Goal: Information Seeking & Learning: Understand process/instructions

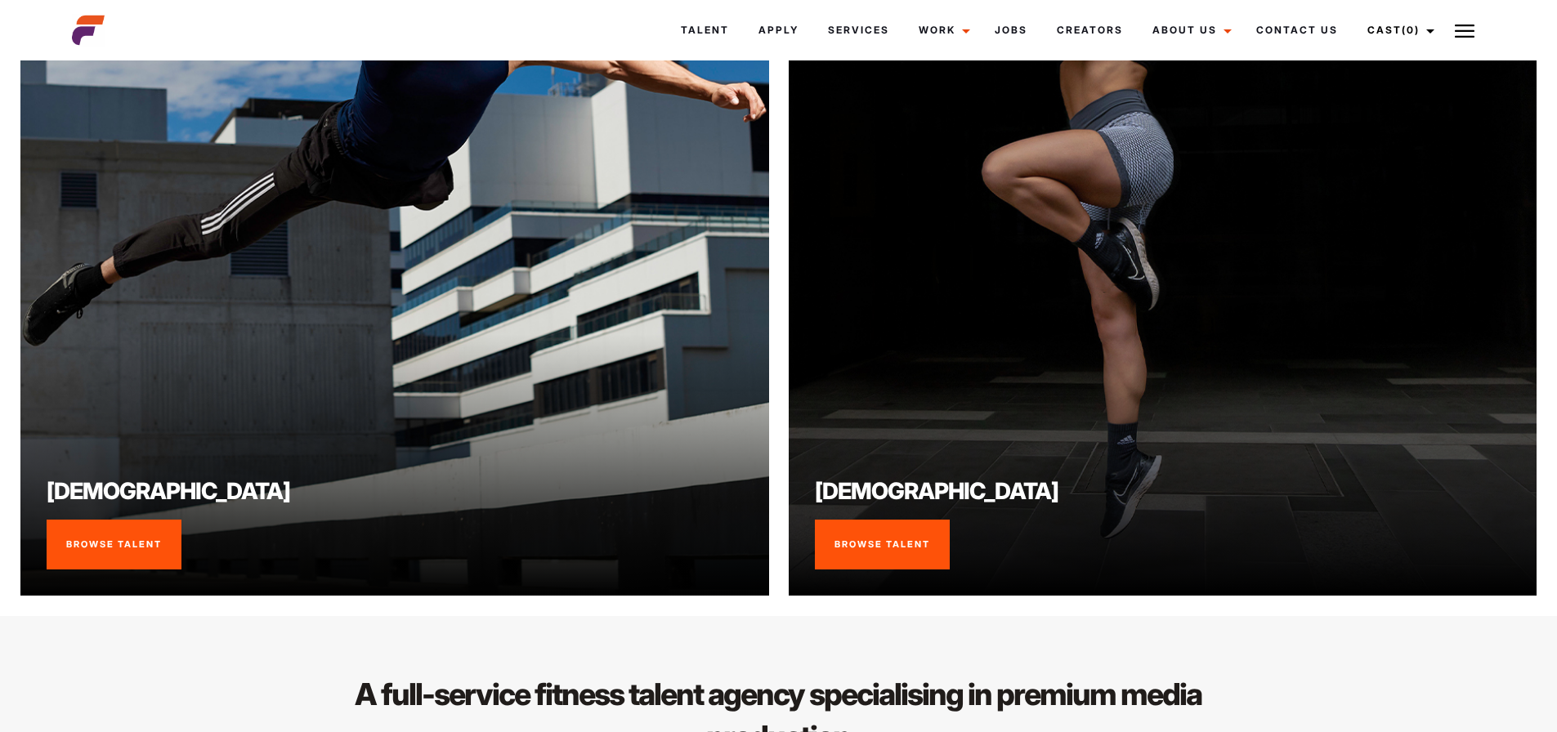
scroll to position [1471, 0]
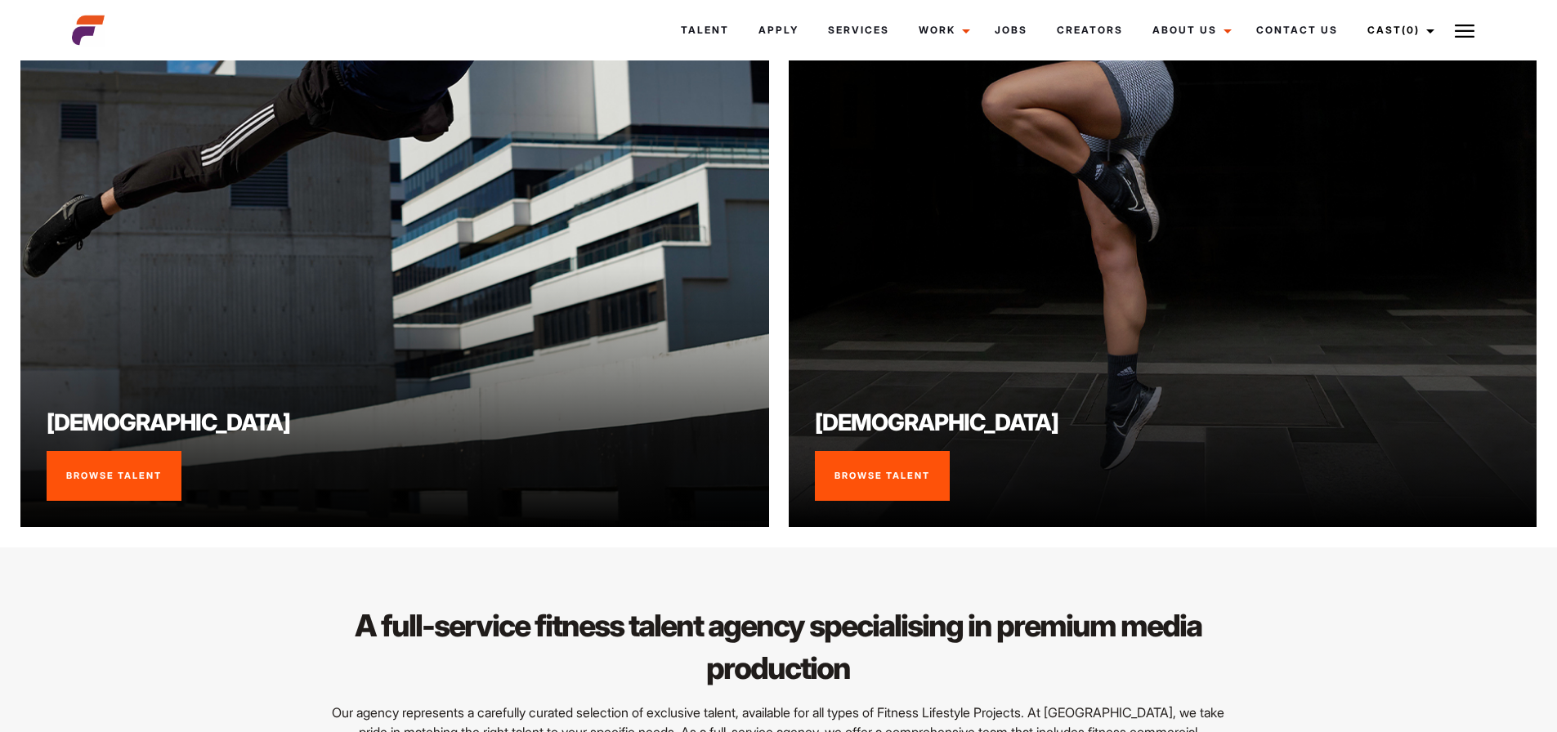
click at [136, 502] on link "Browse Talent" at bounding box center [114, 476] width 135 height 51
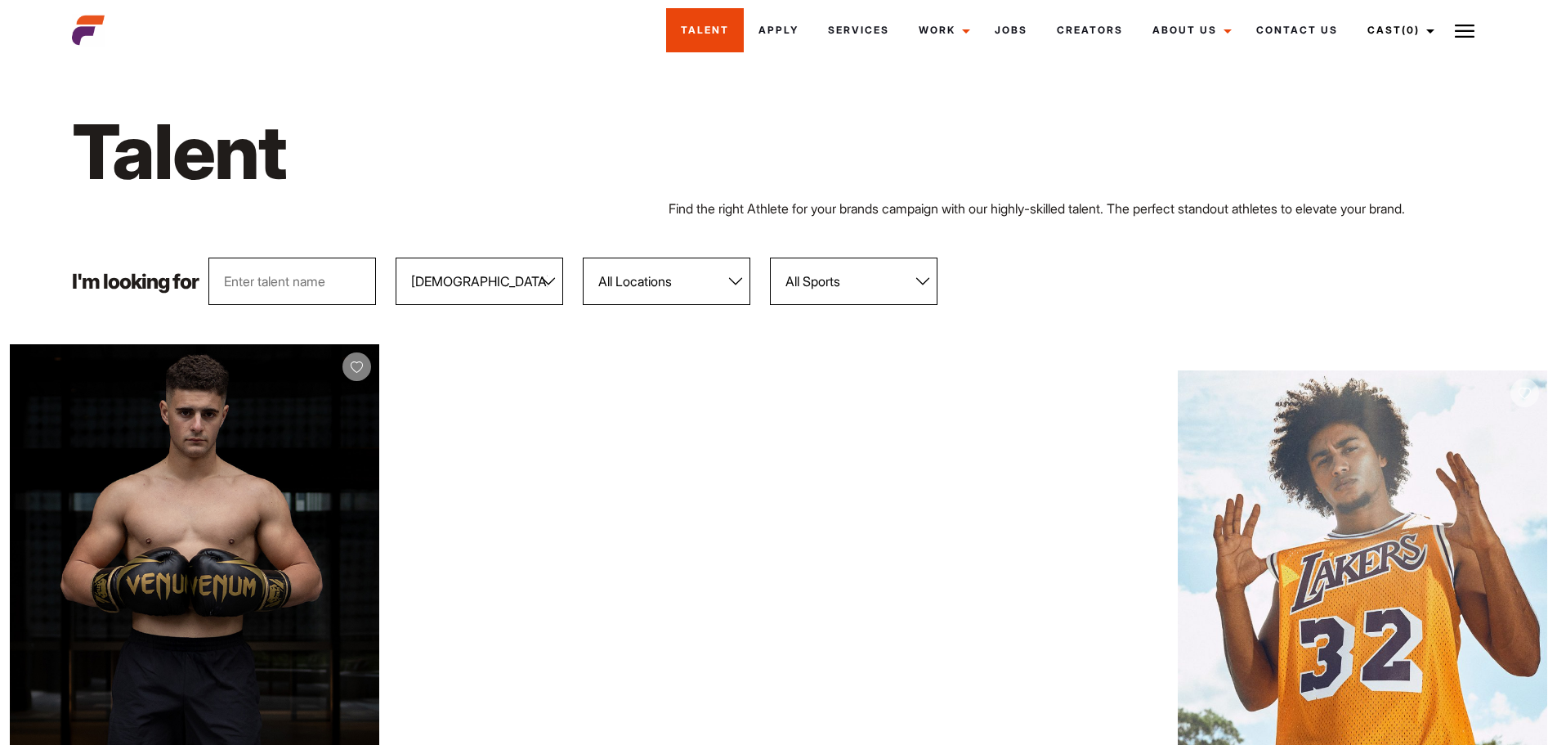
click at [714, 25] on link "Talent" at bounding box center [705, 30] width 78 height 44
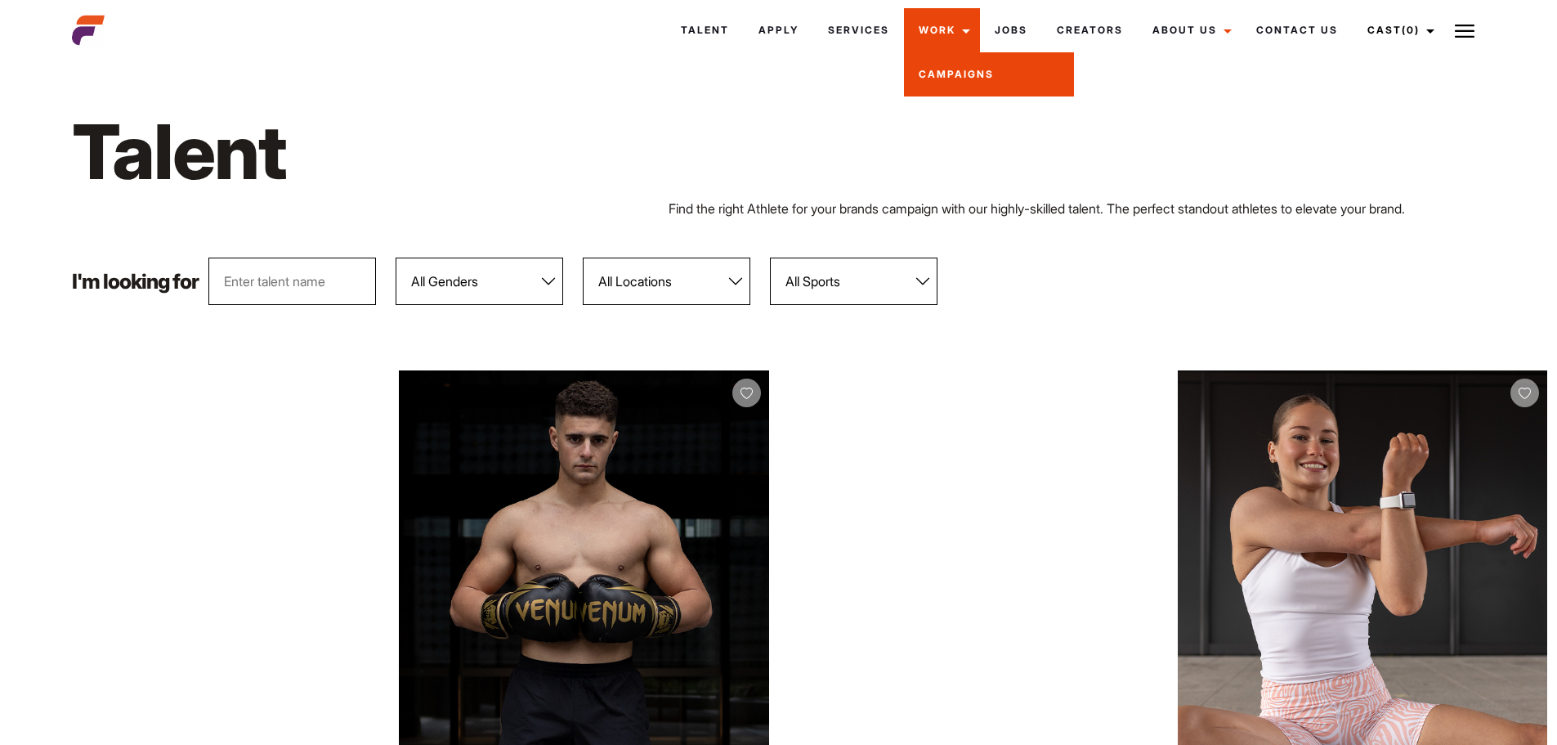
click at [940, 69] on link "Campaigns" at bounding box center [989, 74] width 170 height 44
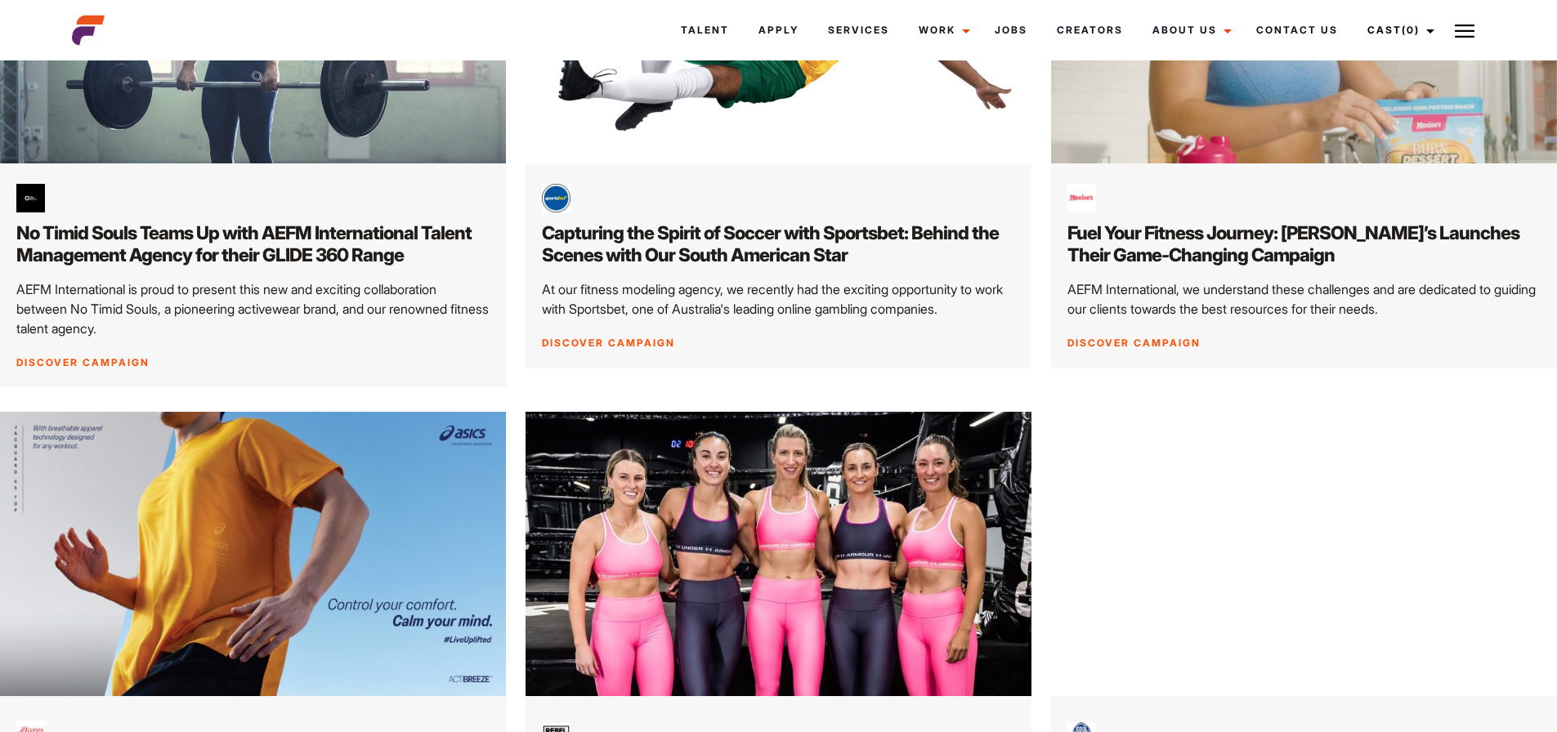
scroll to position [163, 0]
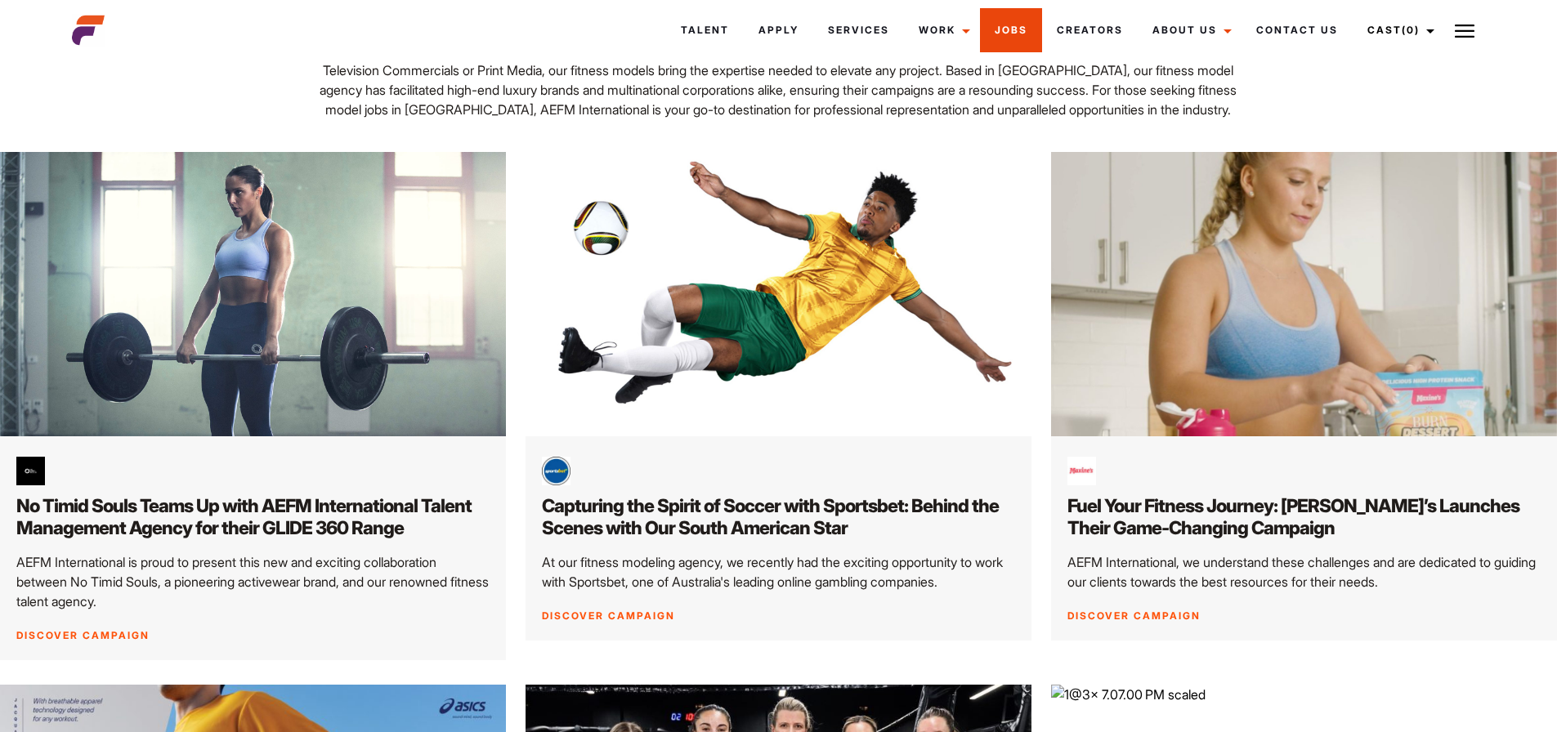
click at [1013, 29] on link "Jobs" at bounding box center [1011, 30] width 62 height 44
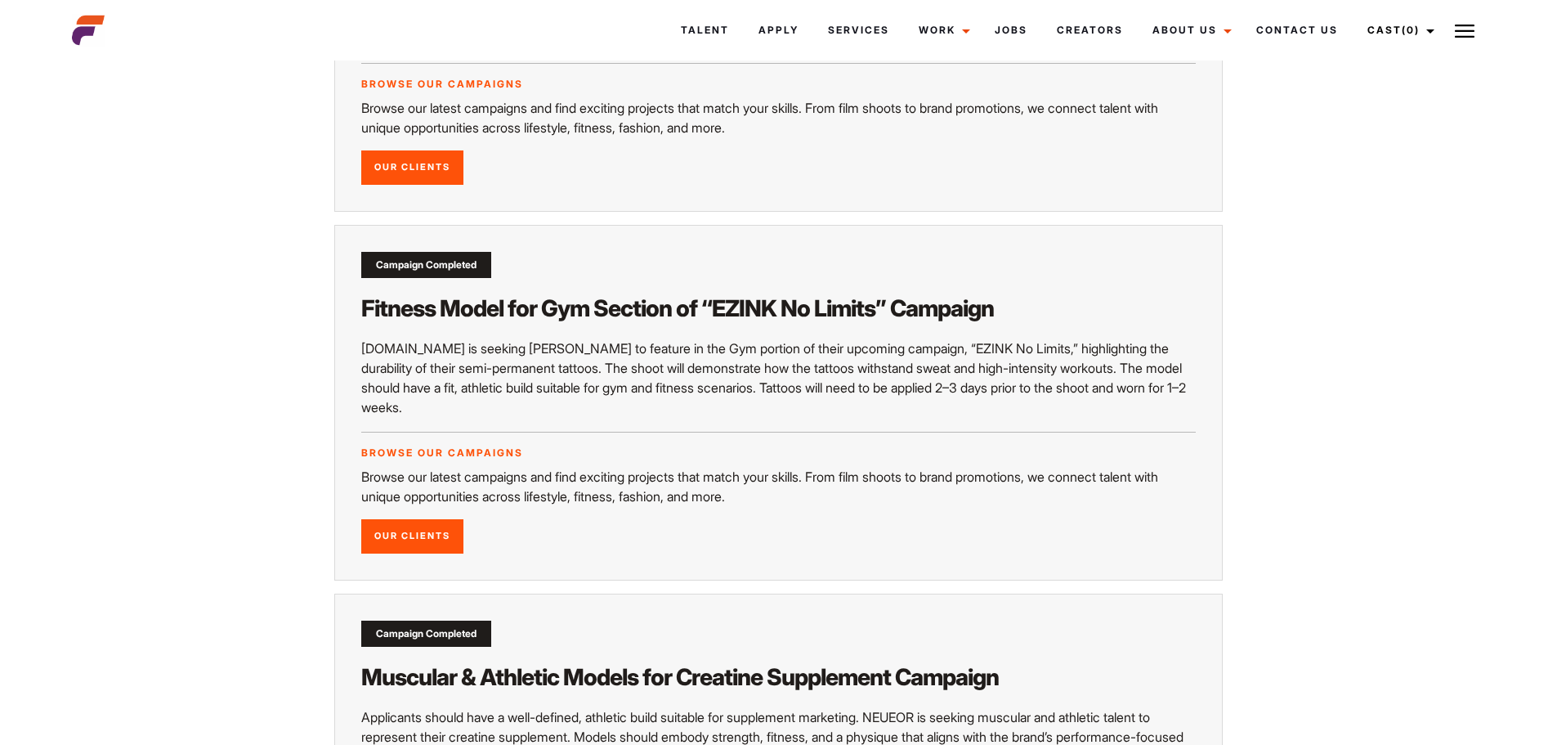
scroll to position [2779, 0]
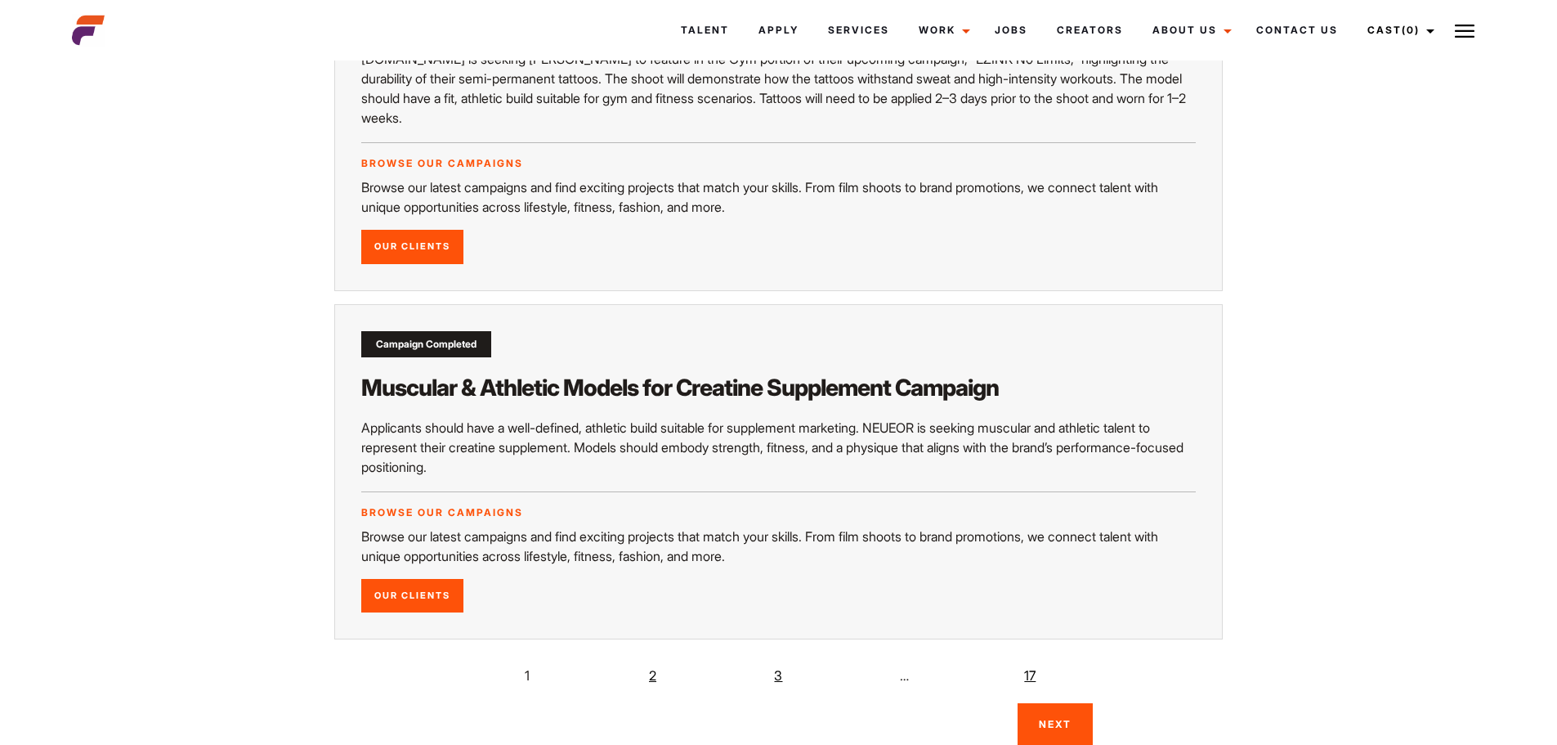
click at [653, 659] on link "2" at bounding box center [653, 675] width 33 height 33
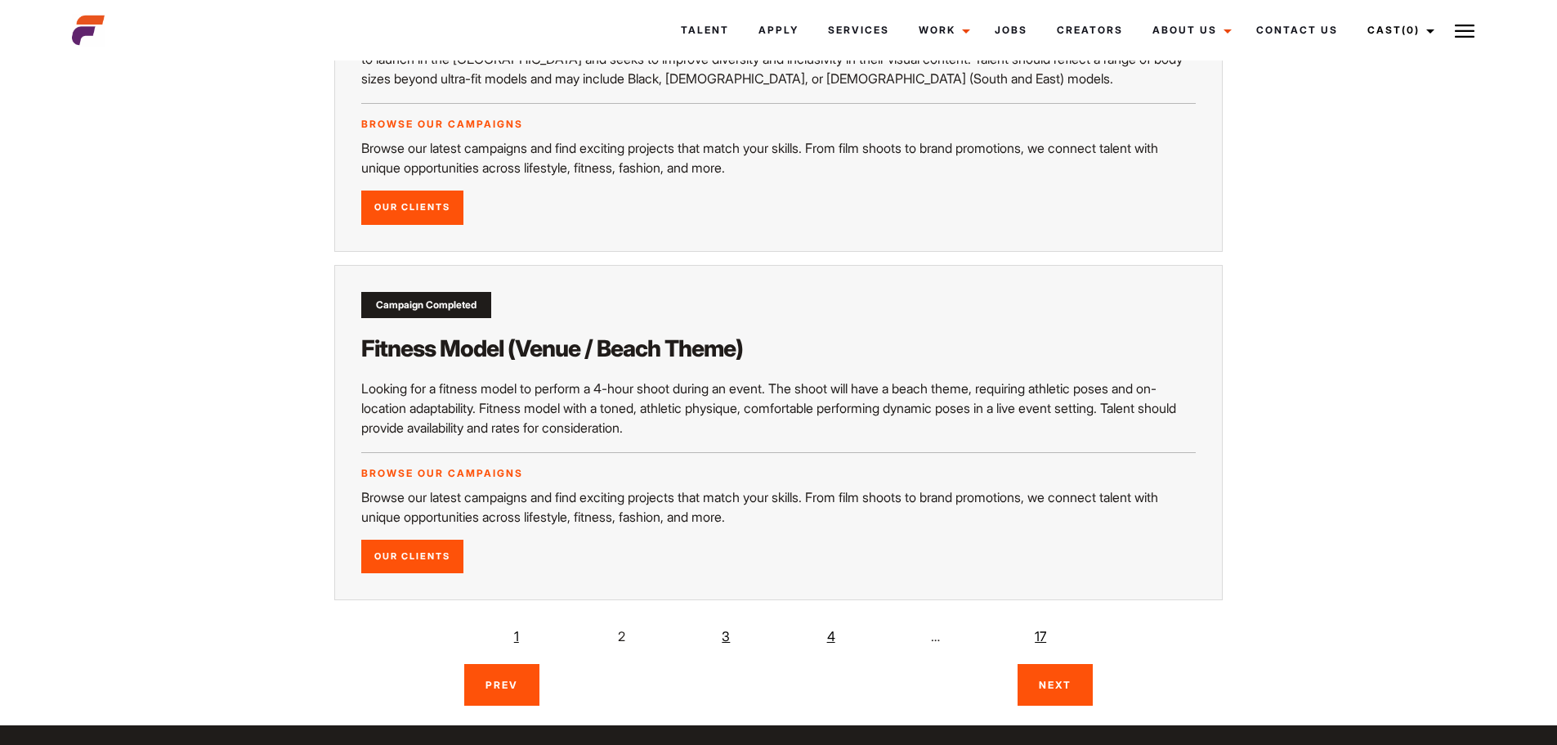
scroll to position [2697, 0]
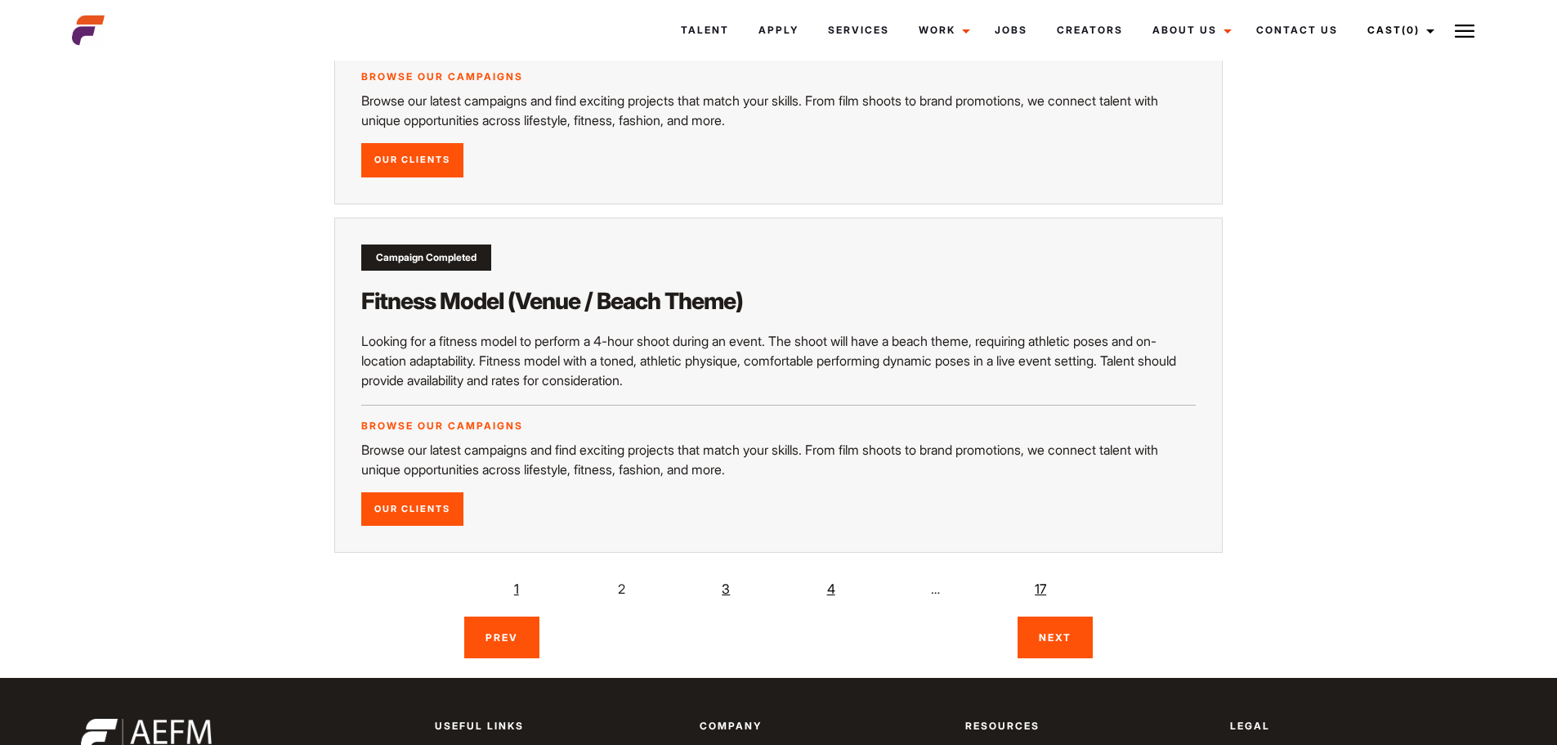
click at [826, 578] on link "4" at bounding box center [831, 588] width 33 height 33
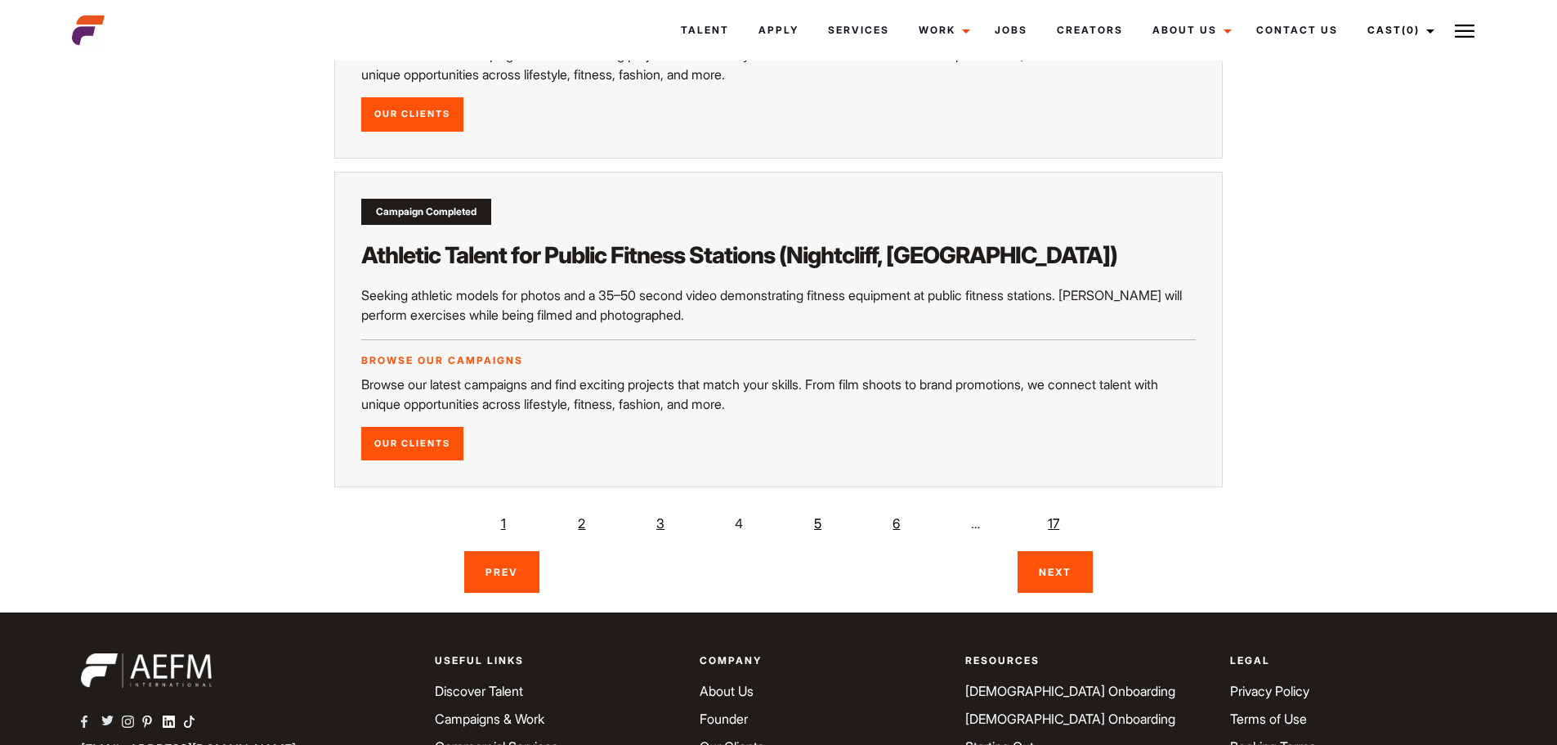
scroll to position [2857, 0]
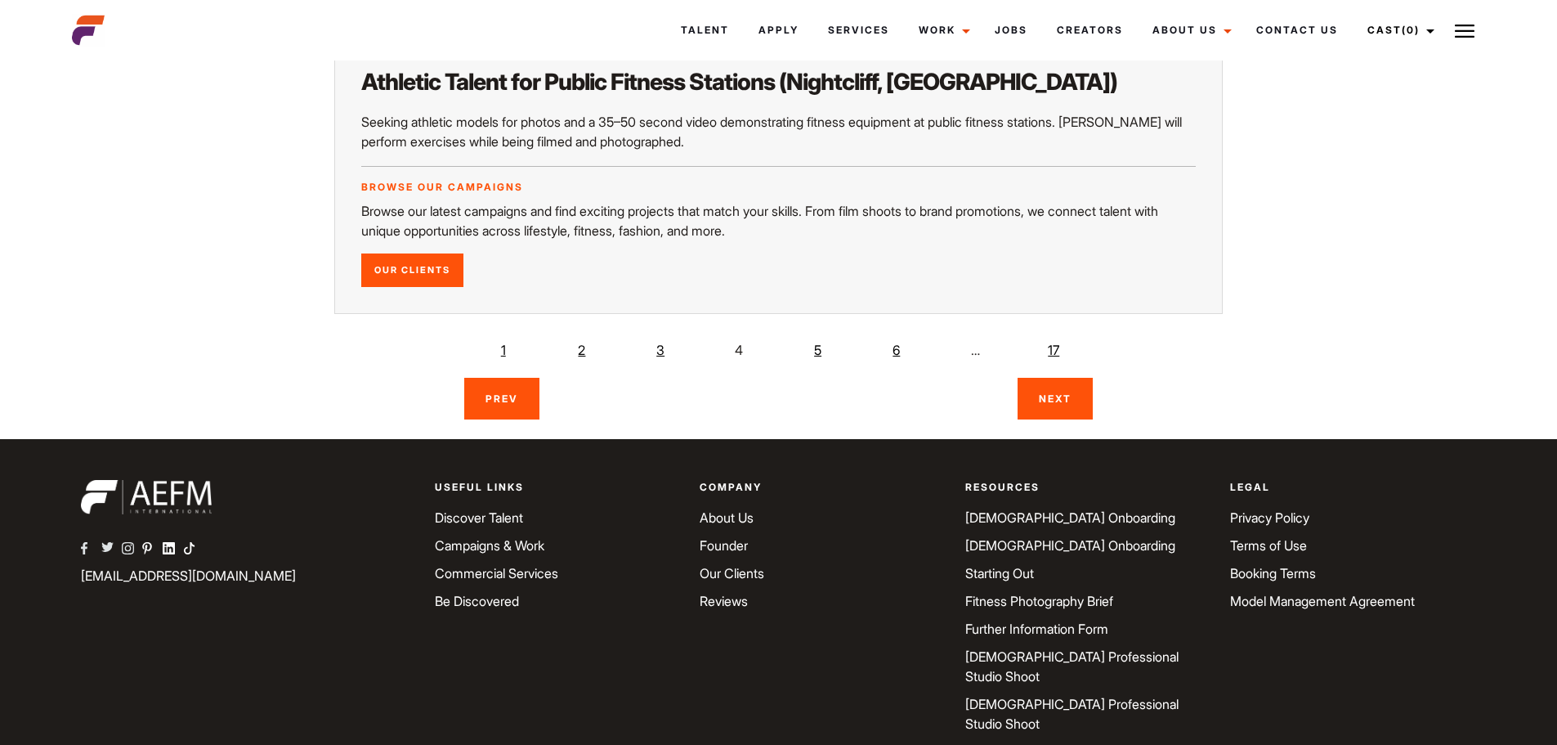
click at [899, 333] on link "6" at bounding box center [896, 349] width 33 height 33
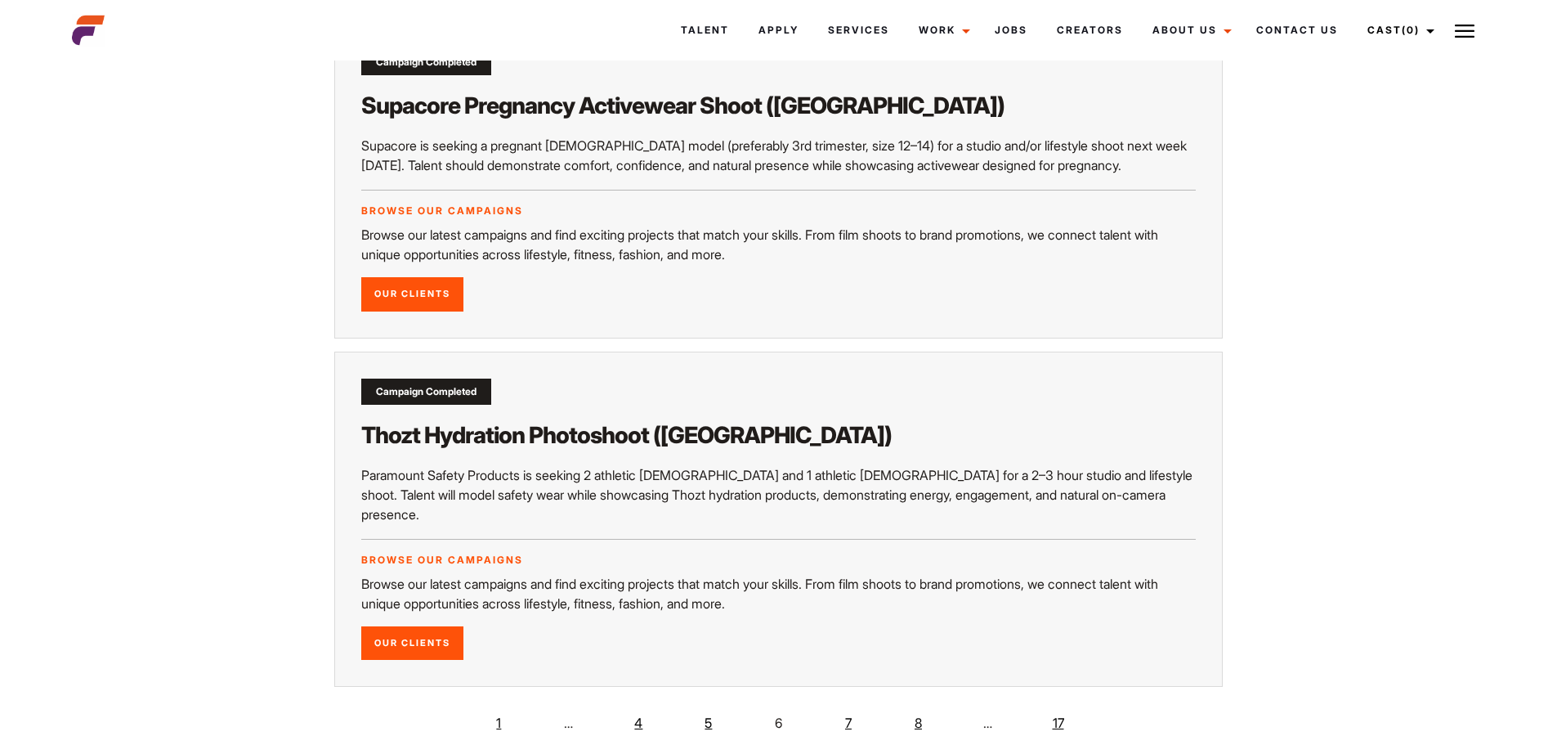
scroll to position [2534, 0]
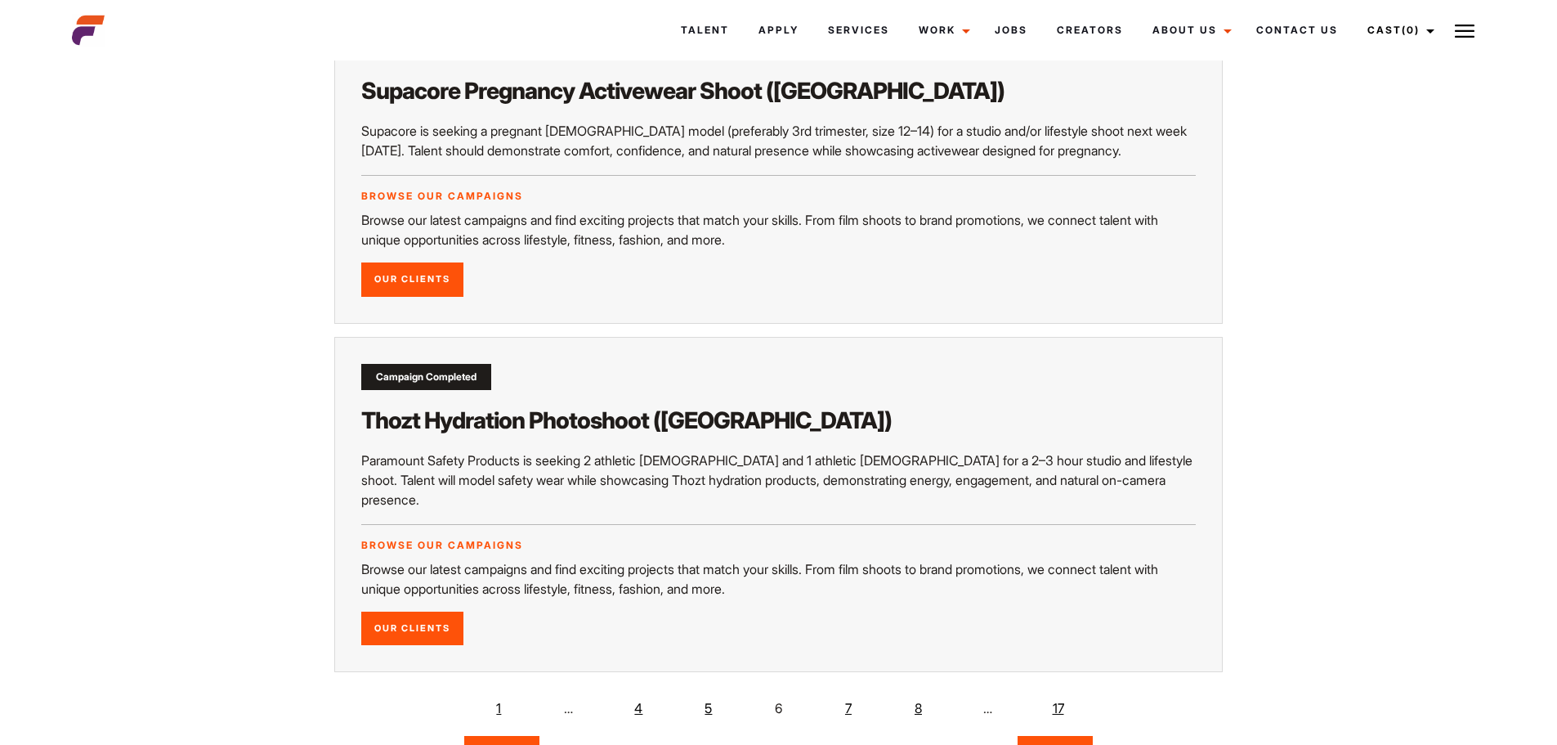
click at [1053, 736] on link "Next" at bounding box center [1055, 757] width 75 height 42
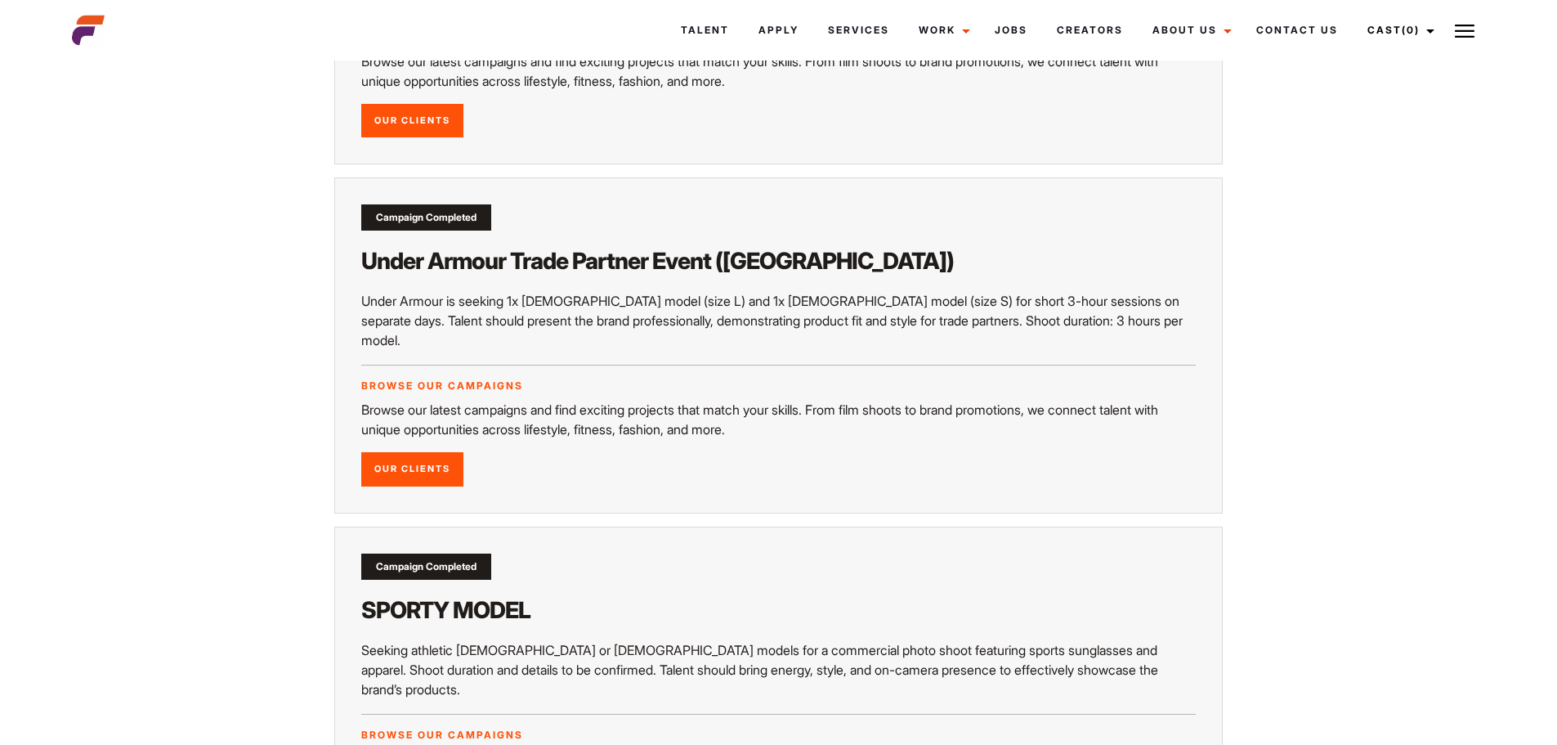
scroll to position [2616, 0]
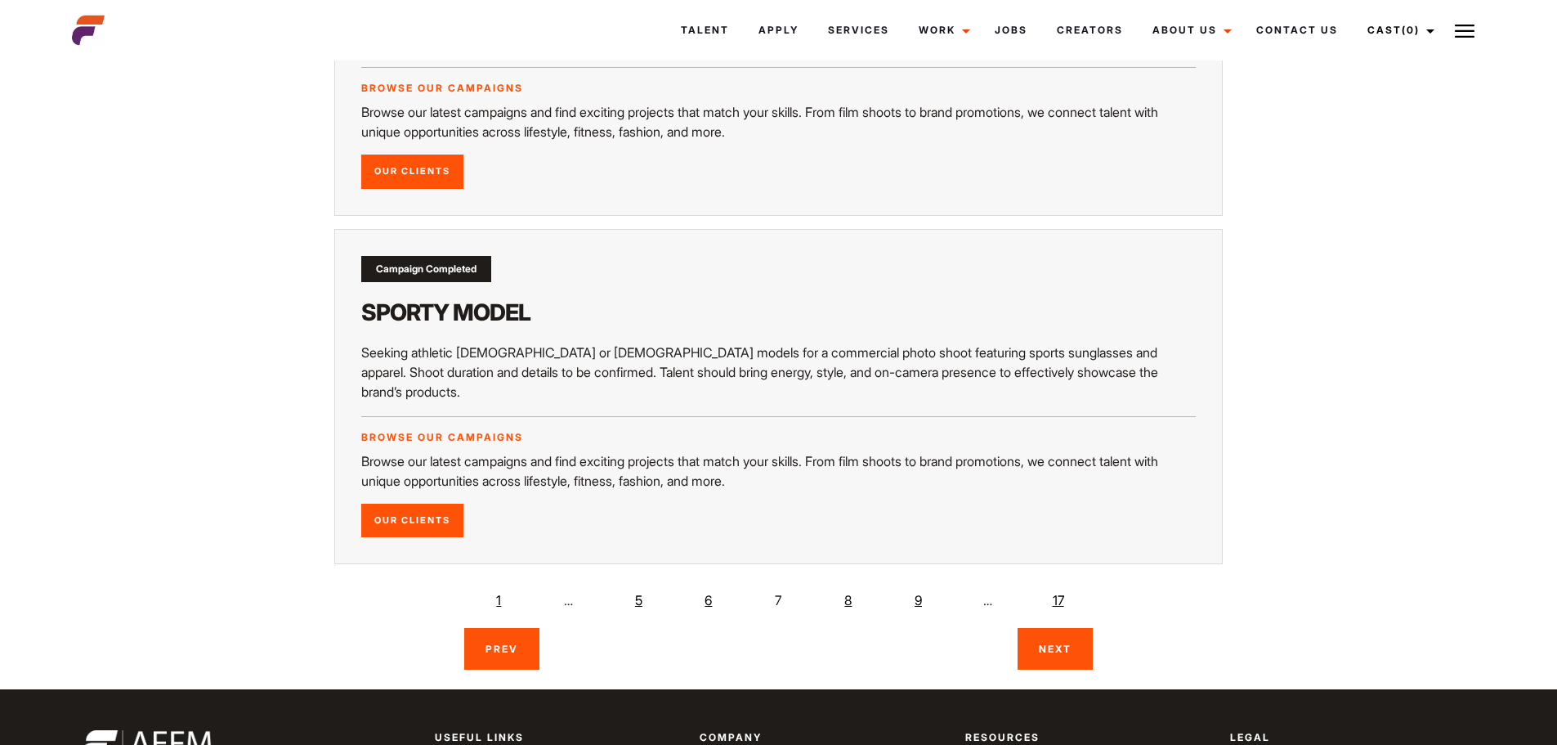
click at [1060, 628] on link "Next" at bounding box center [1055, 649] width 75 height 42
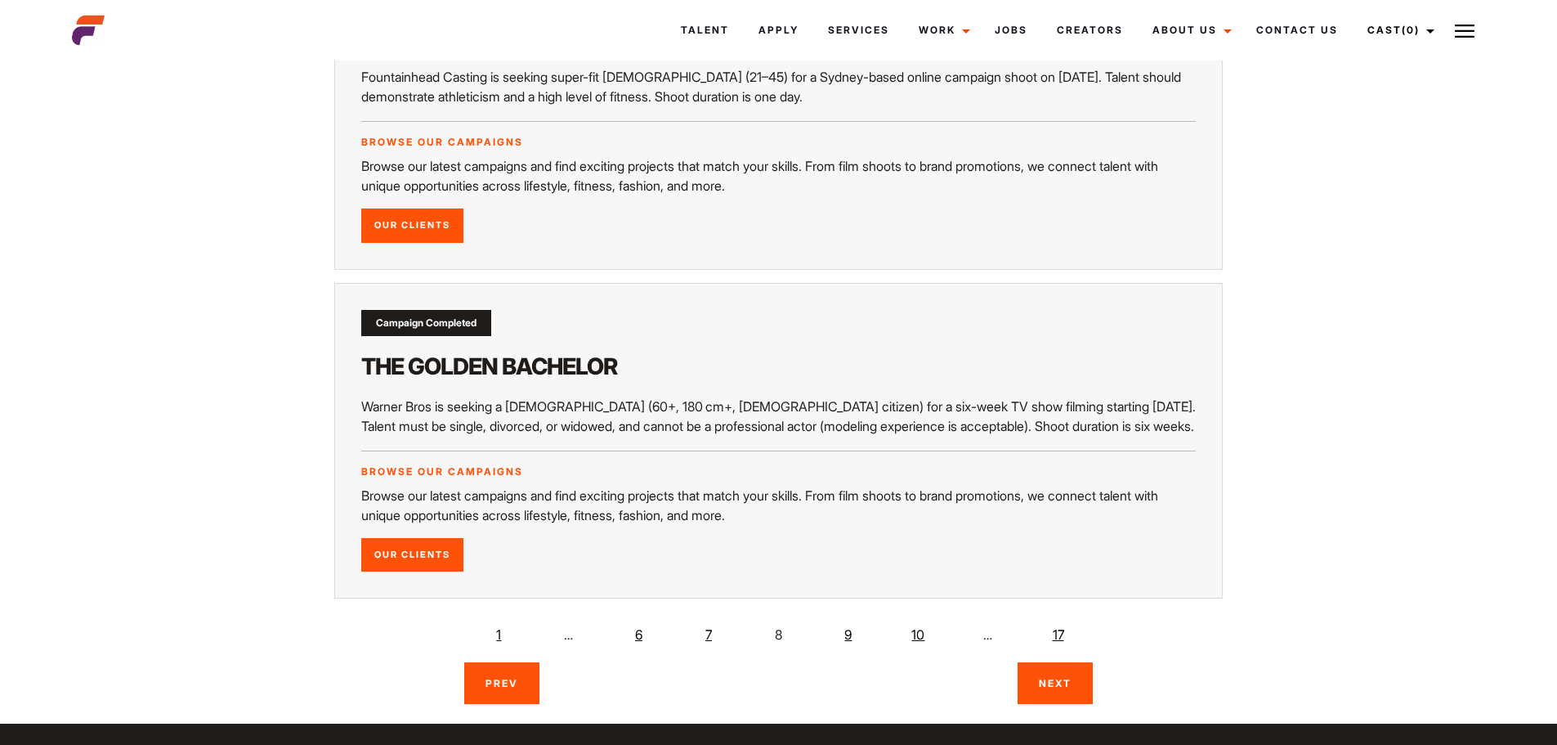
scroll to position [2534, 0]
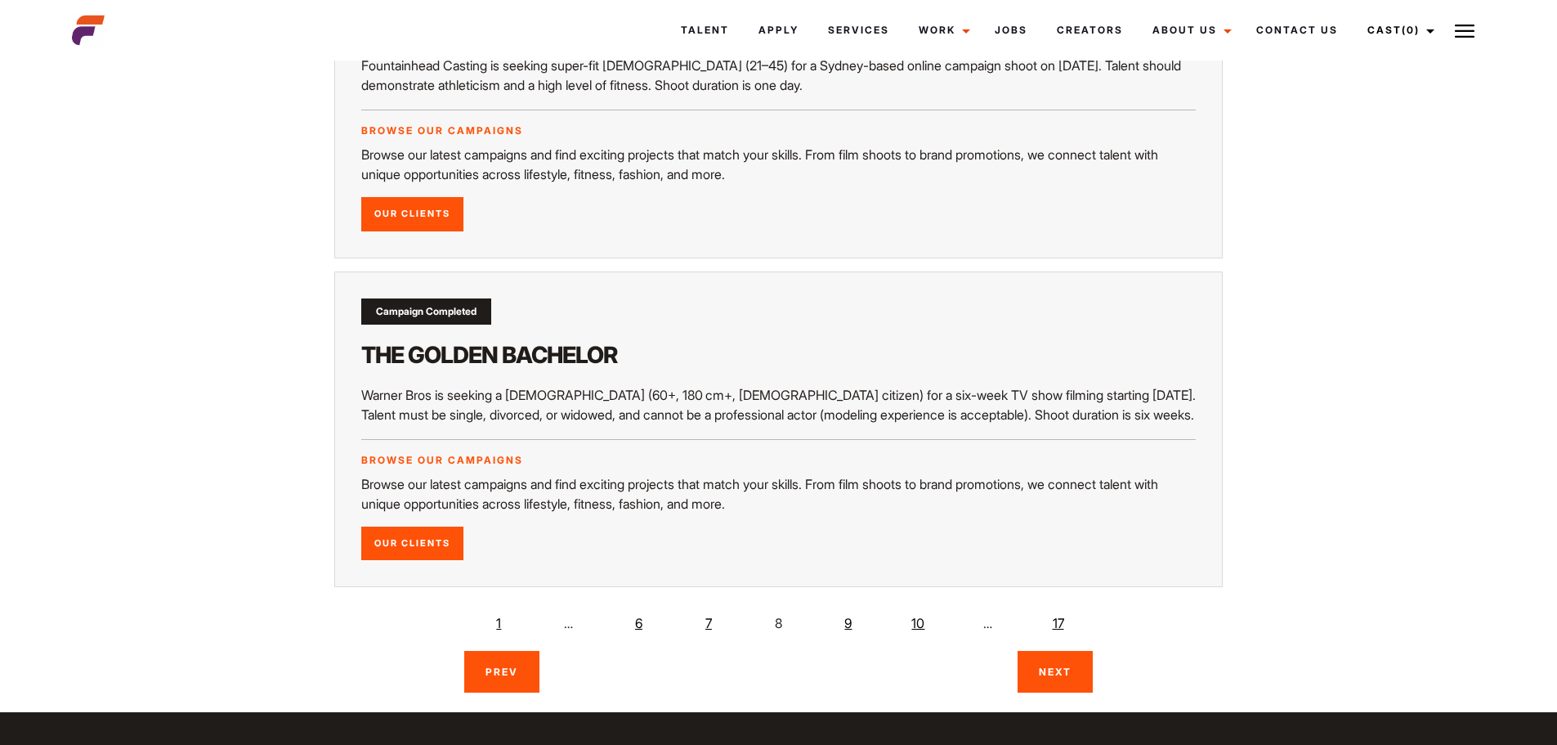
click at [1059, 651] on link "Next" at bounding box center [1055, 672] width 75 height 42
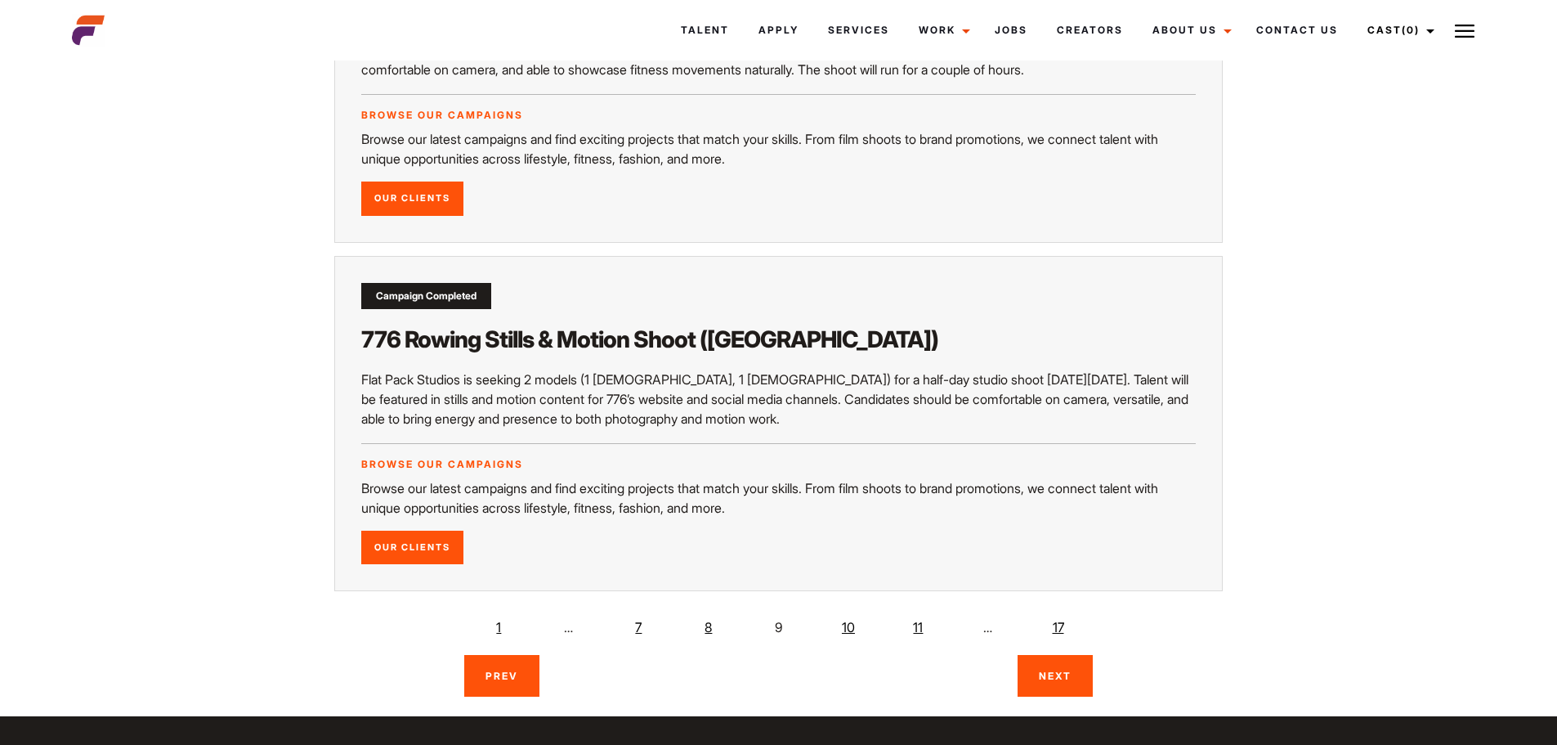
scroll to position [2616, 0]
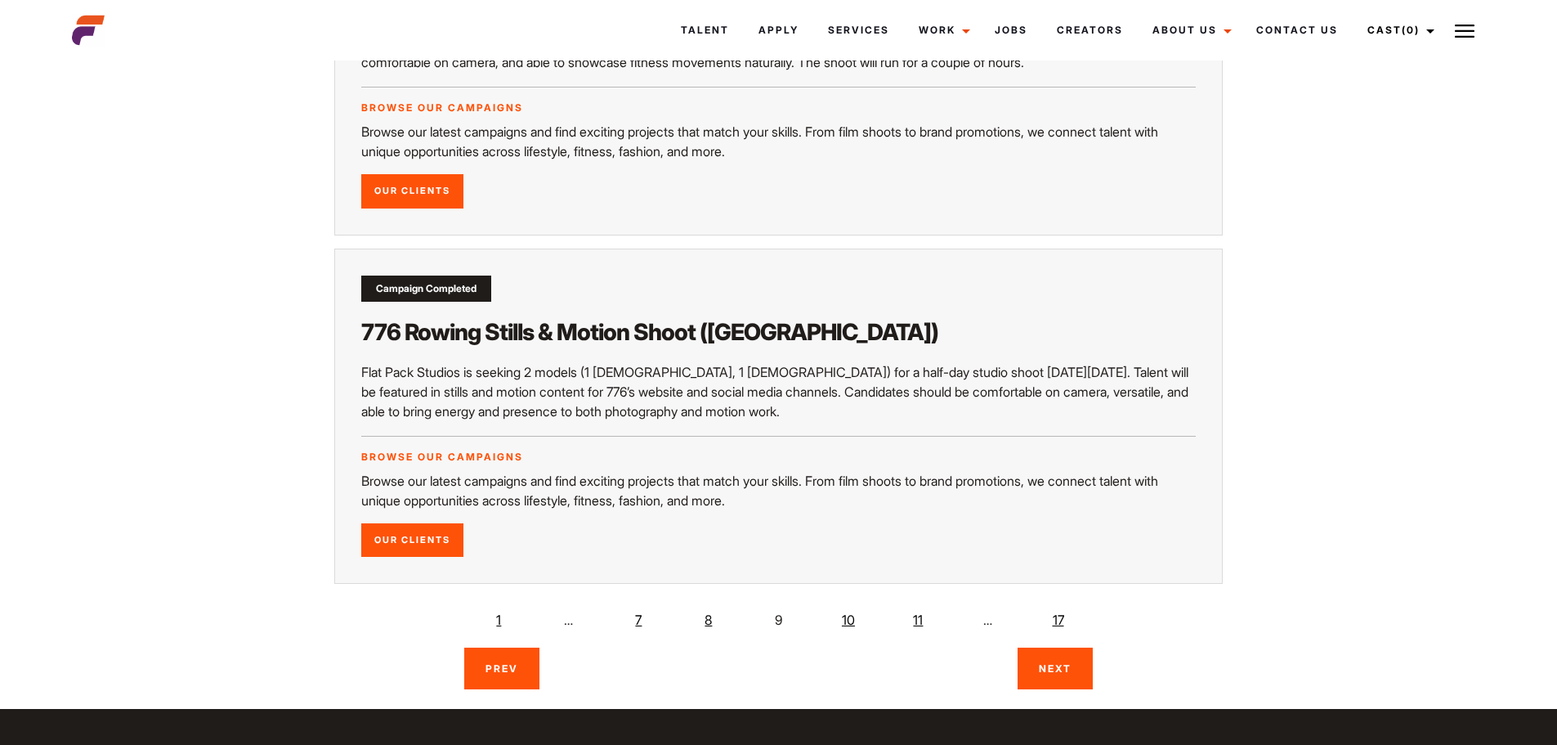
click at [1058, 667] on link "Next" at bounding box center [1055, 668] width 75 height 42
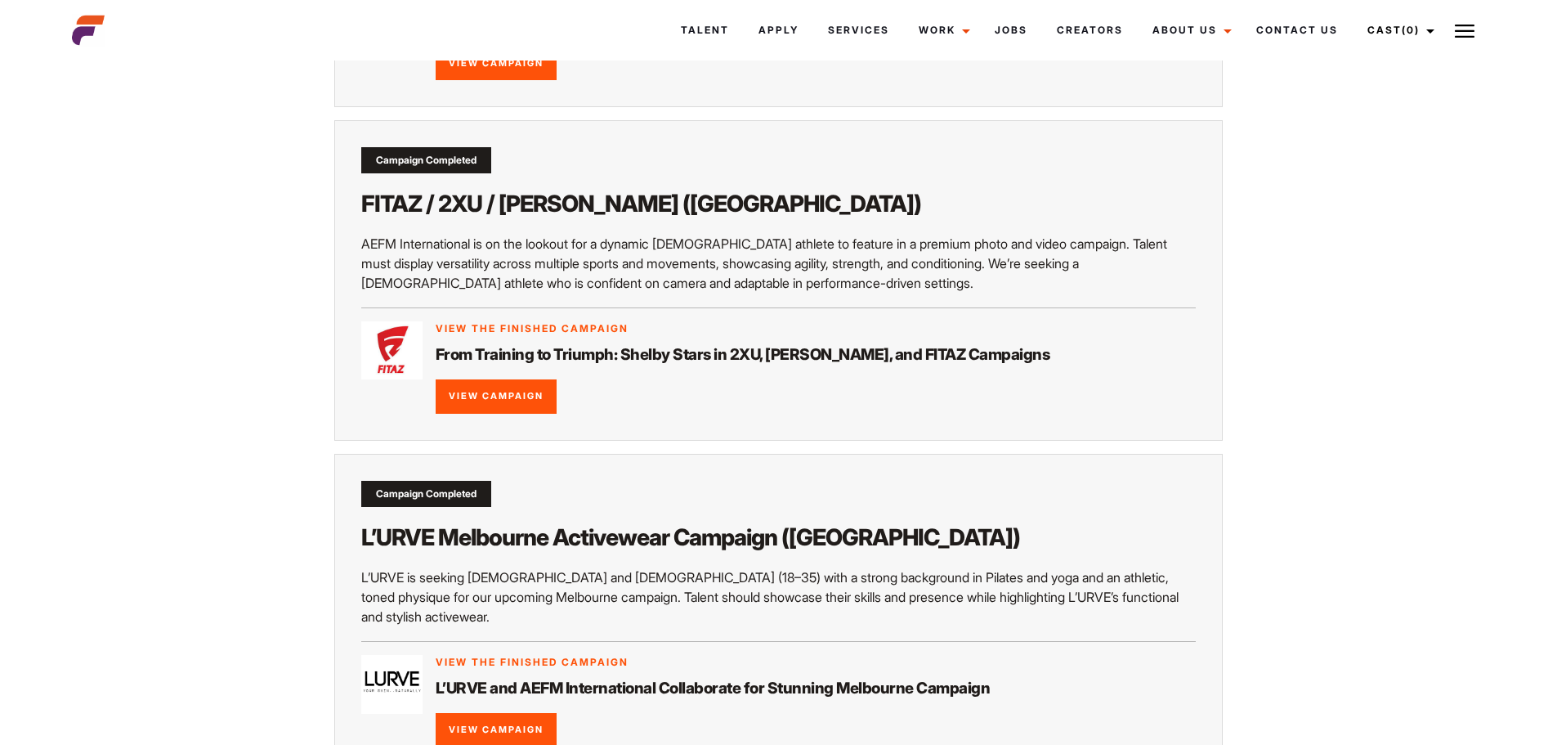
scroll to position [2534, 0]
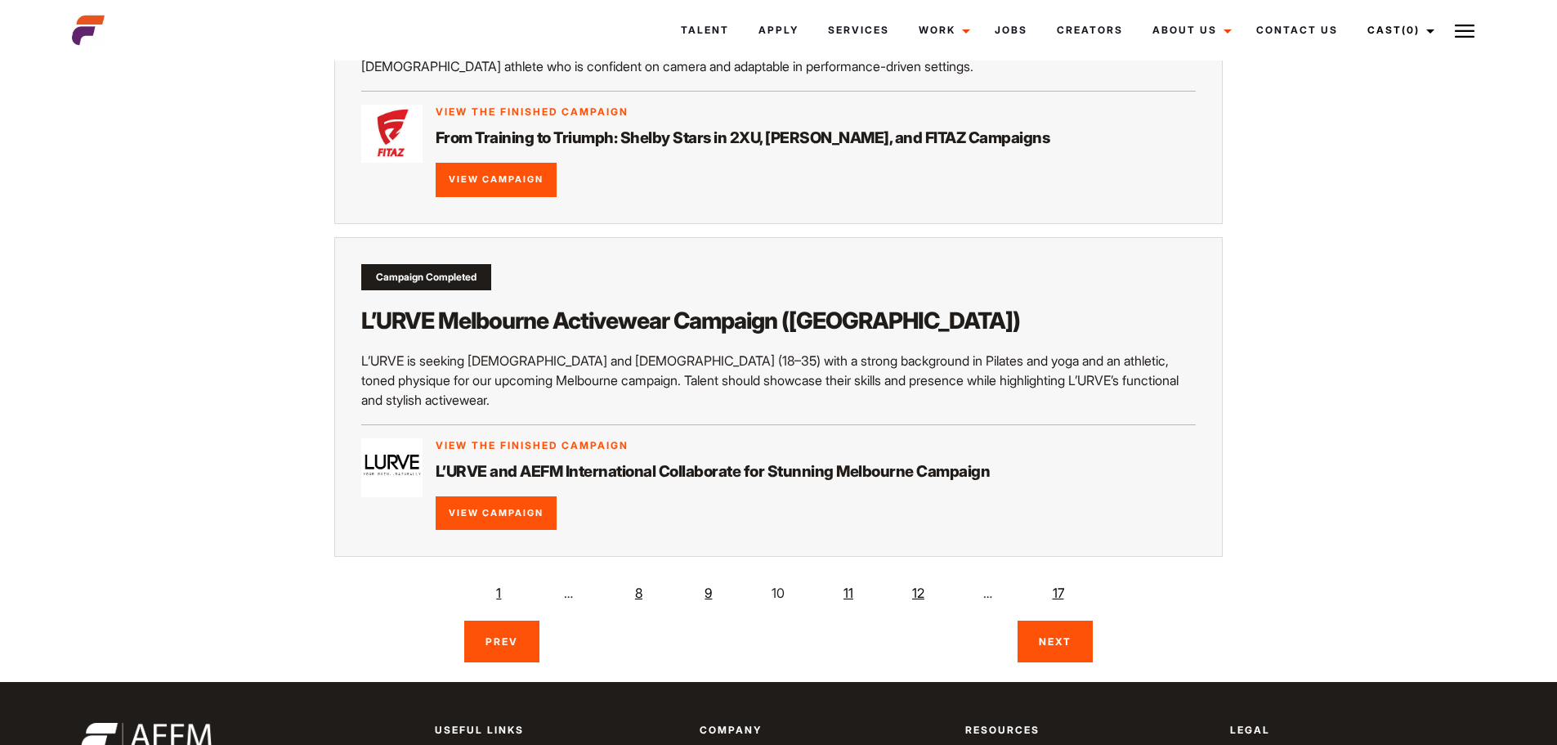
click at [1064, 620] on link "Next" at bounding box center [1055, 641] width 75 height 42
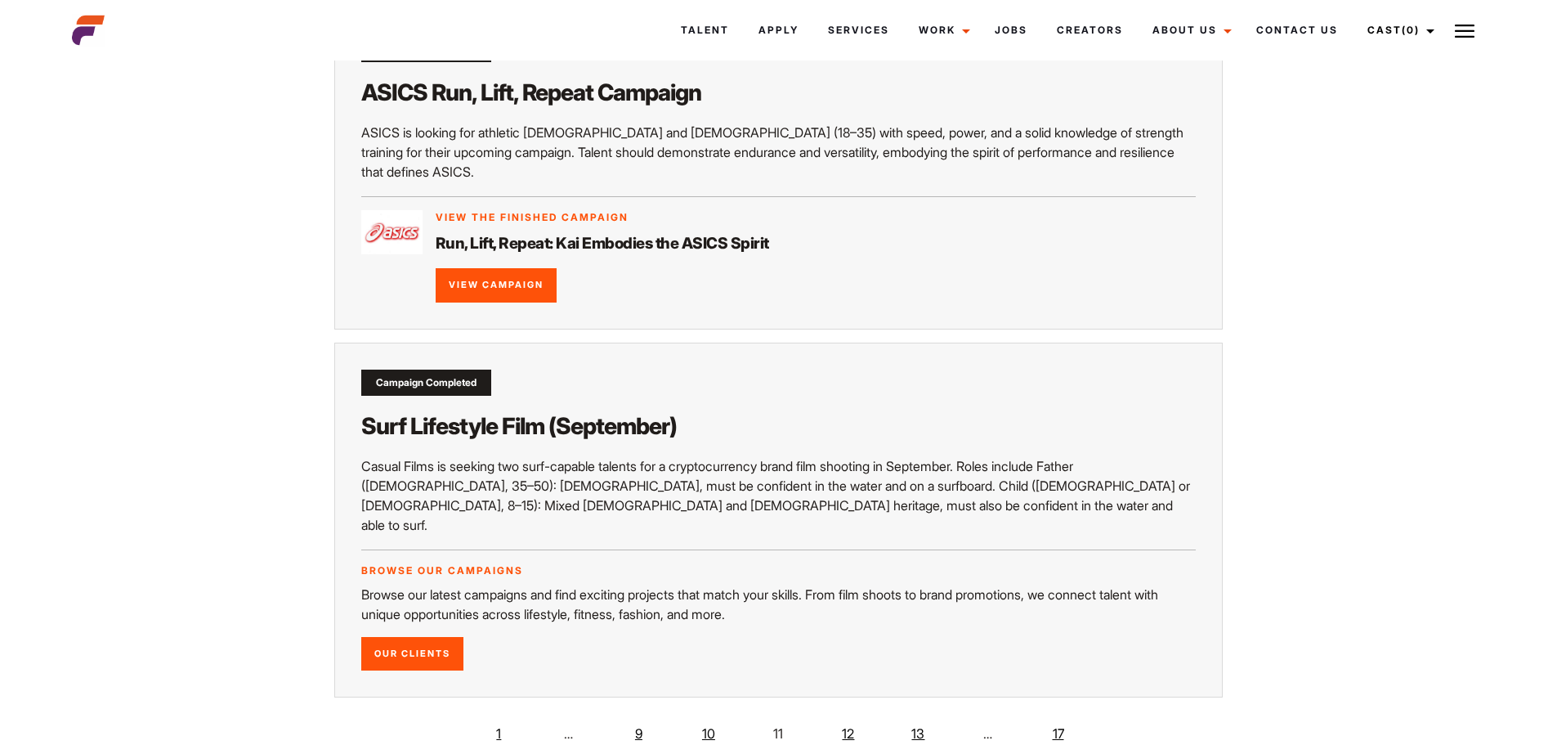
scroll to position [2616, 0]
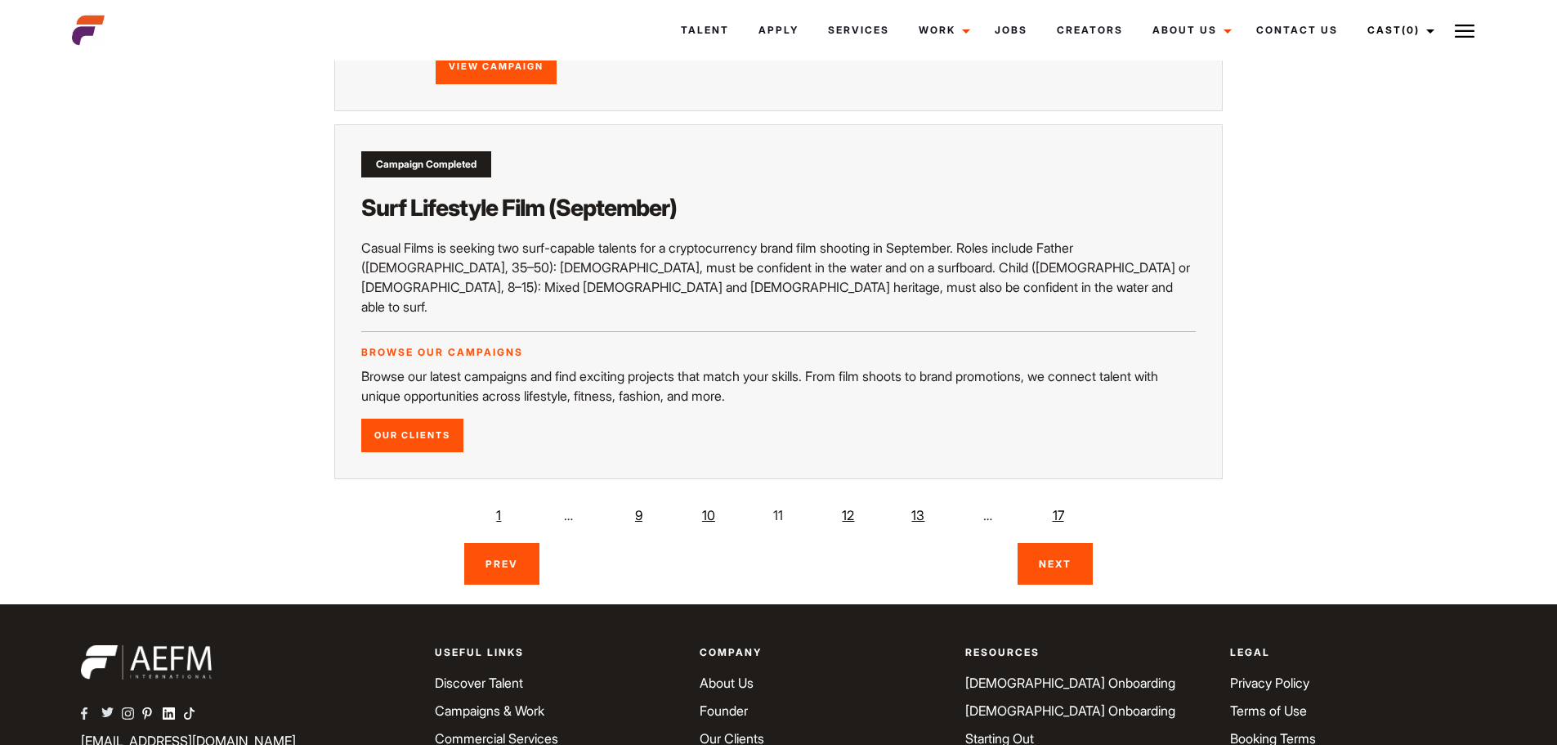
click at [1058, 543] on link "Next" at bounding box center [1055, 564] width 75 height 42
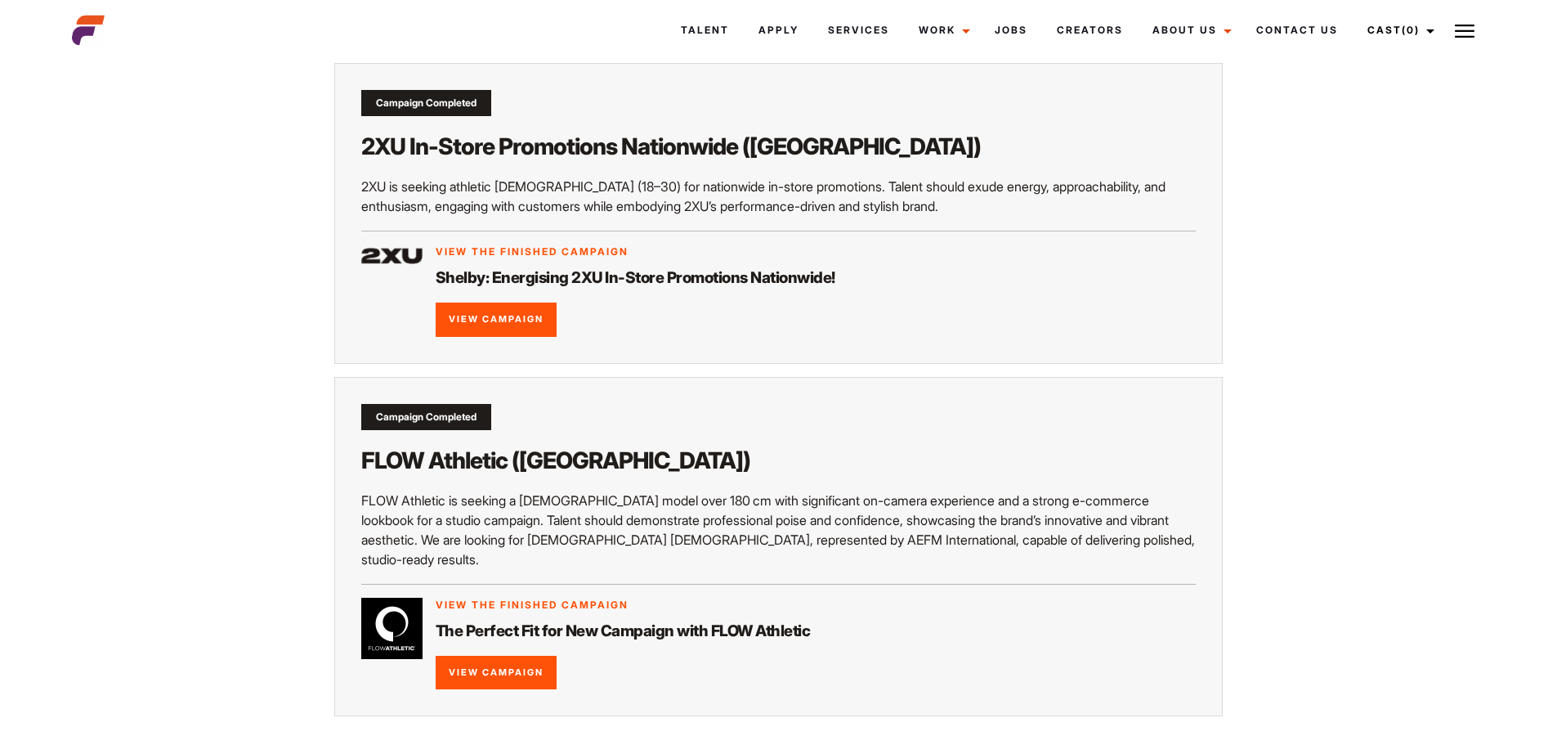
scroll to position [2753, 0]
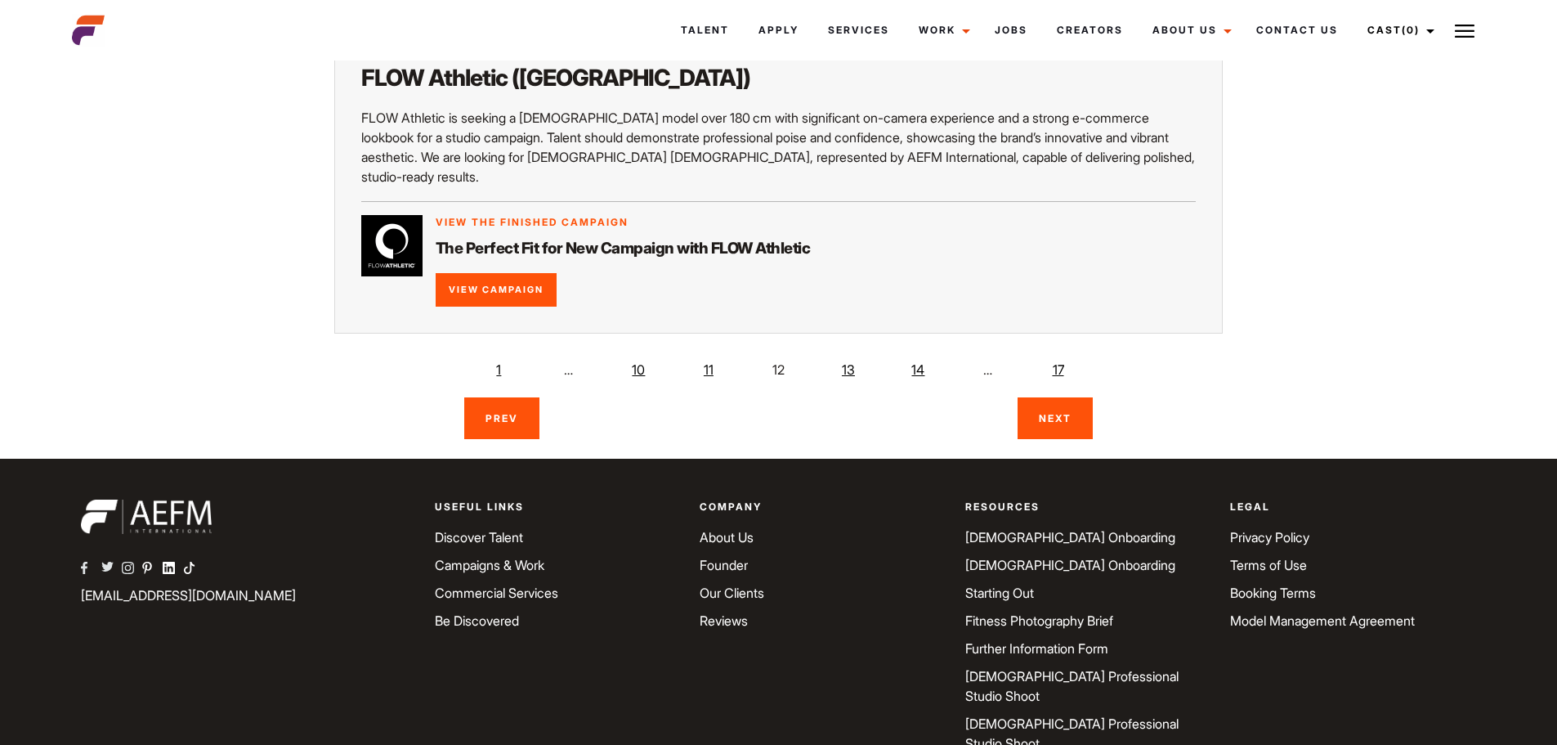
click at [1037, 529] on link "[DEMOGRAPHIC_DATA] Onboarding" at bounding box center [1070, 537] width 210 height 16
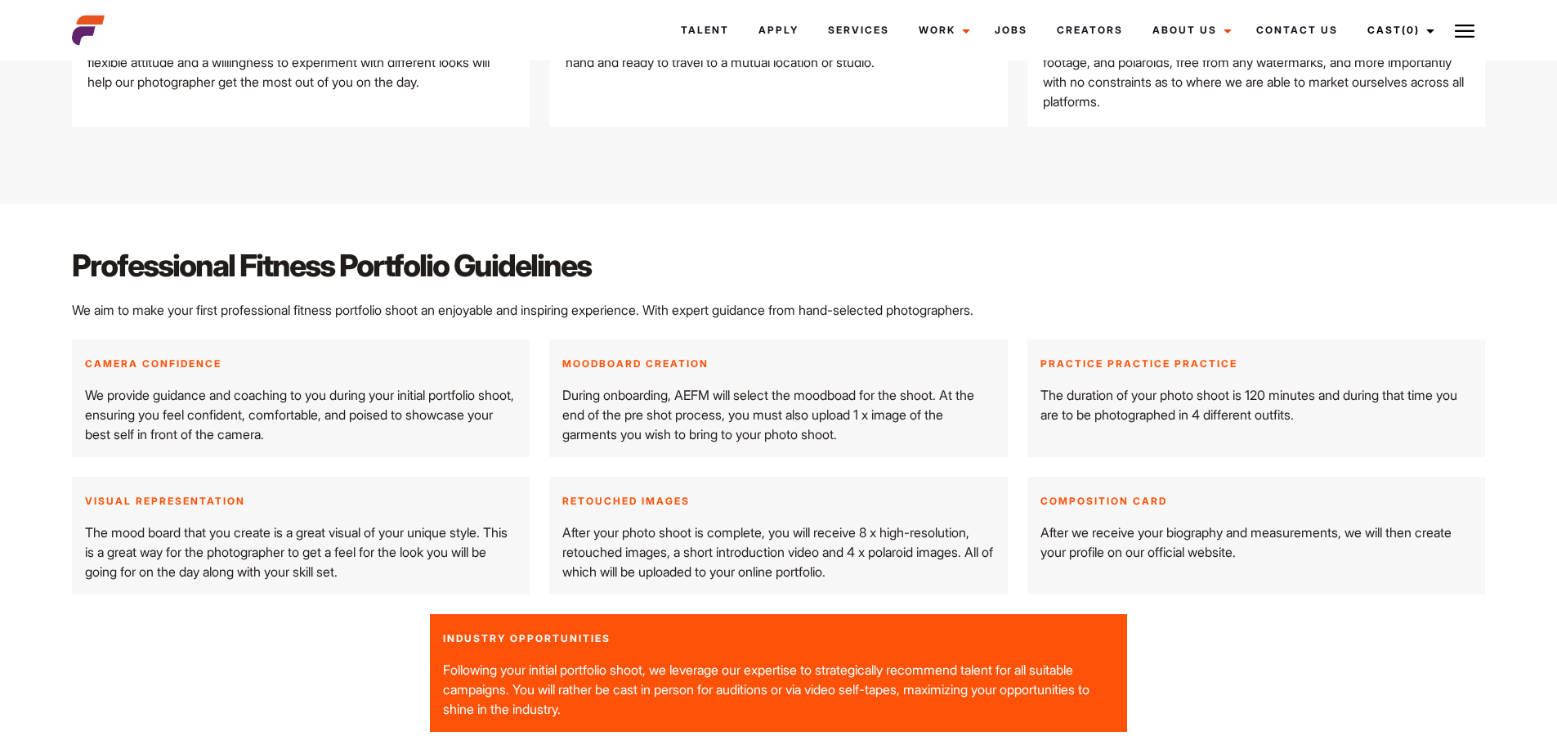
scroll to position [2125, 0]
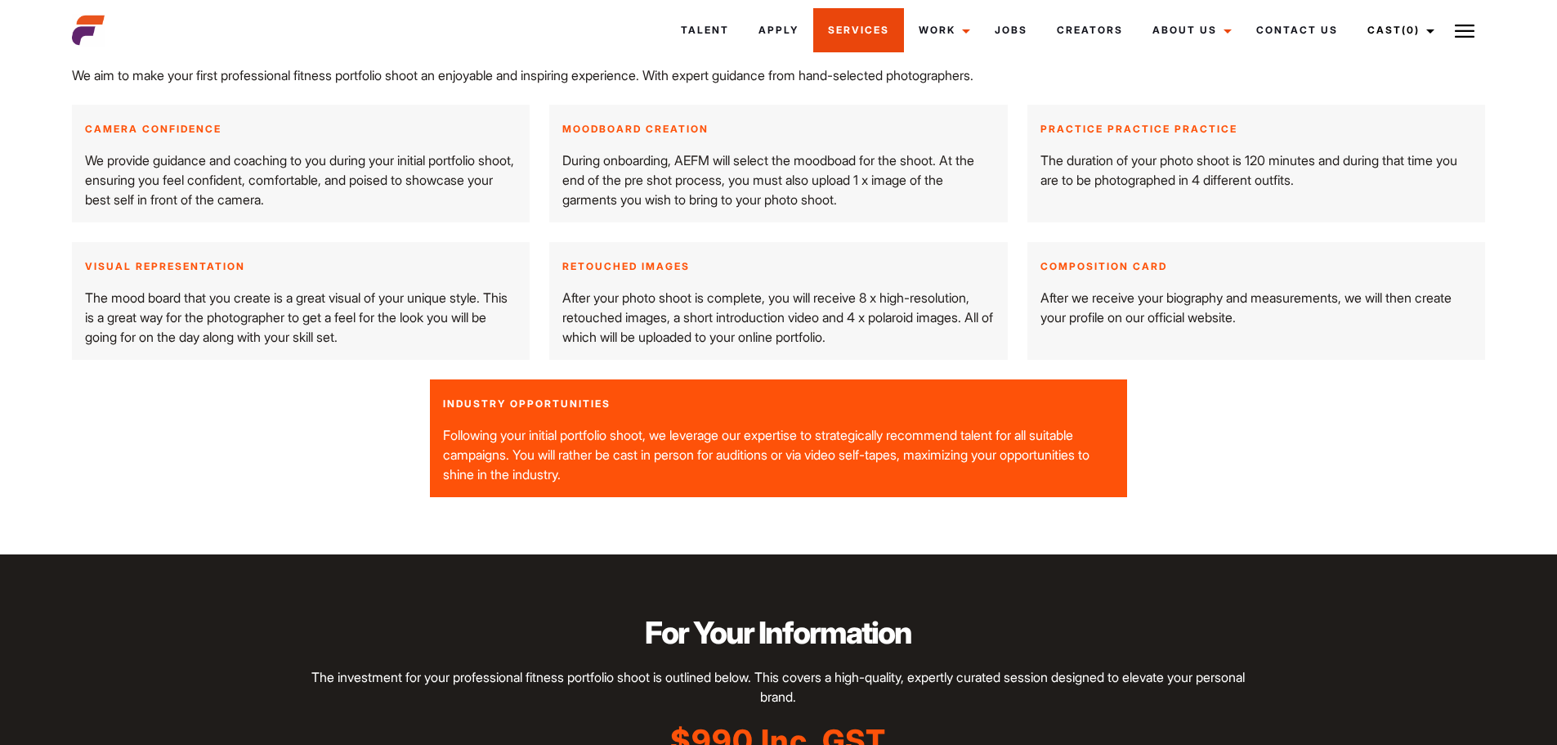
click at [853, 33] on link "Services" at bounding box center [858, 30] width 91 height 44
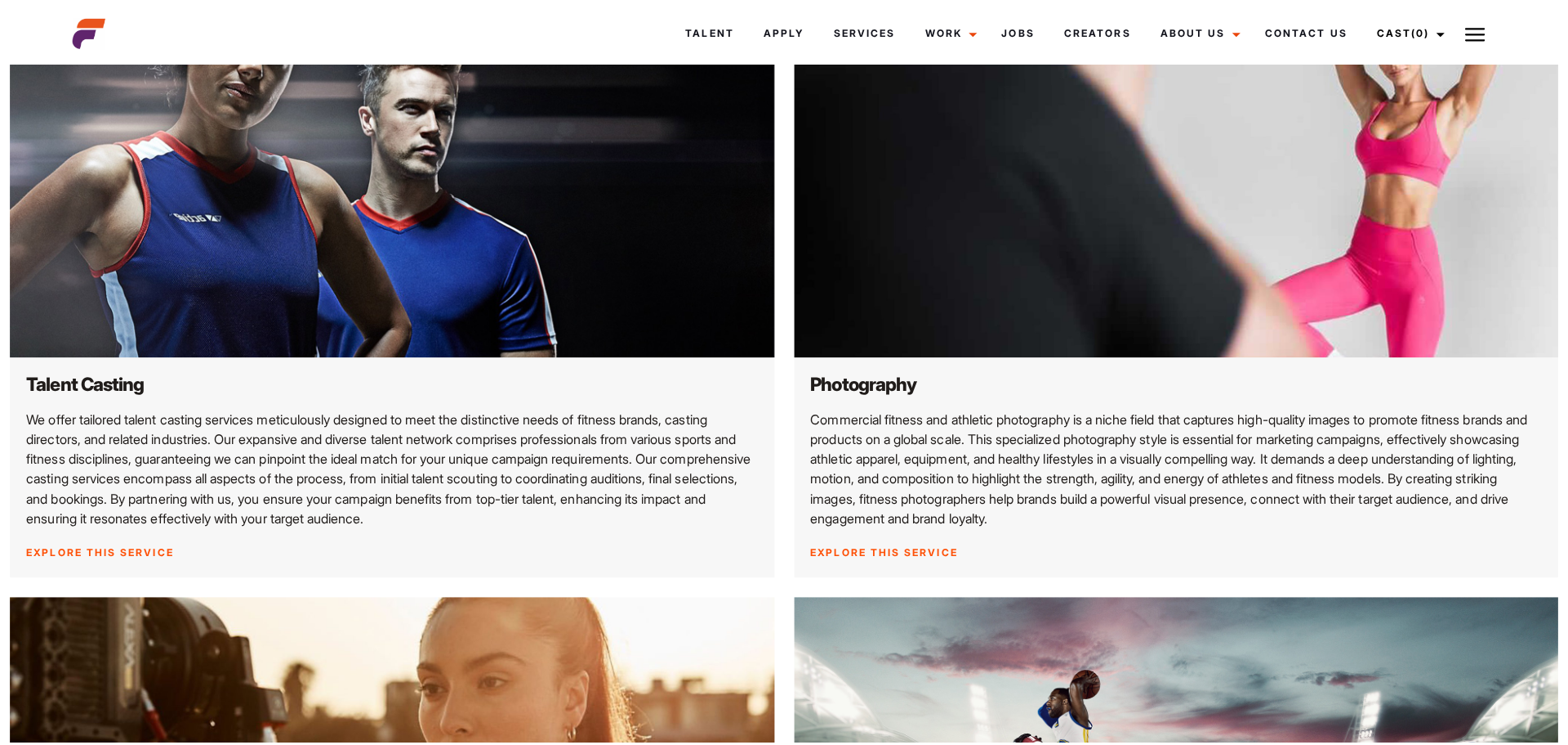
scroll to position [230, 0]
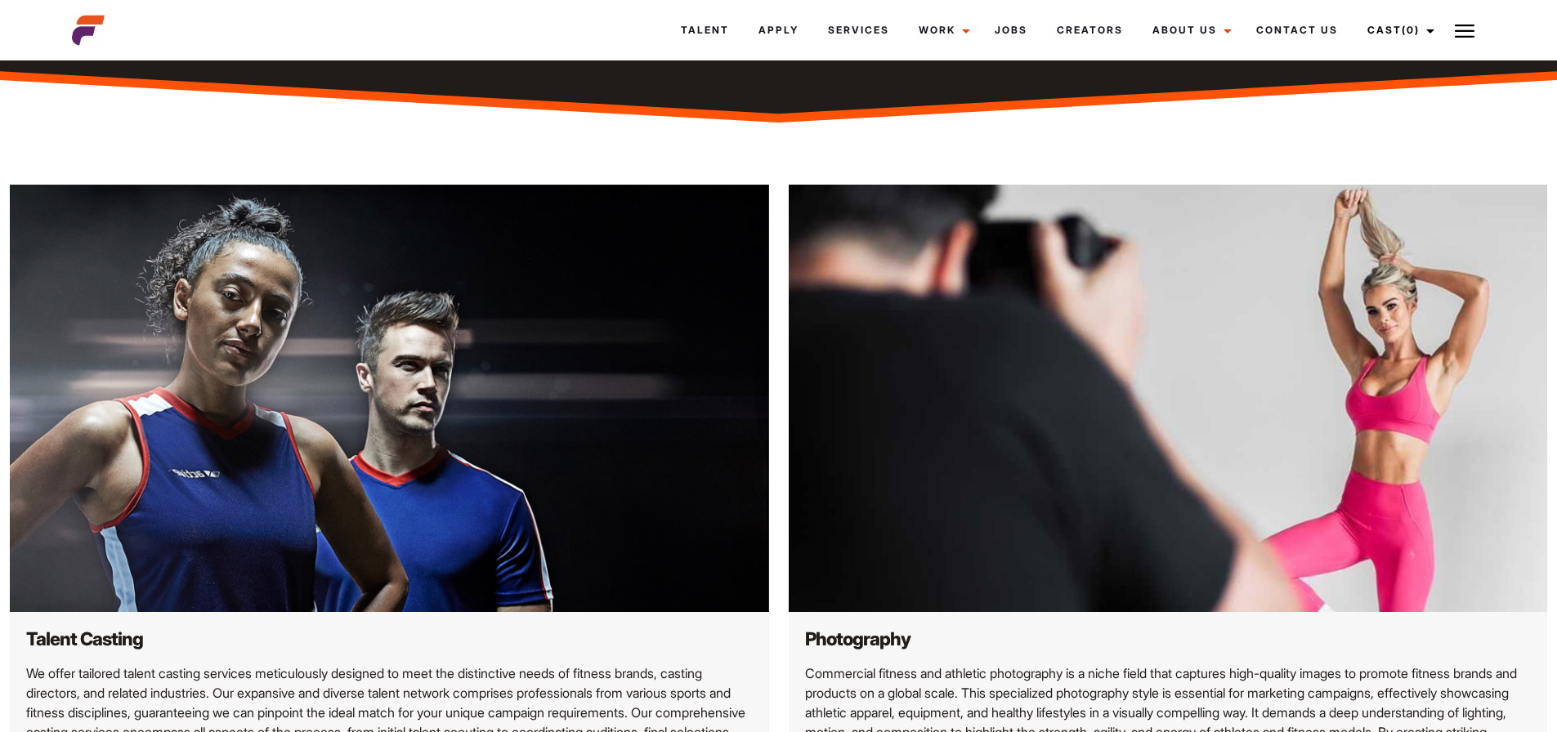
click at [1459, 33] on img at bounding box center [1465, 31] width 20 height 20
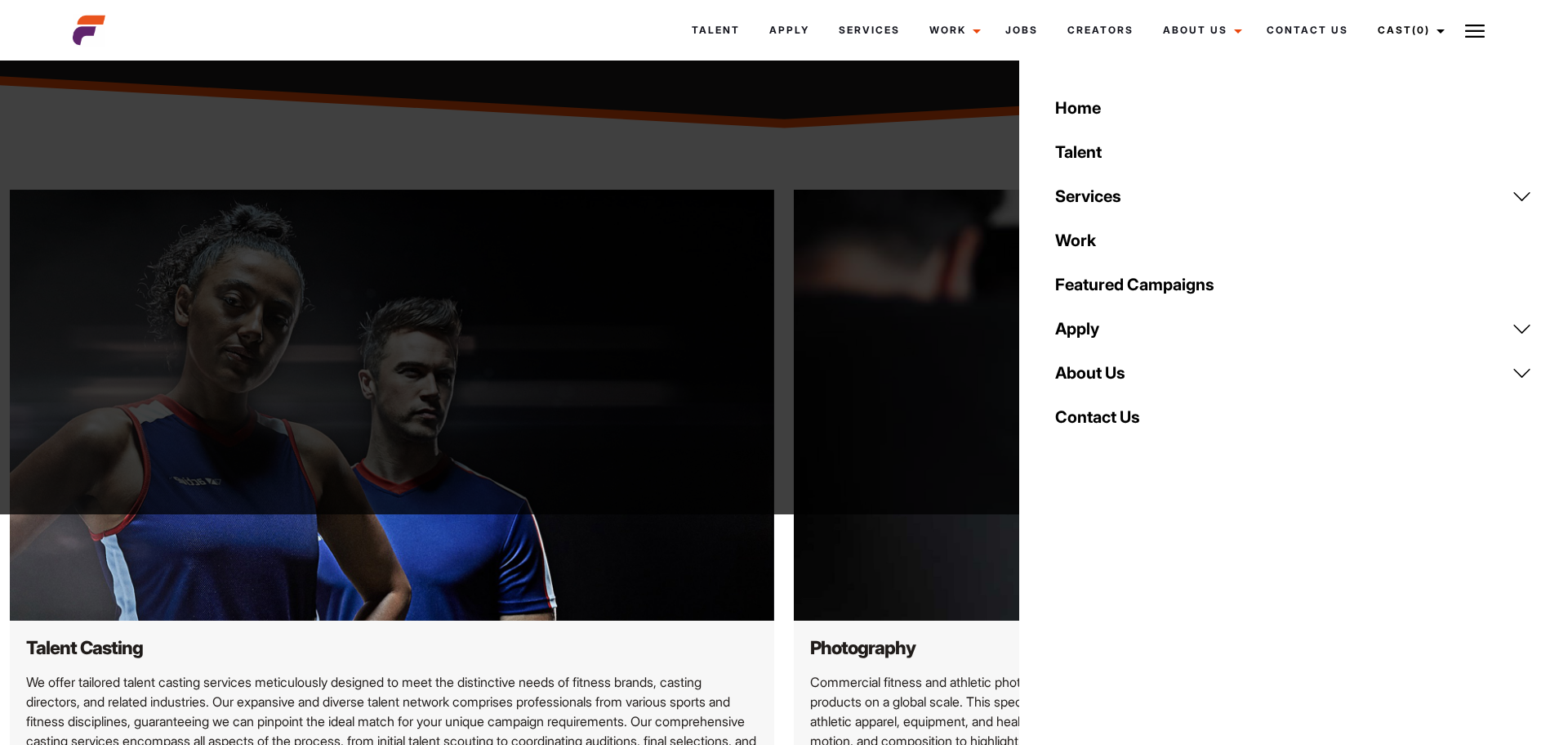
click at [1083, 149] on link "Talent" at bounding box center [1293, 152] width 497 height 44
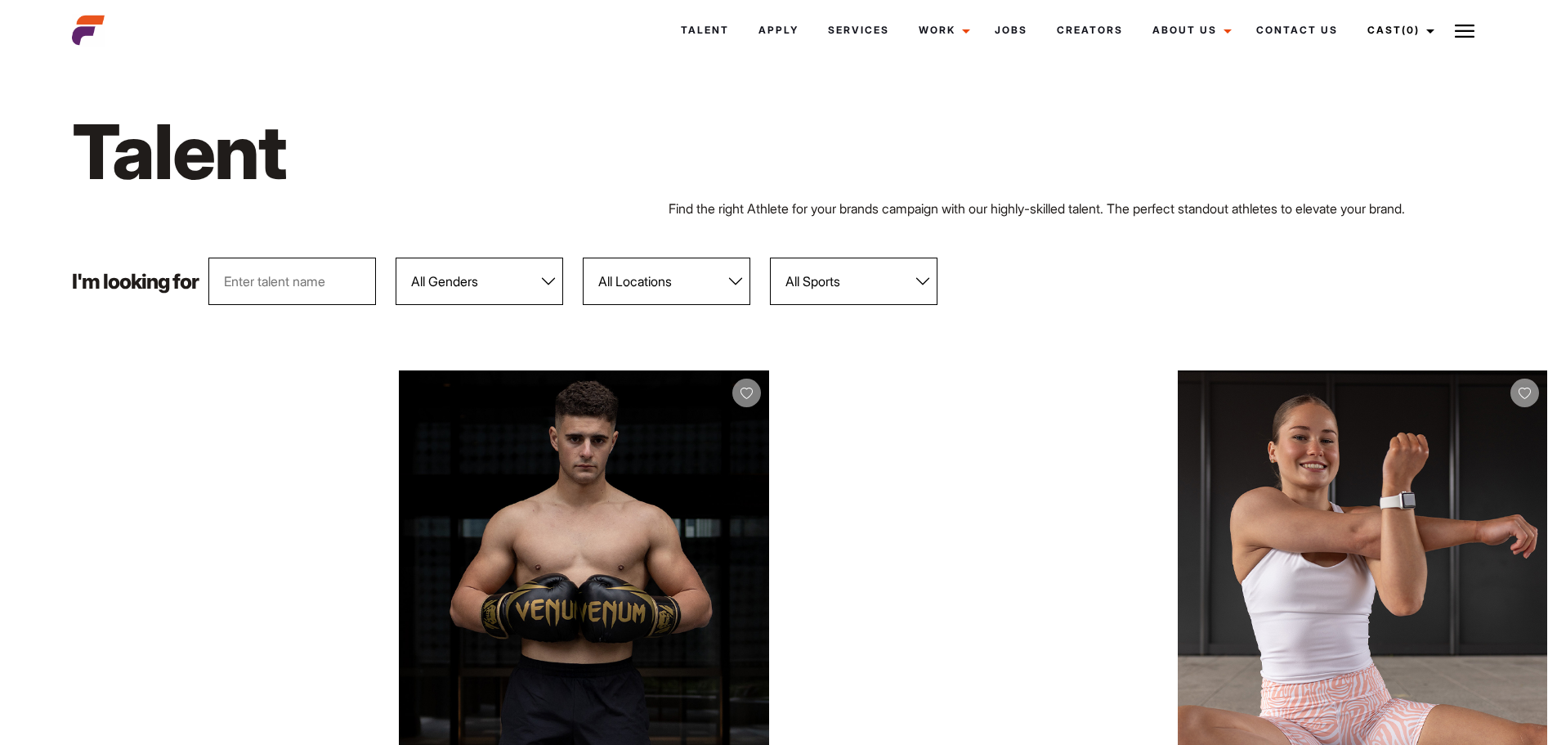
click at [1470, 22] on img at bounding box center [1465, 31] width 20 height 20
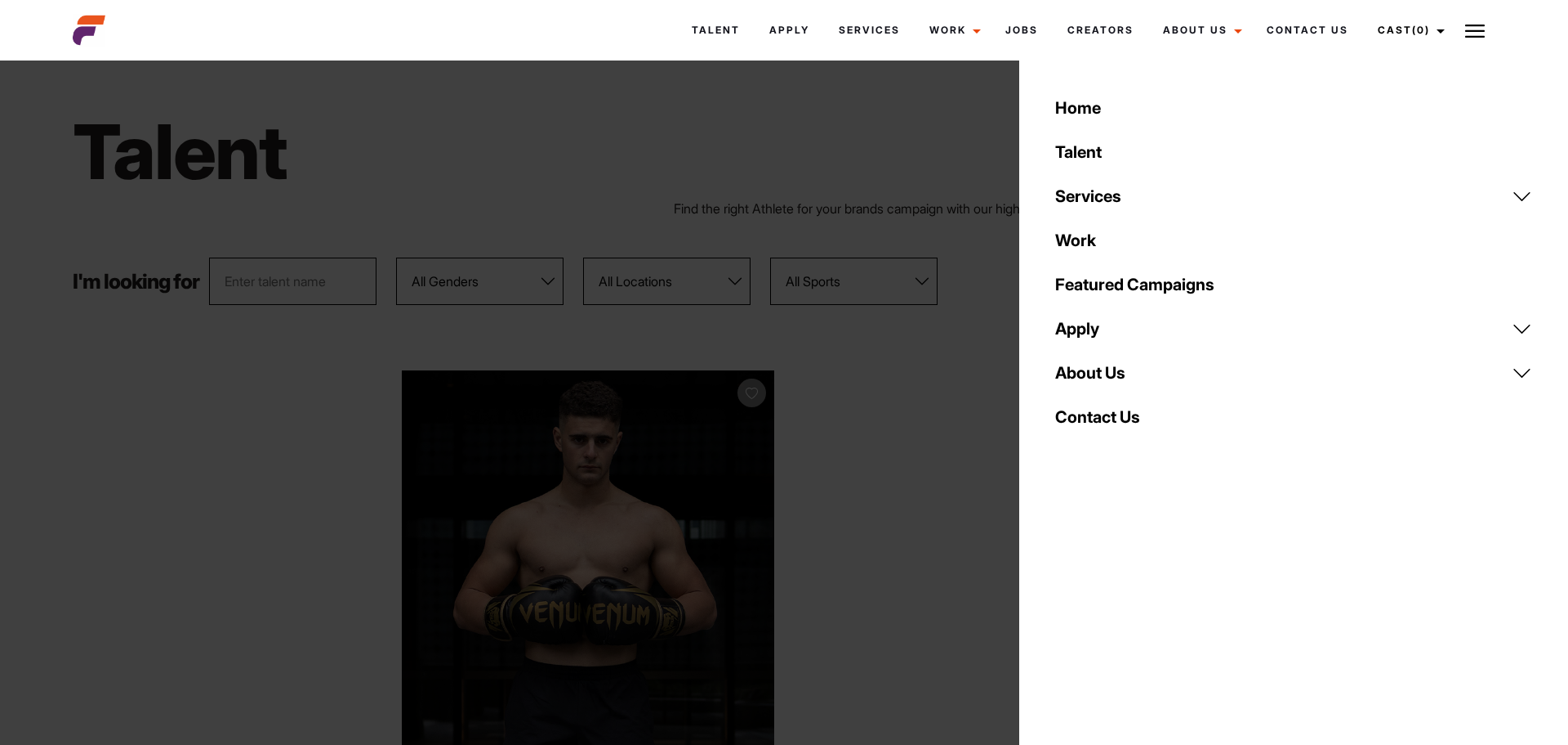
click at [1077, 108] on link "Home" at bounding box center [1293, 108] width 497 height 44
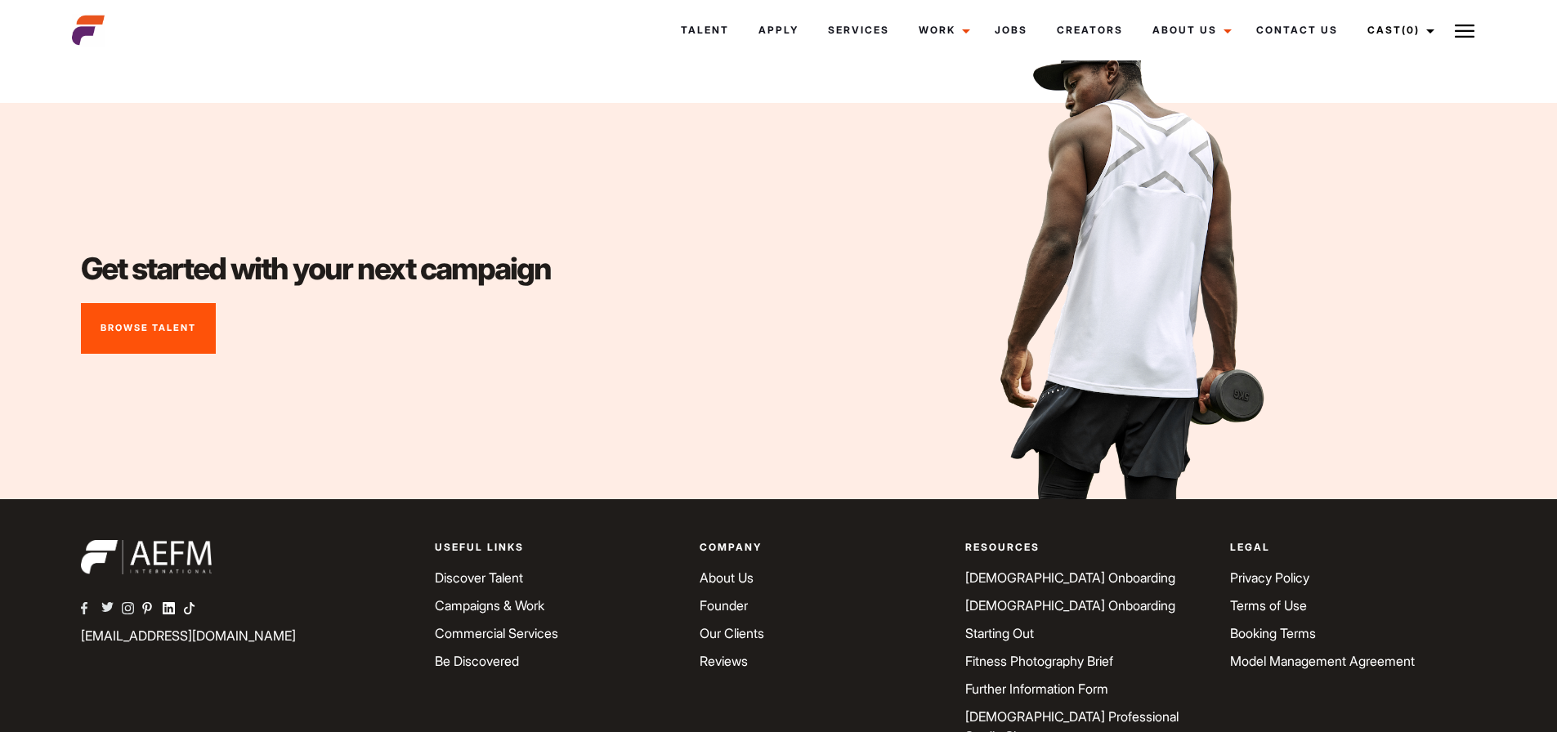
scroll to position [6777, 0]
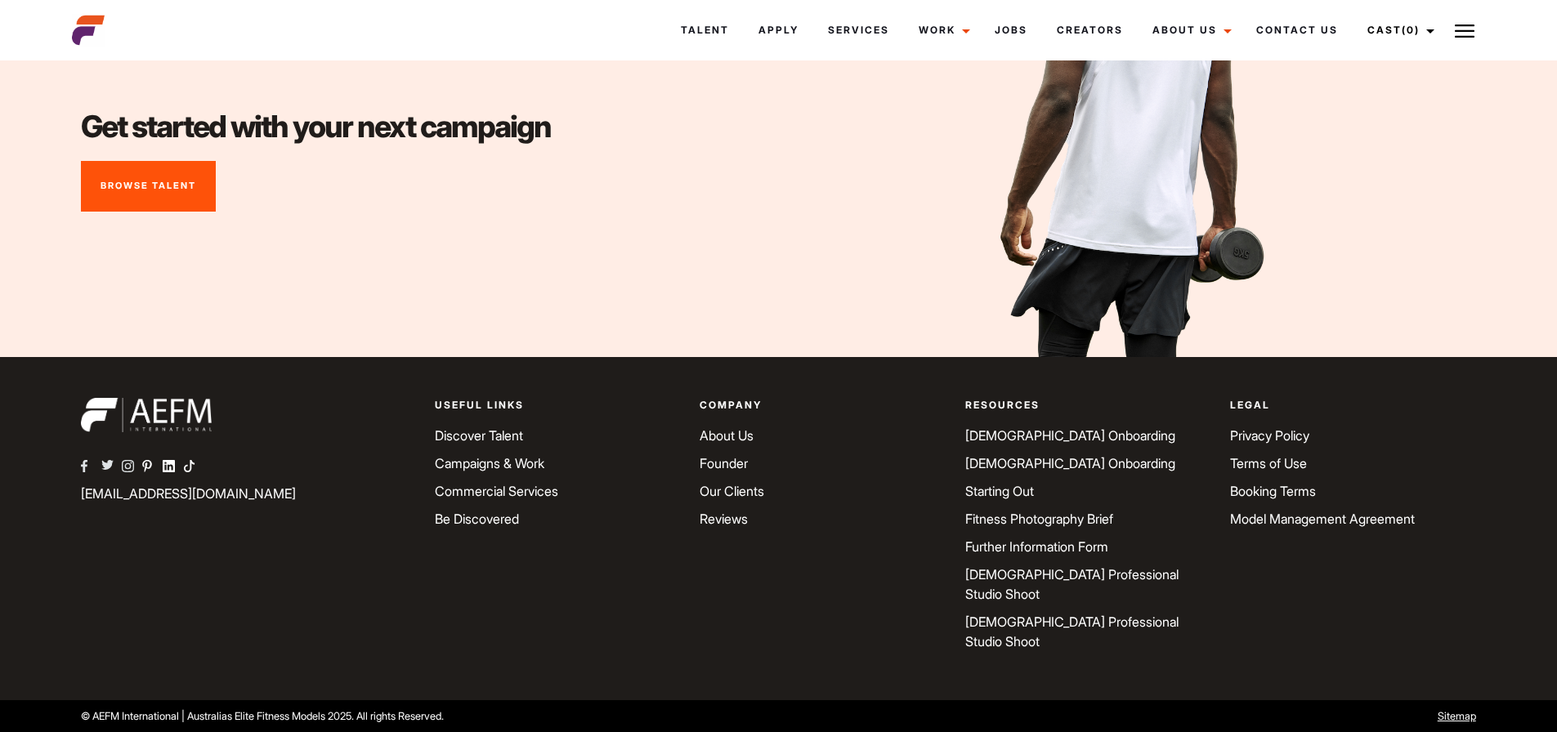
click at [511, 527] on link "Be Discovered" at bounding box center [477, 519] width 84 height 16
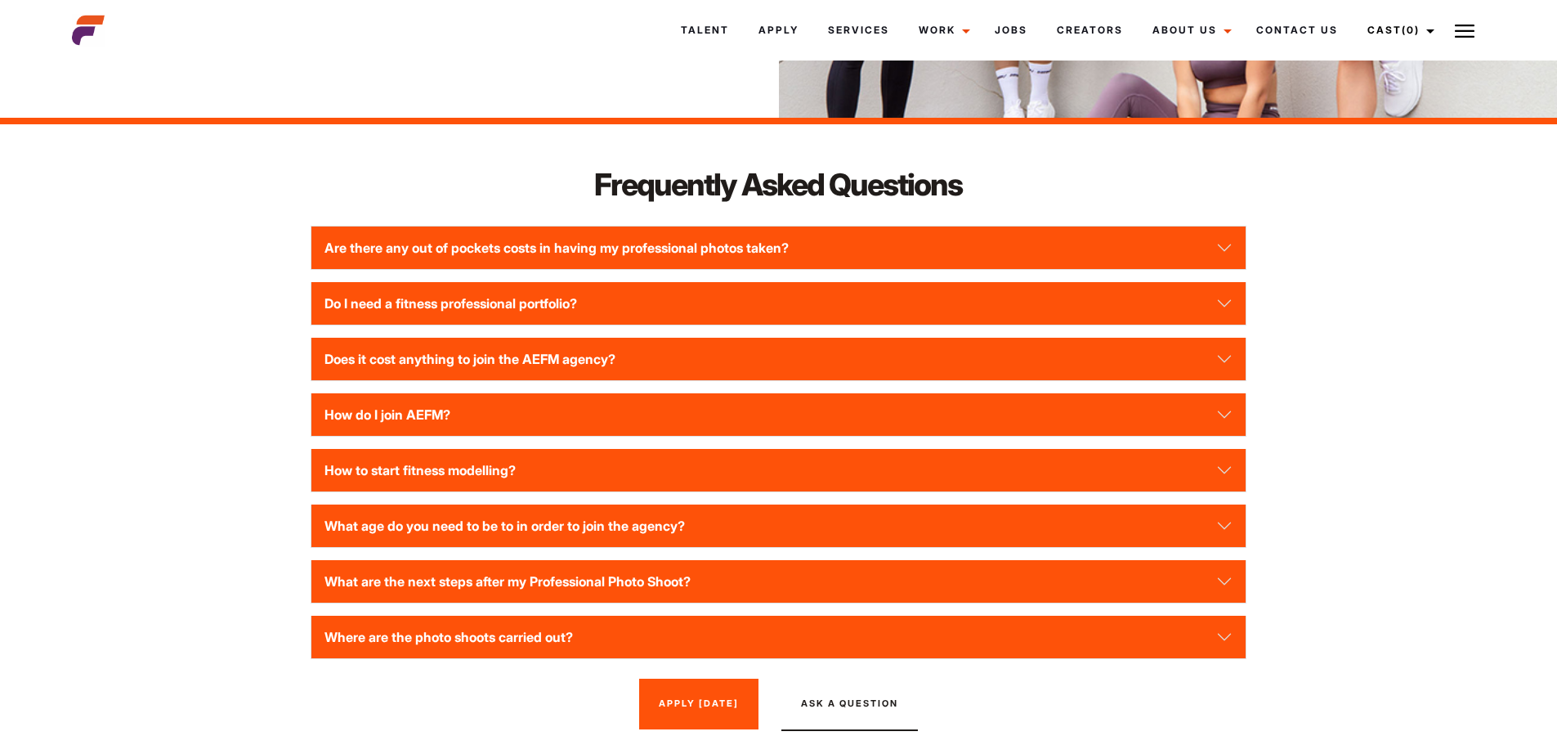
scroll to position [2043, 0]
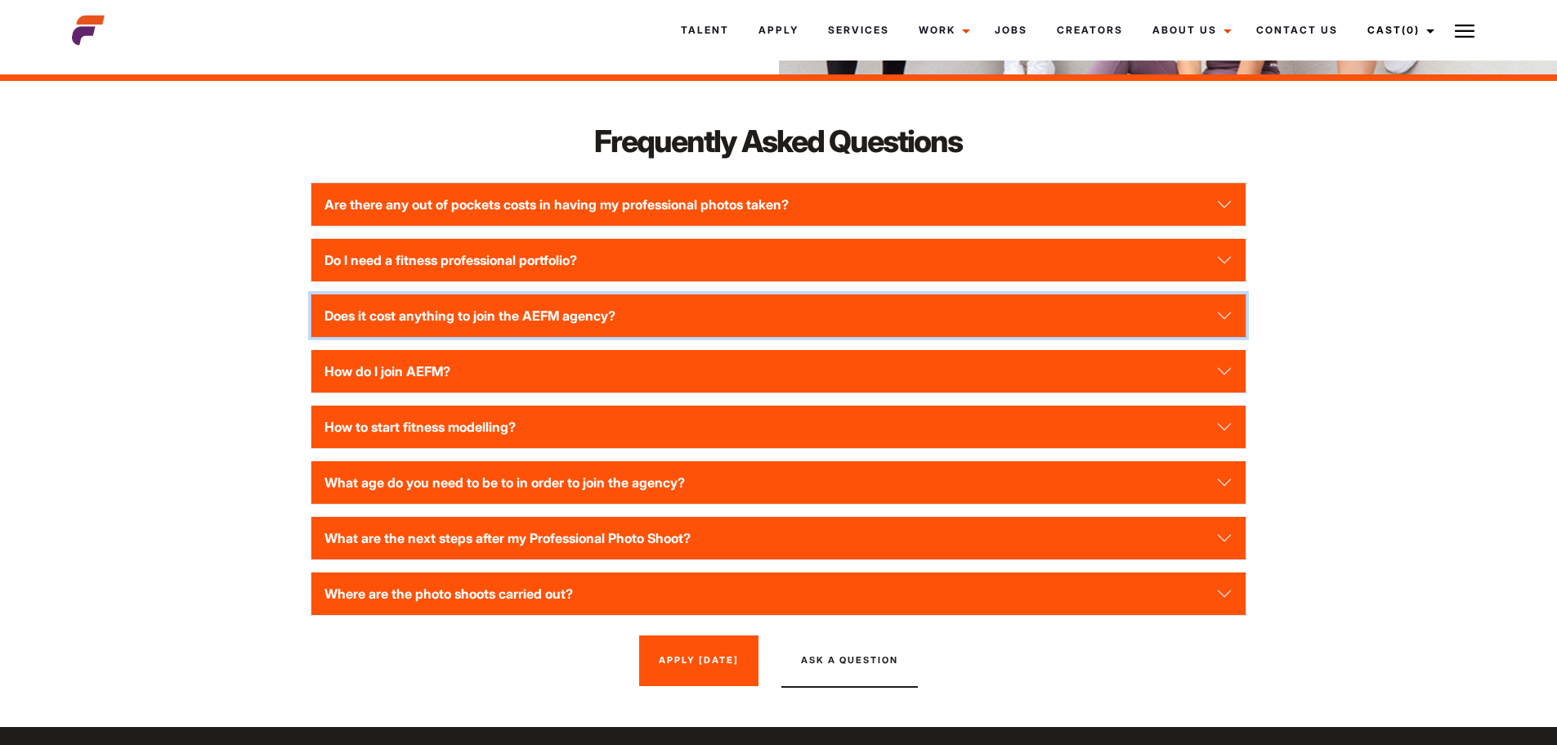
click at [408, 300] on button "Does it cost anything to join the AEFM agency?" at bounding box center [777, 315] width 933 height 43
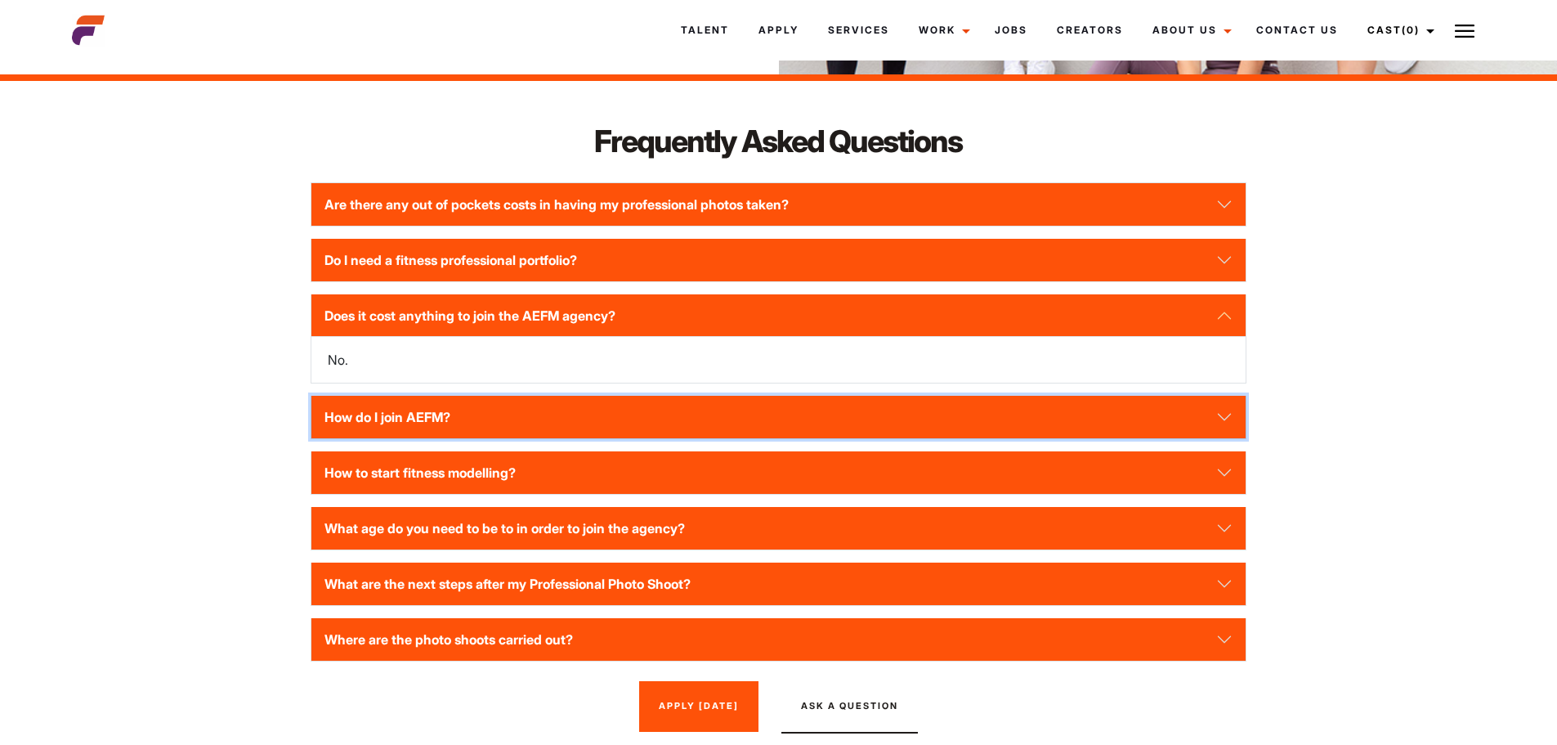
click at [369, 396] on button "How do I join AEFM?" at bounding box center [777, 417] width 933 height 43
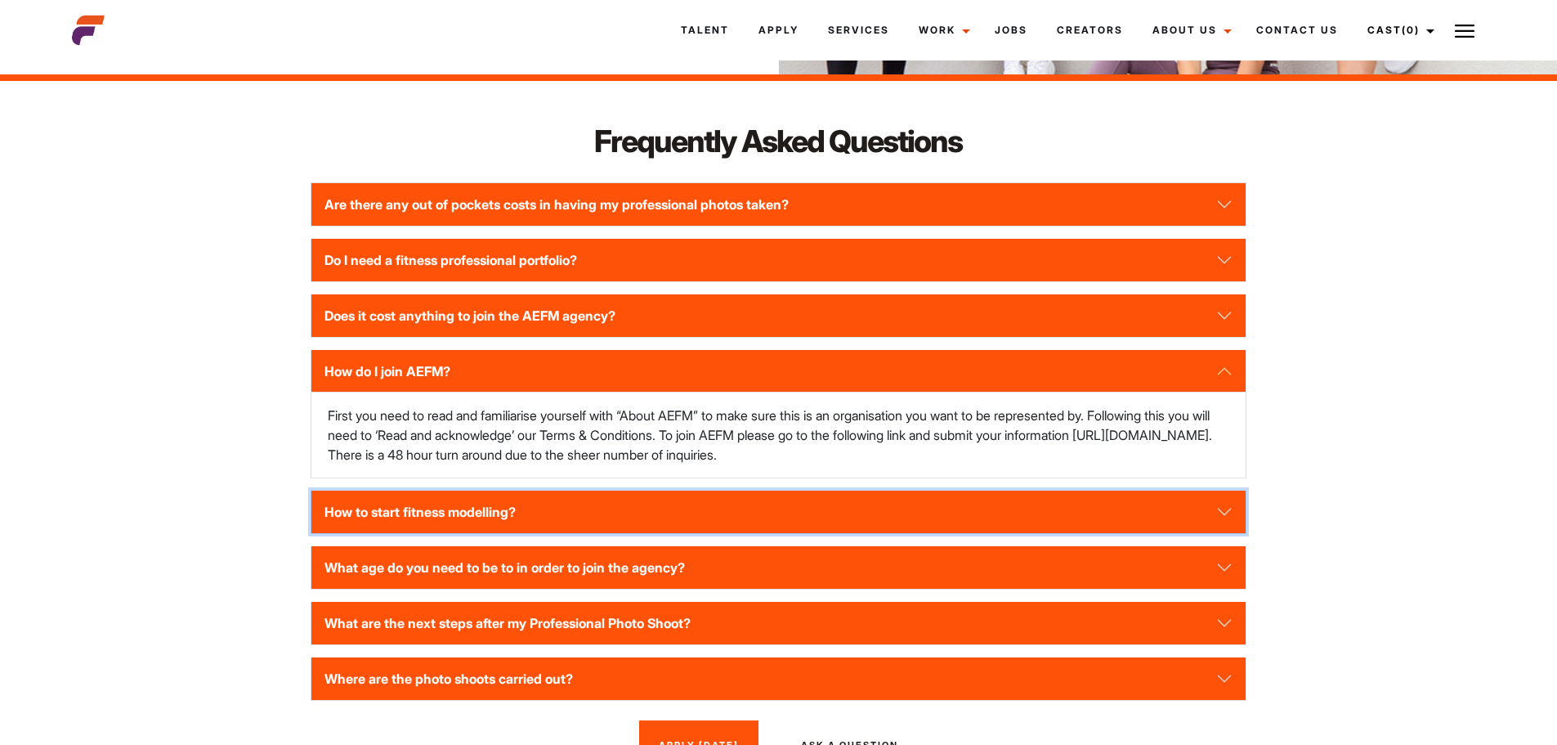
click at [415, 490] on button "How to start fitness modelling?" at bounding box center [777, 511] width 933 height 43
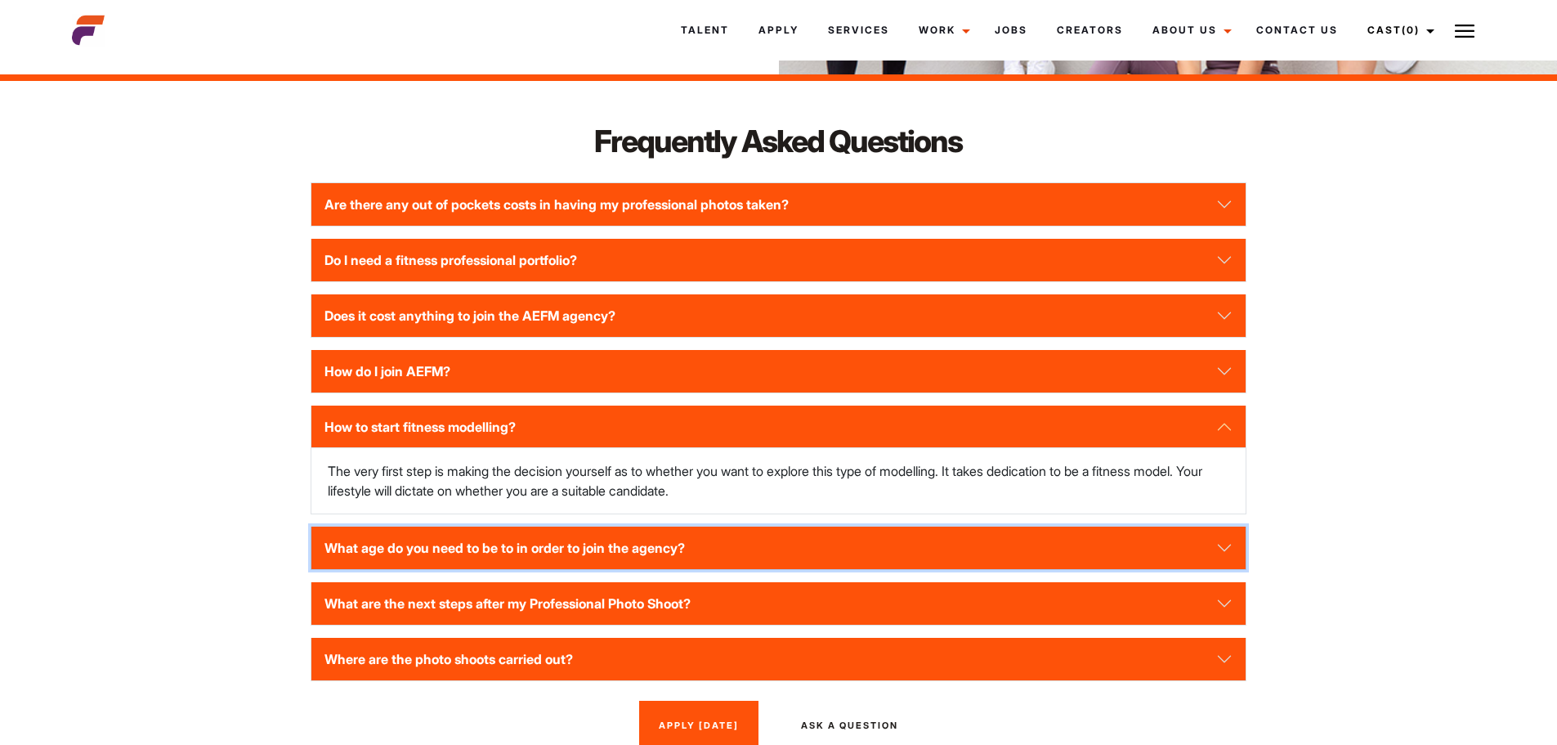
click at [491, 528] on button "What age do you need to be to in order to join the agency?" at bounding box center [777, 547] width 933 height 43
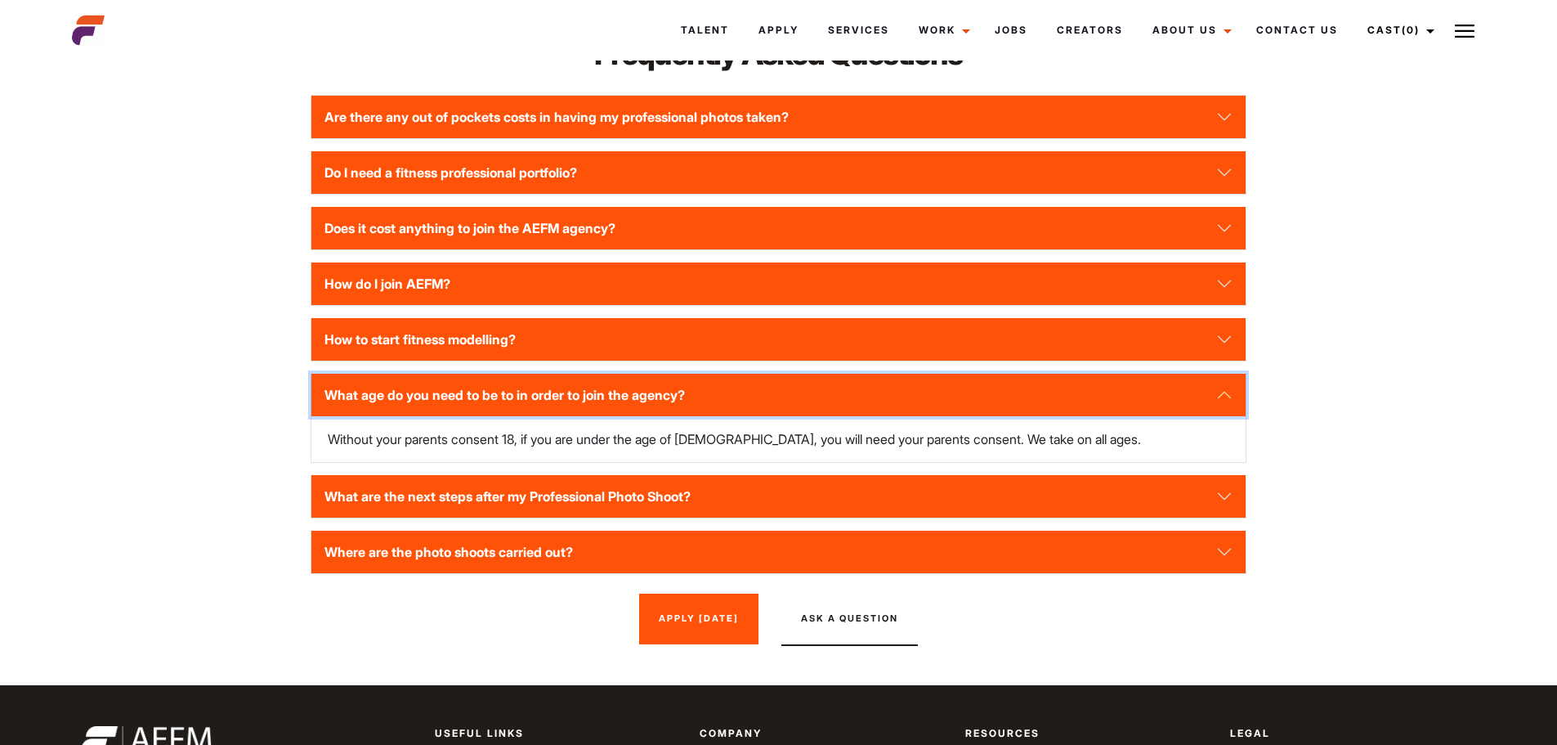
scroll to position [2393, 0]
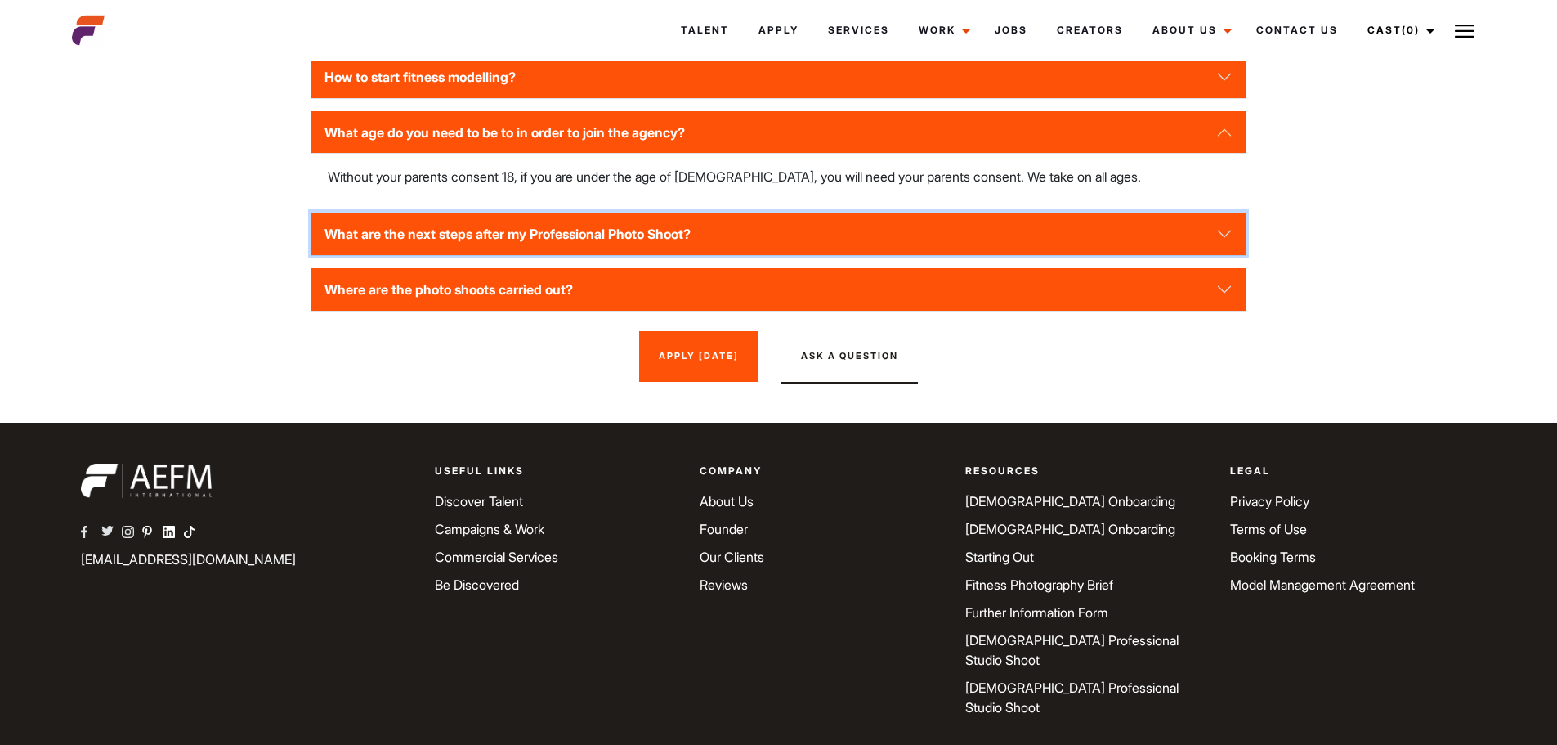
click at [414, 213] on button "What are the next steps after my Professional Photo Shoot?" at bounding box center [777, 234] width 933 height 43
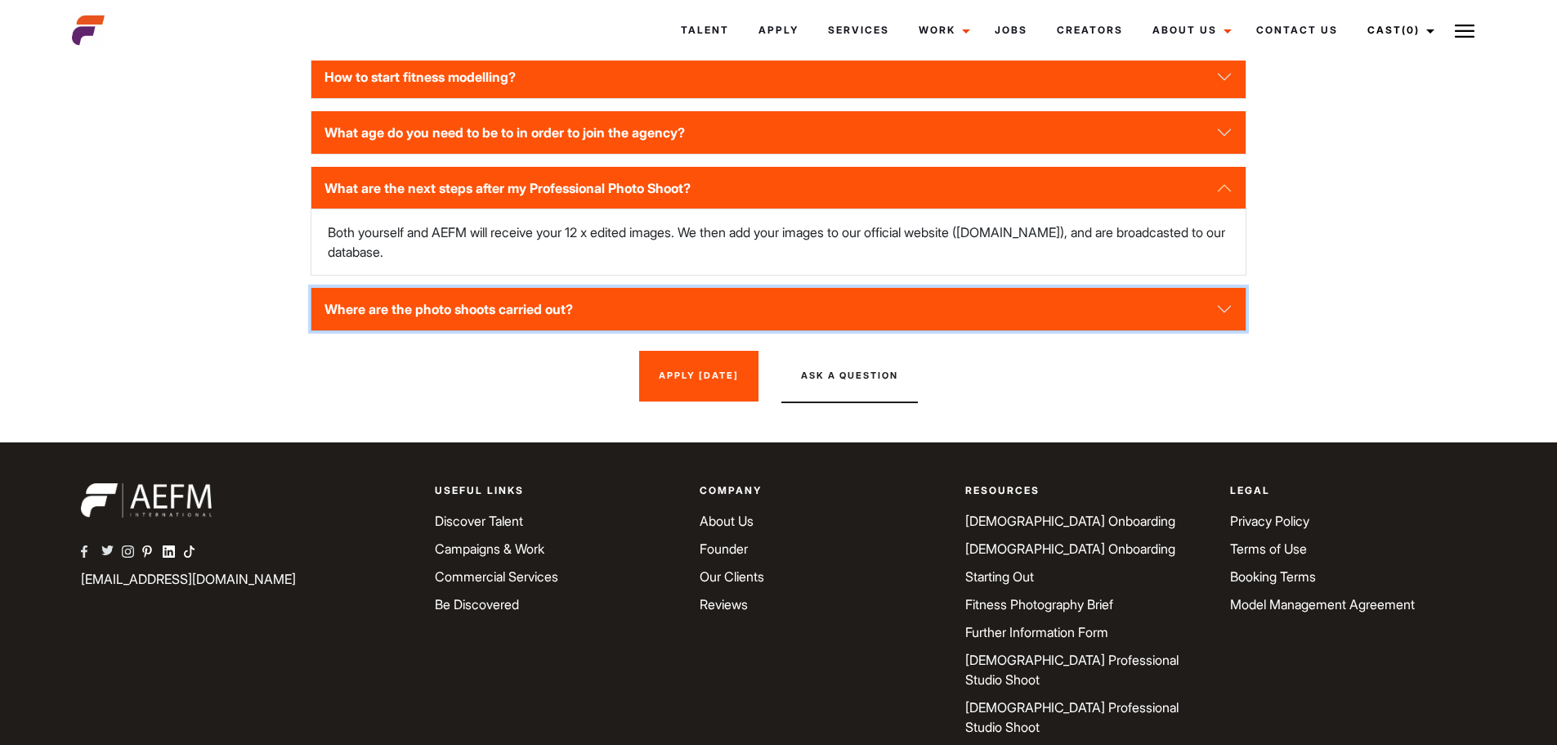
click at [374, 288] on button "Where are the photo shoots carried out?" at bounding box center [777, 309] width 933 height 43
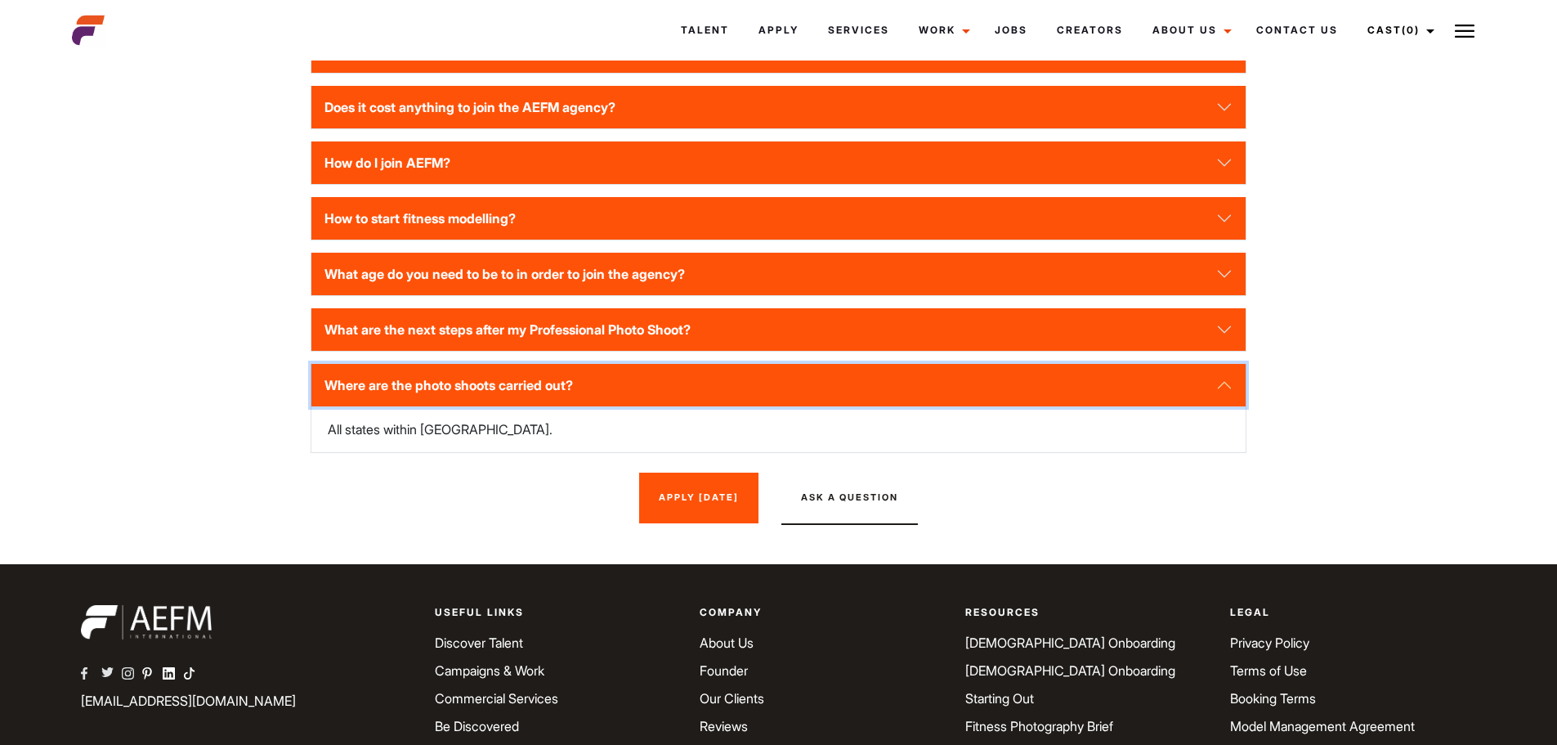
scroll to position [2066, 0]
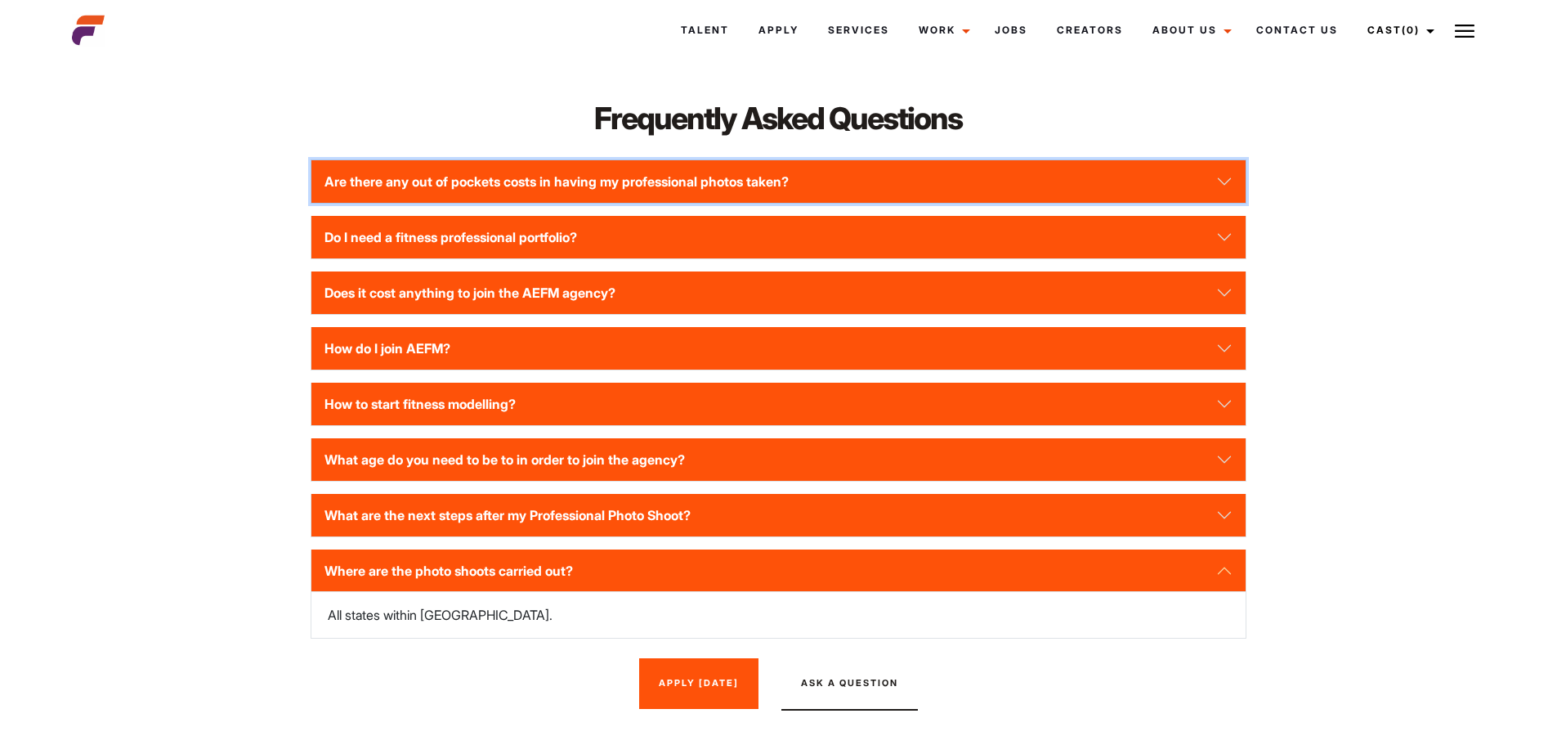
click at [405, 163] on button "Are there any out of pockets costs in having my professional photos taken?" at bounding box center [777, 181] width 933 height 43
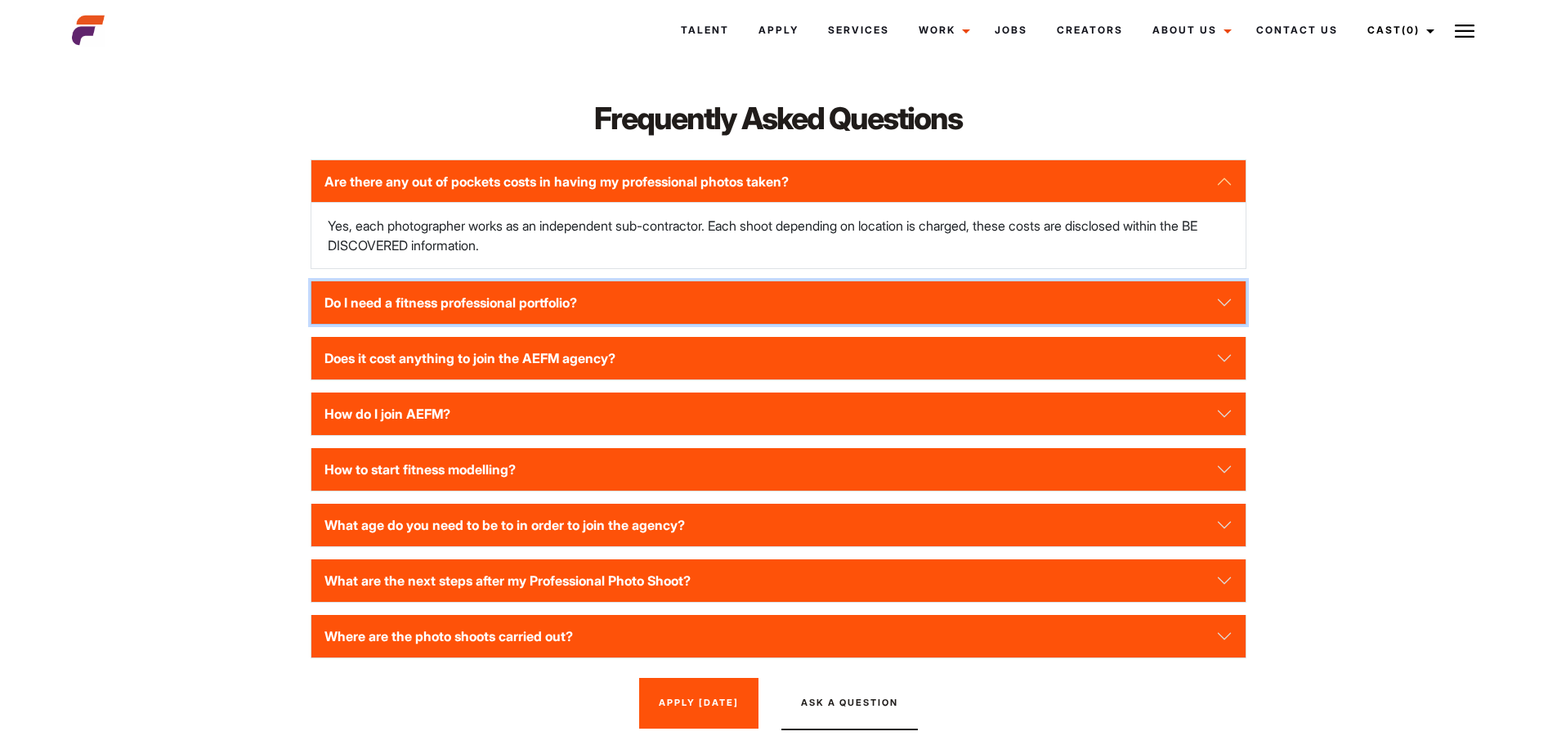
click at [415, 288] on button "Do I need a fitness professional portfolio?" at bounding box center [777, 302] width 933 height 43
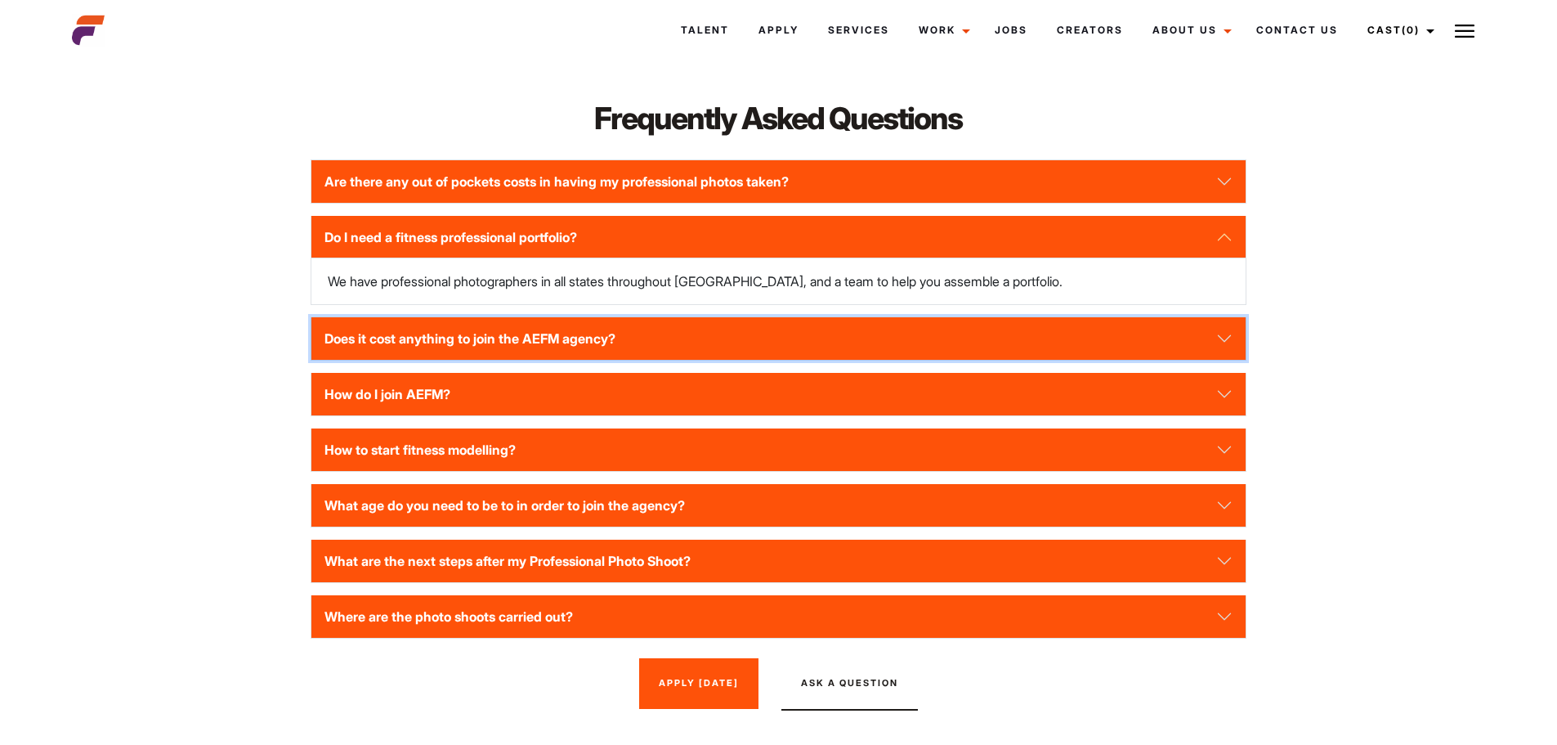
click at [460, 321] on button "Does it cost anything to join the AEFM agency?" at bounding box center [777, 338] width 933 height 43
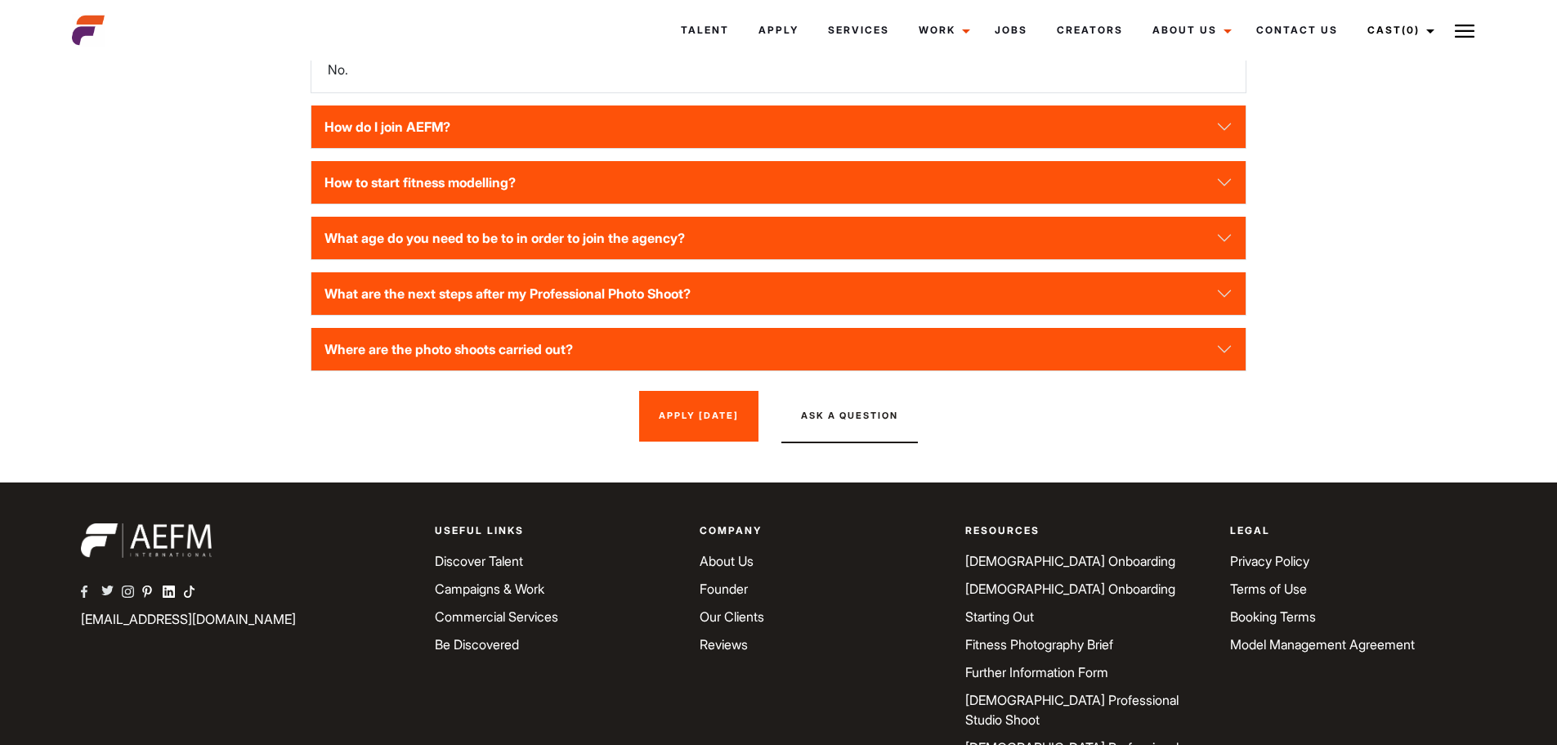
scroll to position [2393, 0]
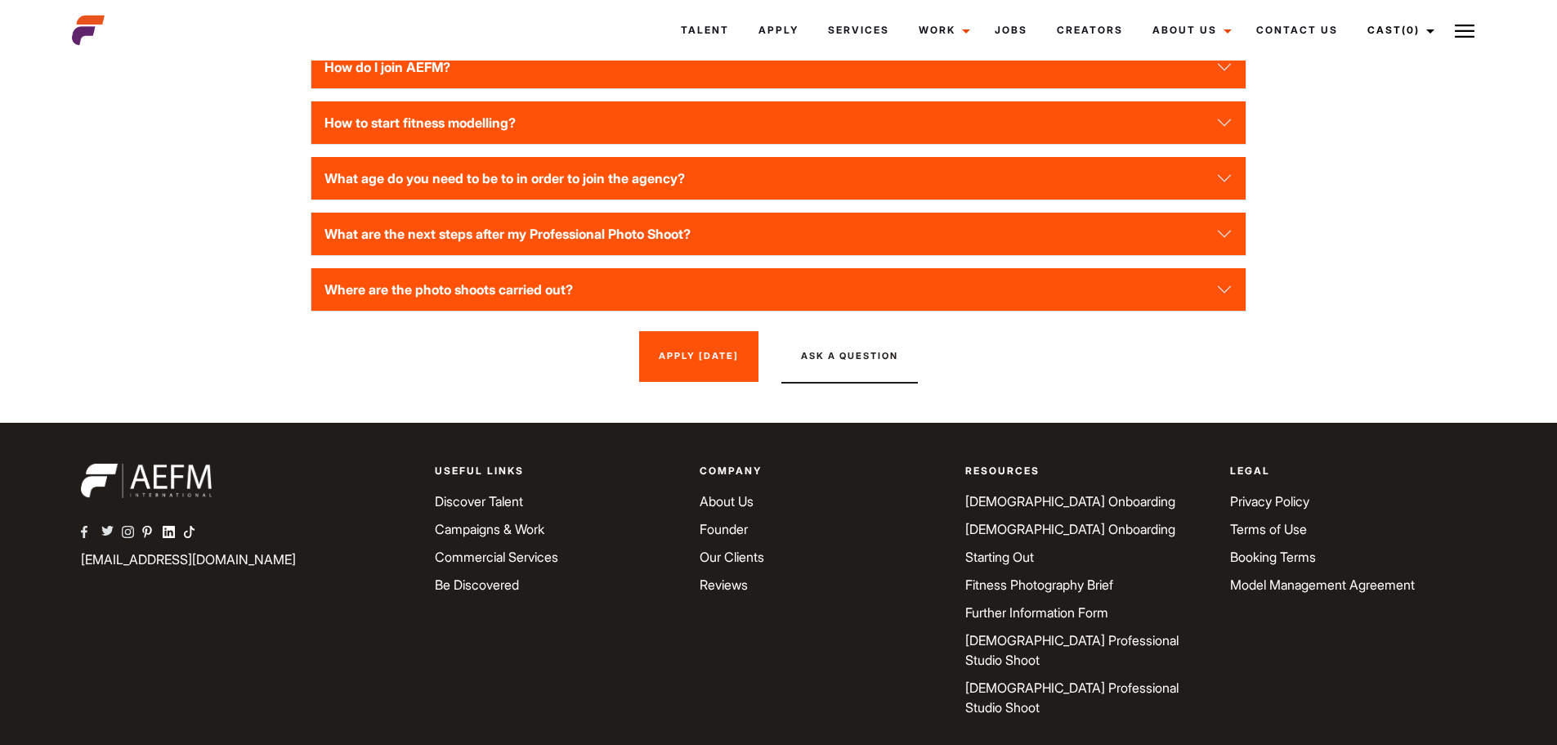
click at [1000, 576] on link "Fitness Photography Brief" at bounding box center [1039, 584] width 148 height 16
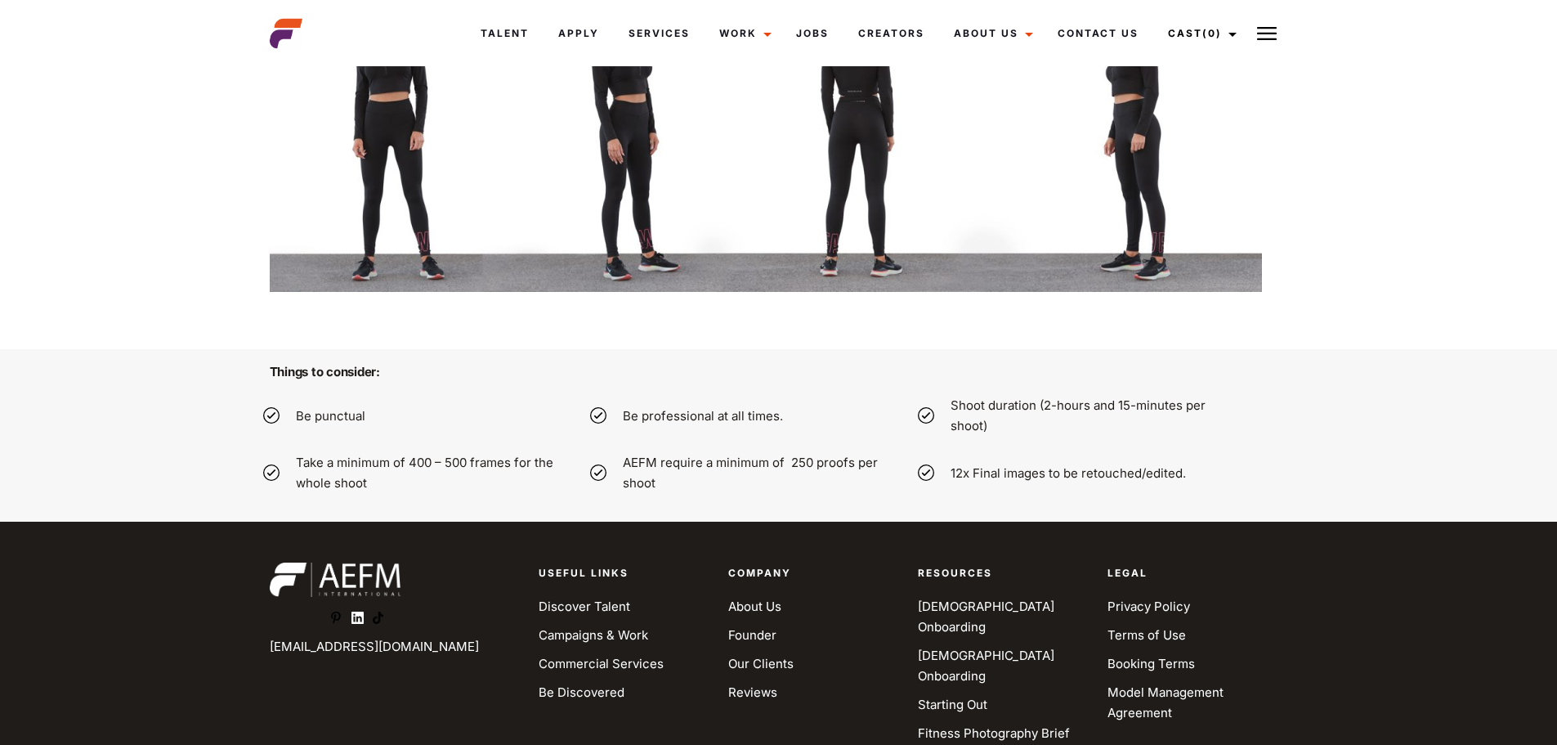
scroll to position [5117, 0]
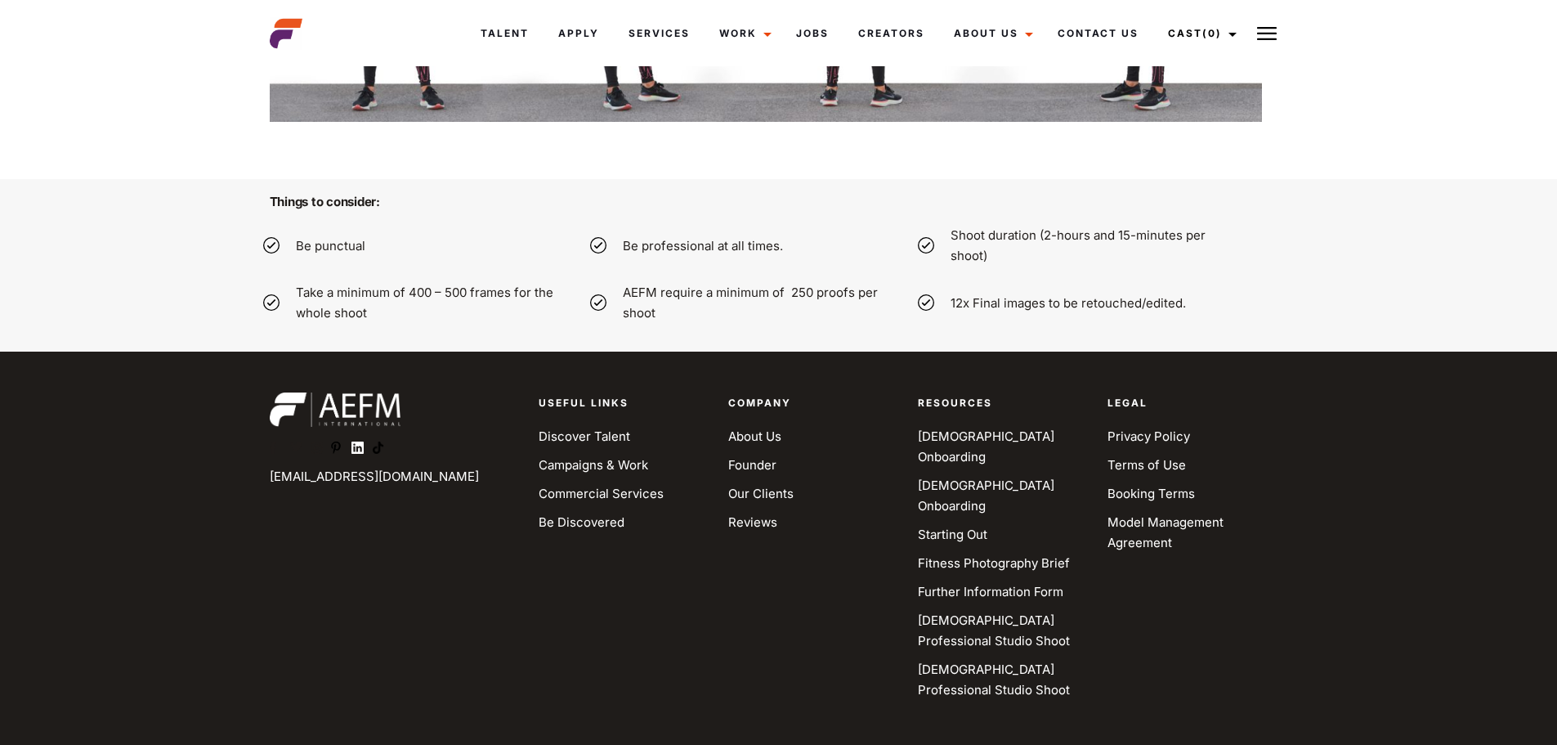
click at [1118, 522] on link "Model Management Agreement" at bounding box center [1166, 532] width 116 height 36
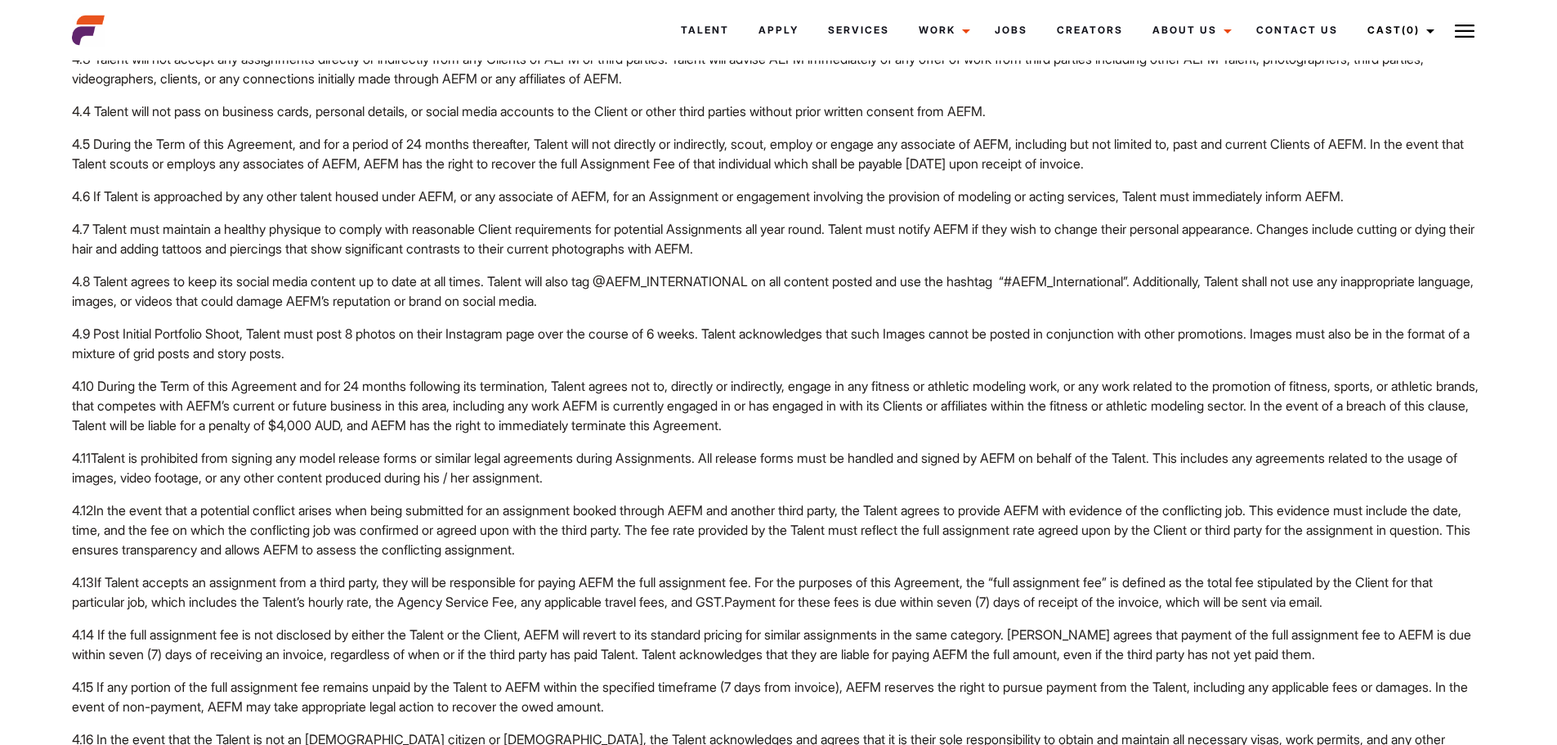
scroll to position [1798, 0]
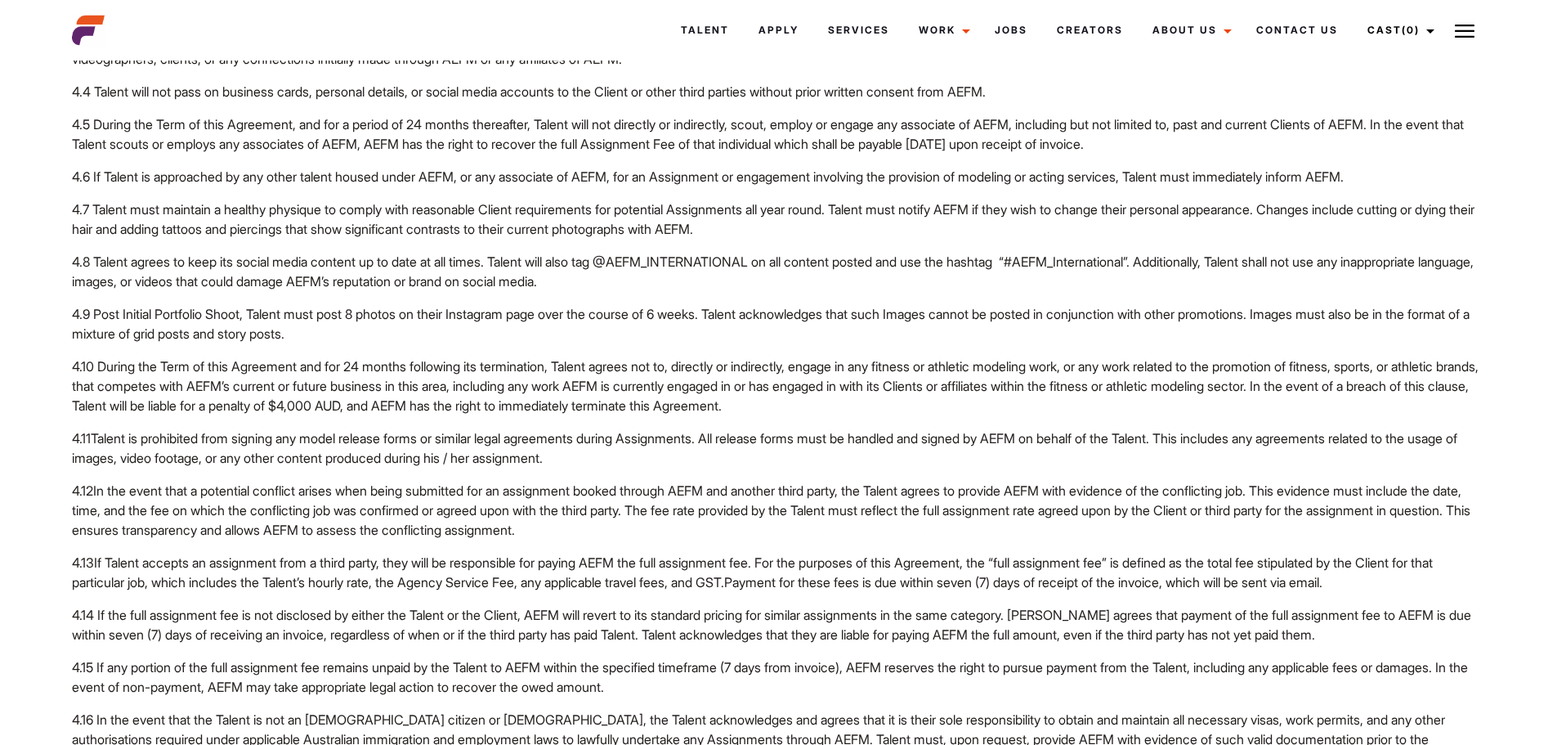
drag, startPoint x: 84, startPoint y: 414, endPoint x: 72, endPoint y: 415, distance: 12.4
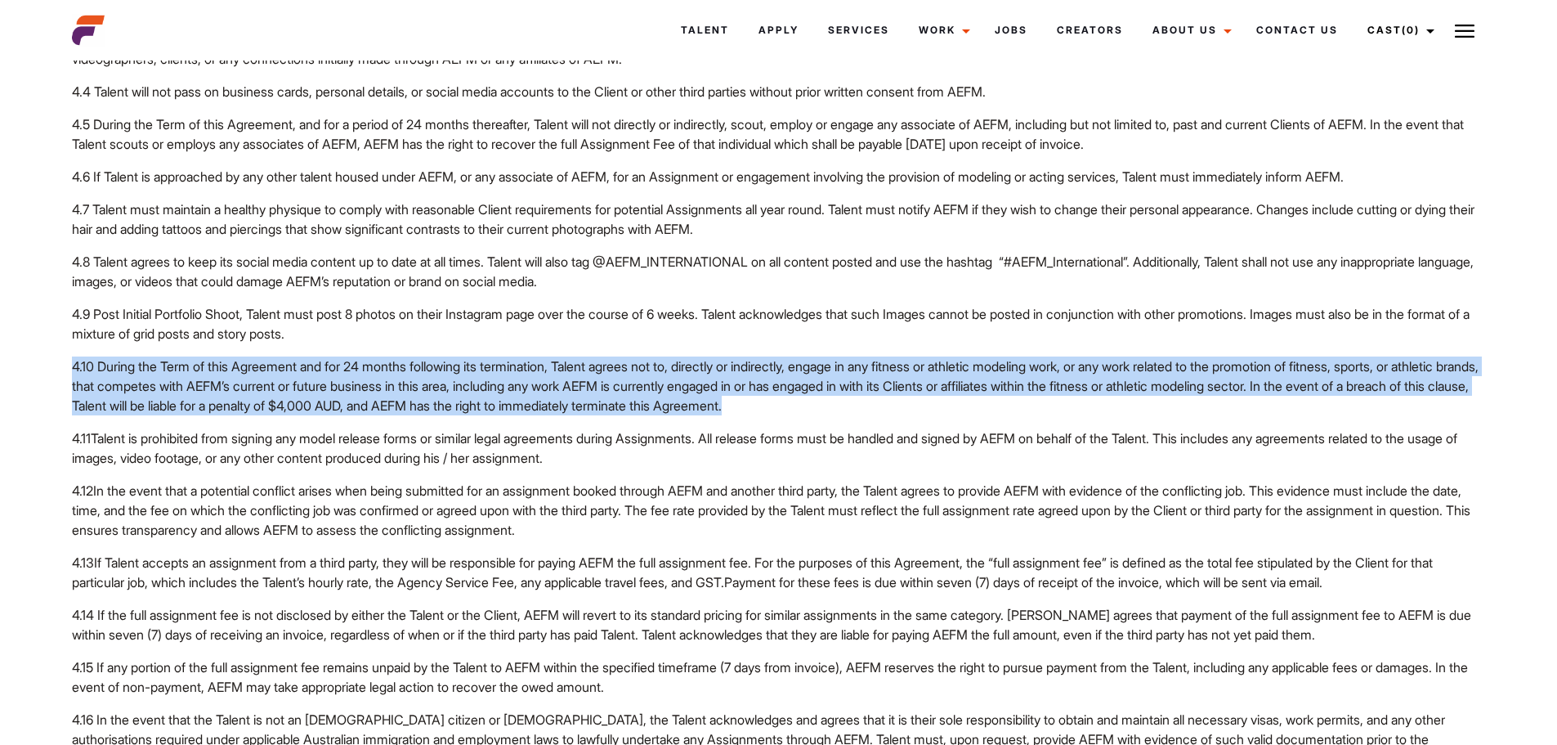
drag, startPoint x: 69, startPoint y: 420, endPoint x: 816, endPoint y: 468, distance: 748.6
copy span "4.10 During the Term of this Agreement and for 24 months following its terminat…"
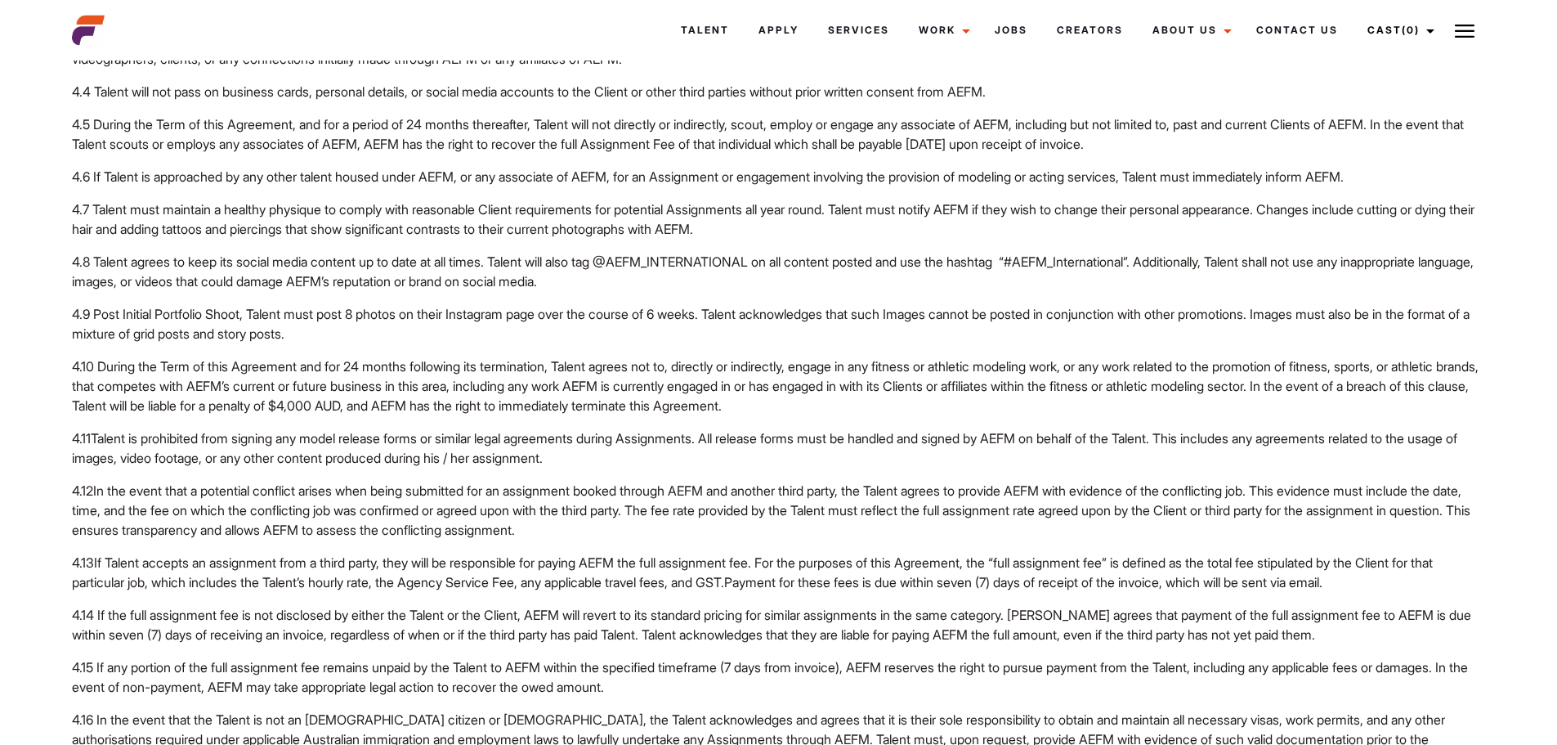
click at [726, 592] on p "4.13 If Talent accepts an assignment from a third party, they will be responsib…" at bounding box center [778, 572] width 1413 height 39
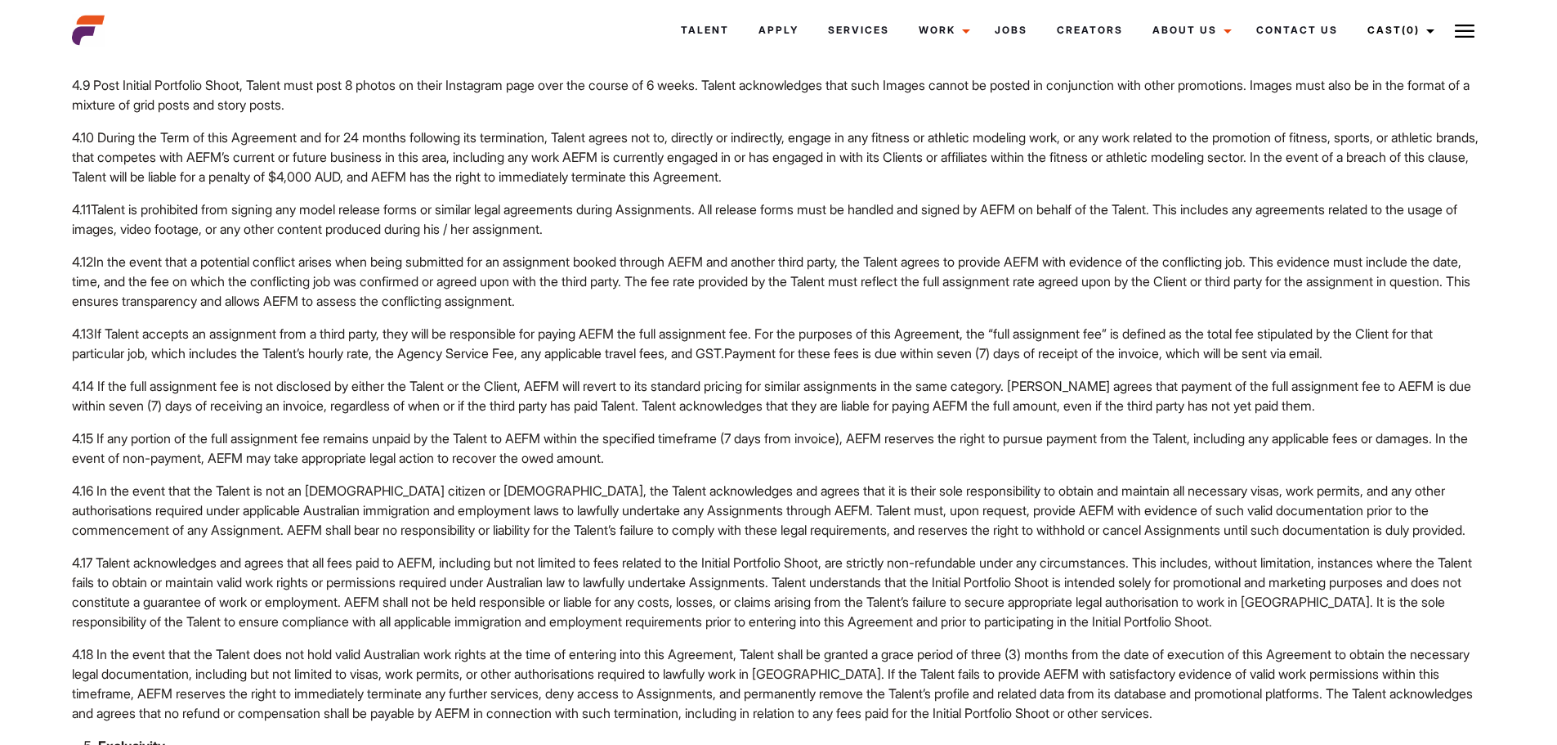
scroll to position [2043, 0]
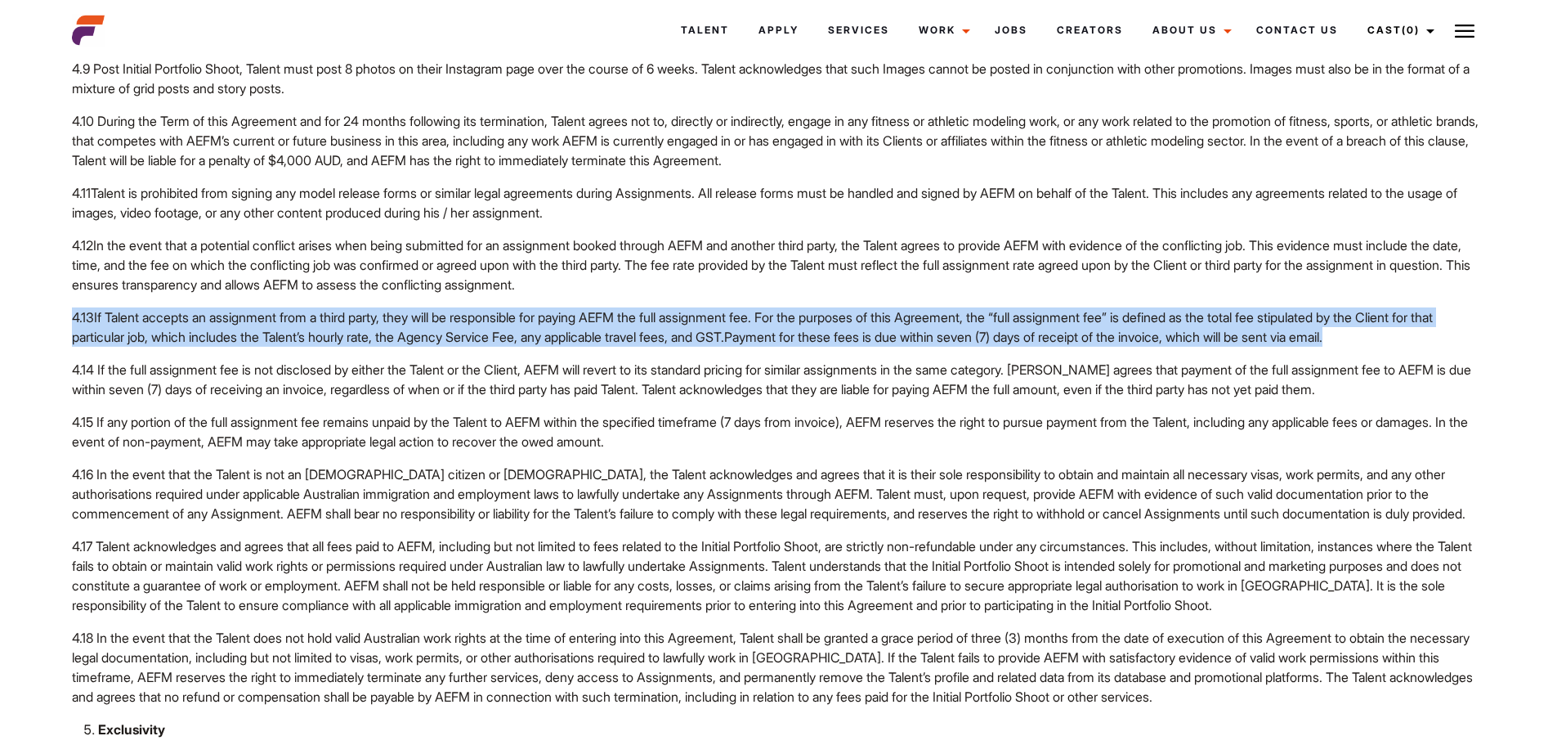
drag, startPoint x: 72, startPoint y: 375, endPoint x: 115, endPoint y: 411, distance: 56.3
click at [115, 347] on p "4.13 If Talent accepts an assignment from a third party, they will be responsib…" at bounding box center [778, 326] width 1413 height 39
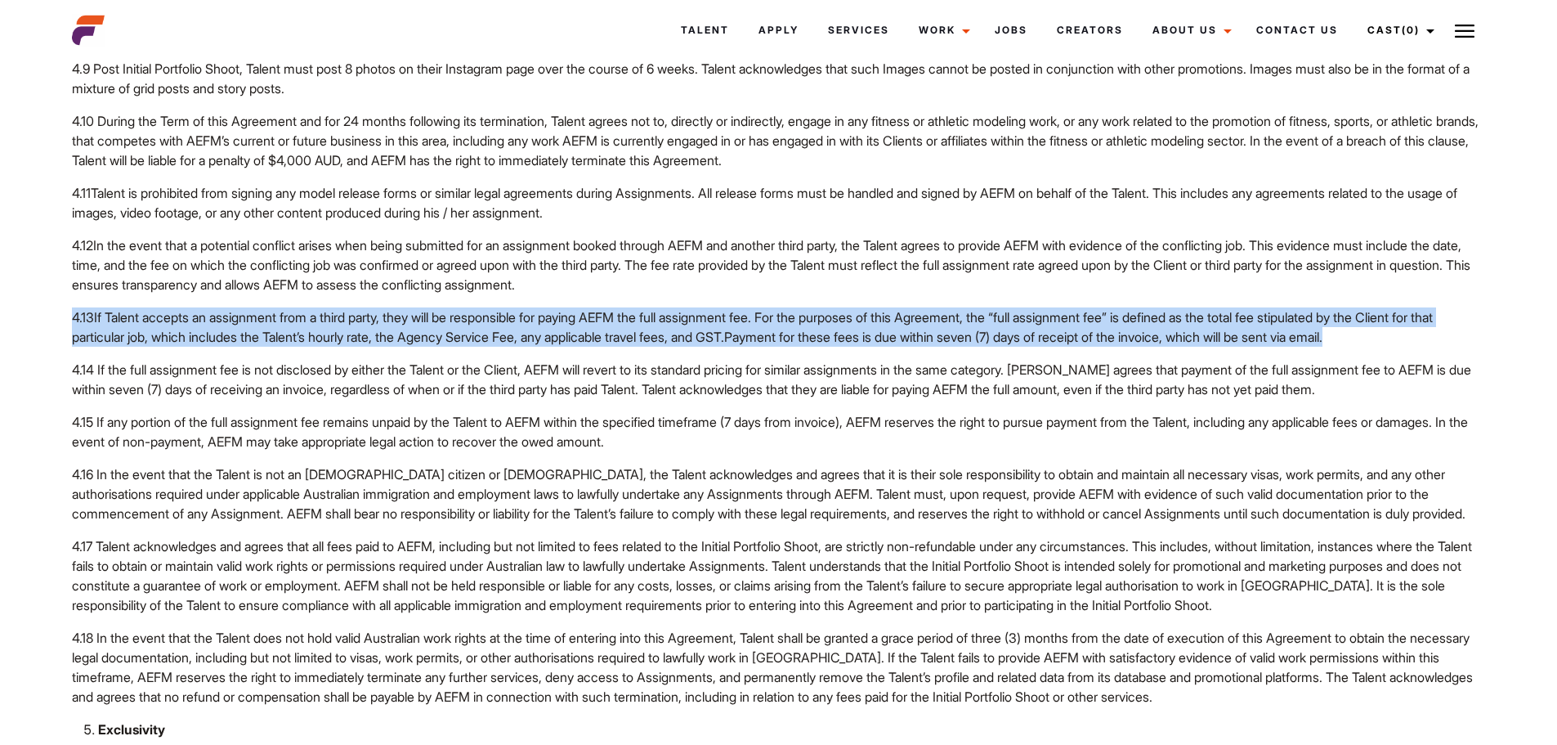
drag, startPoint x: 61, startPoint y: 375, endPoint x: 125, endPoint y: 423, distance: 79.4
copy p "4.13 If Talent accepts an assignment from a third party, they will be responsib…"
click at [562, 451] on p "4.15 If any portion of the full assignment fee remains unpaid by the Talent to …" at bounding box center [778, 431] width 1413 height 39
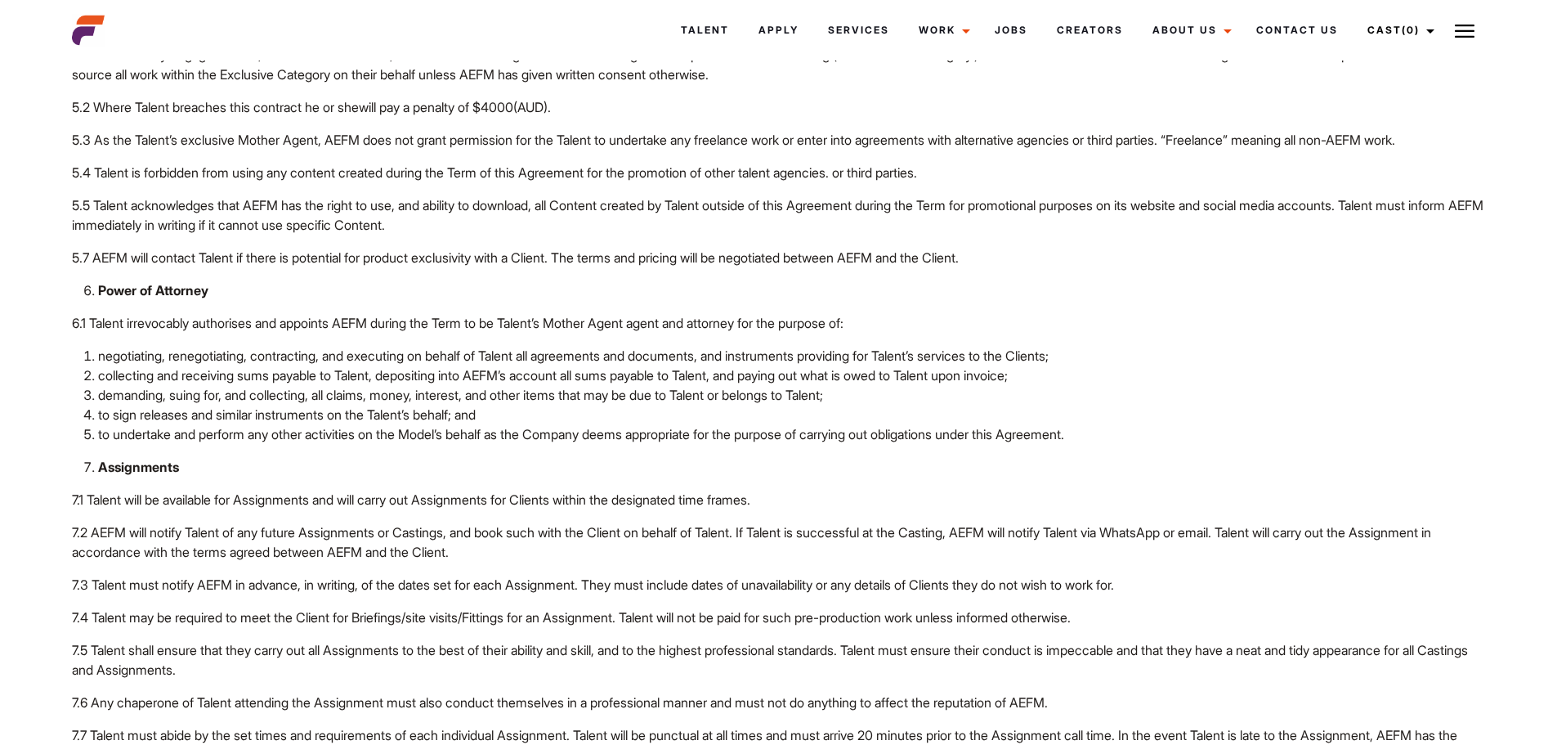
scroll to position [2779, 0]
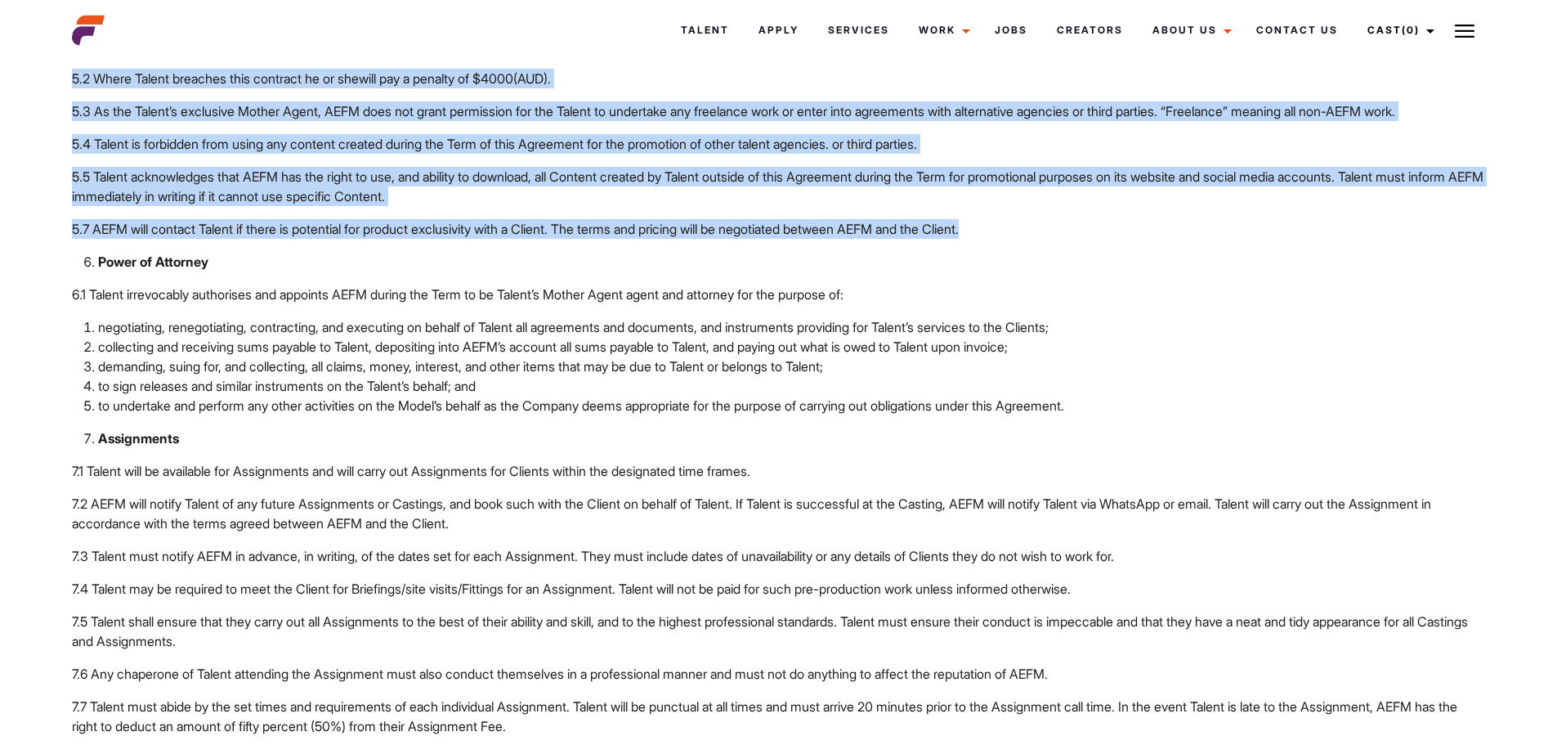
drag, startPoint x: 77, startPoint y: 130, endPoint x: 1064, endPoint y: 378, distance: 1018.0
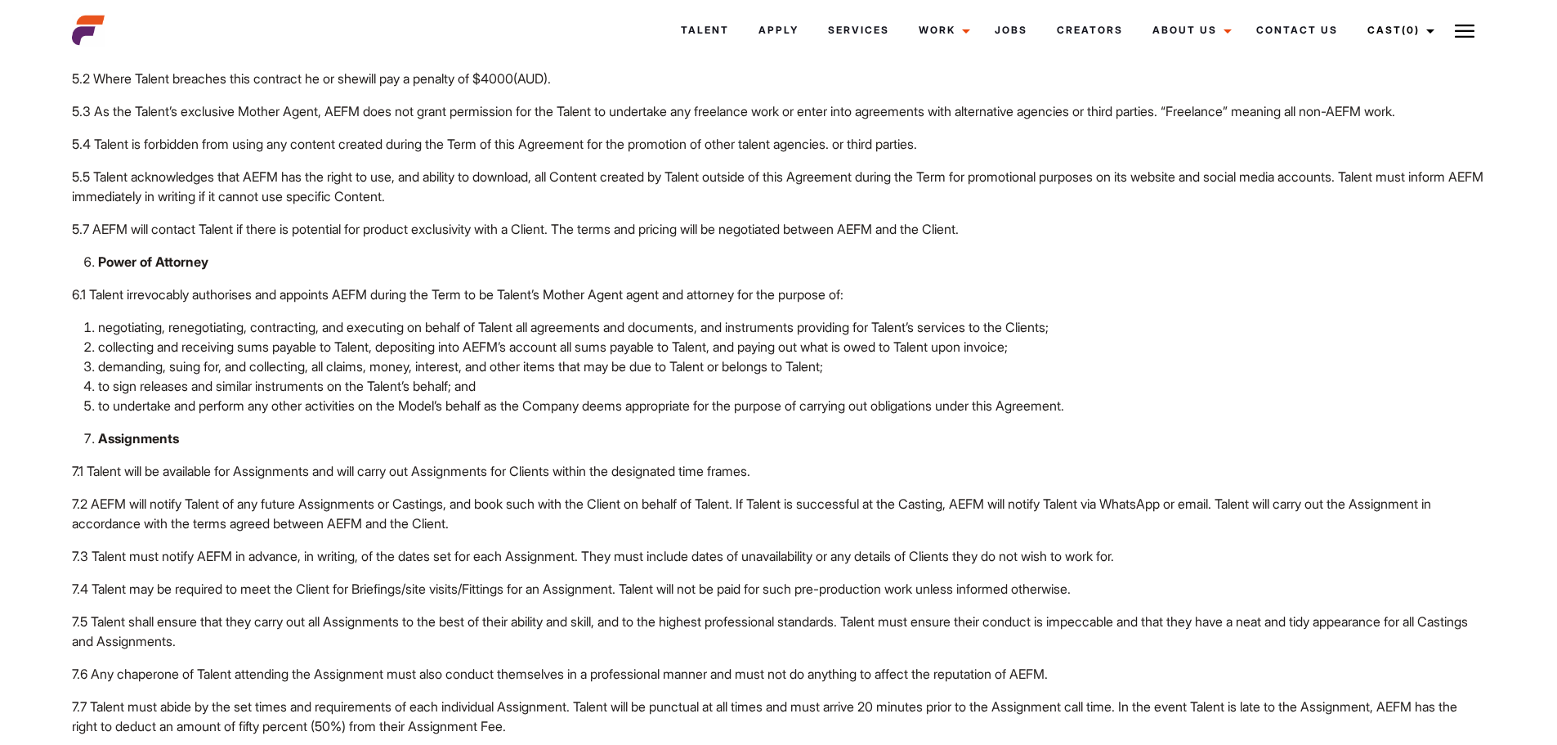
click at [1177, 304] on p "6.1 Talent irrevocably authorises and appoints AEFM during the Term to be Talen…" at bounding box center [778, 294] width 1413 height 20
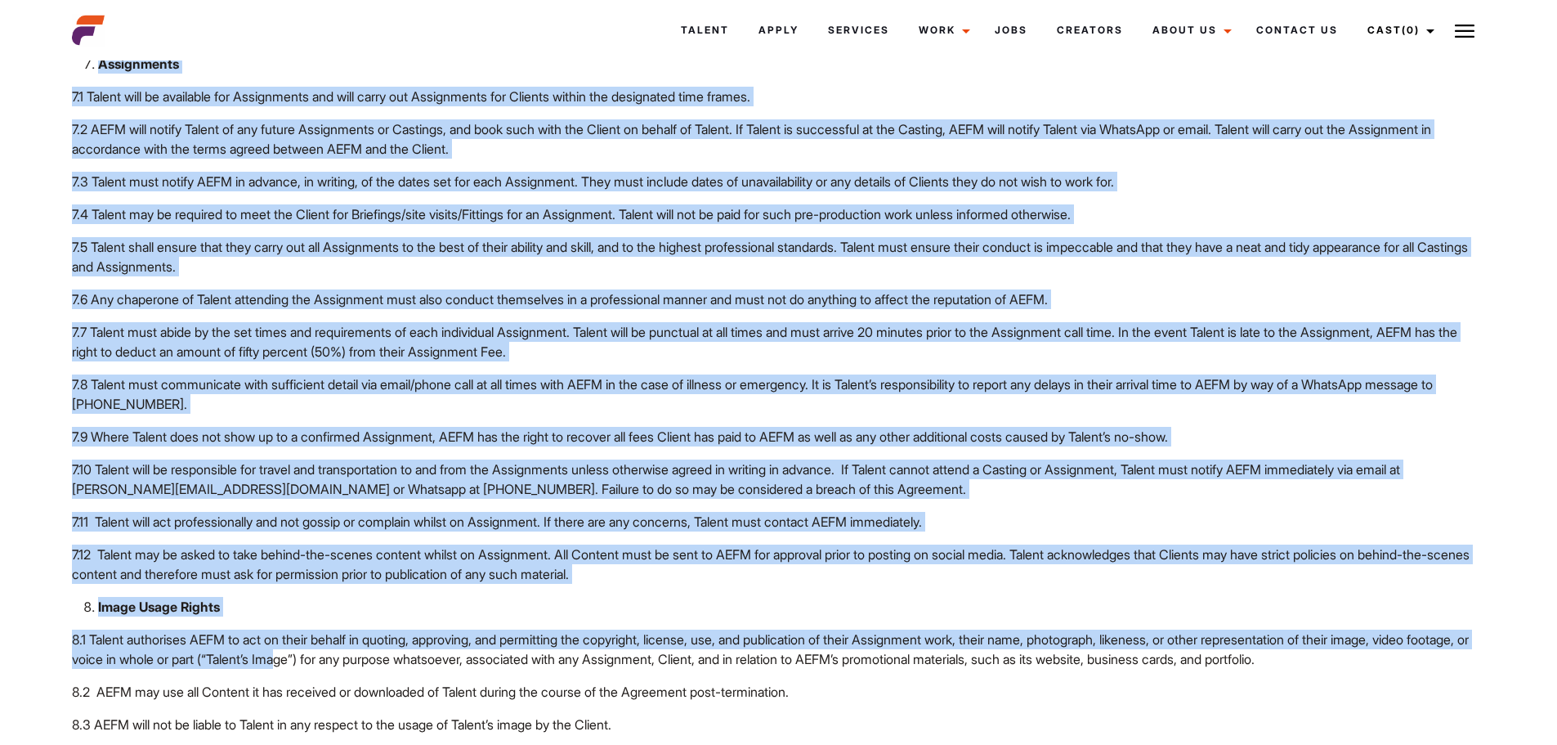
scroll to position [3269, 0]
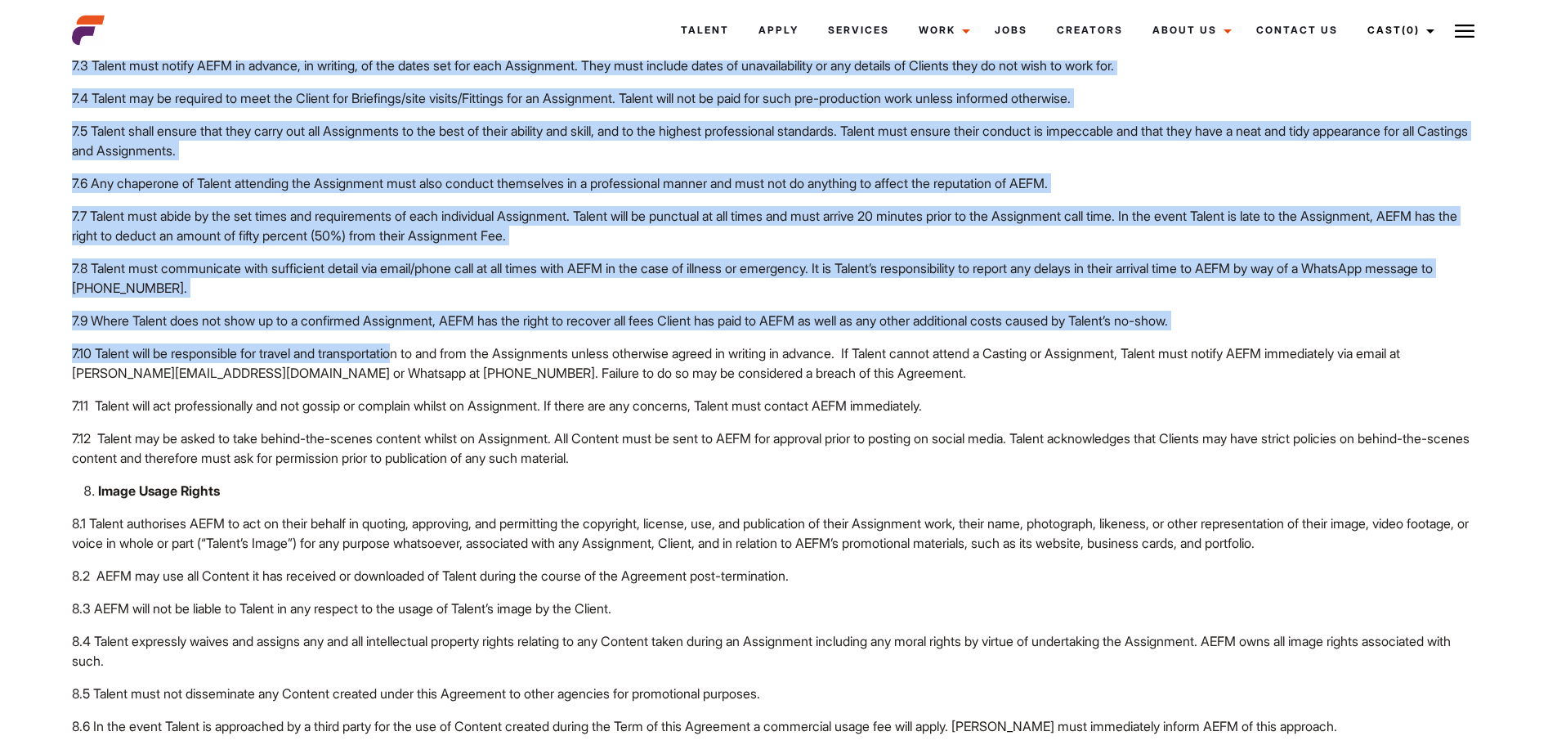
drag, startPoint x: 65, startPoint y: 129, endPoint x: 418, endPoint y: 489, distance: 503.4
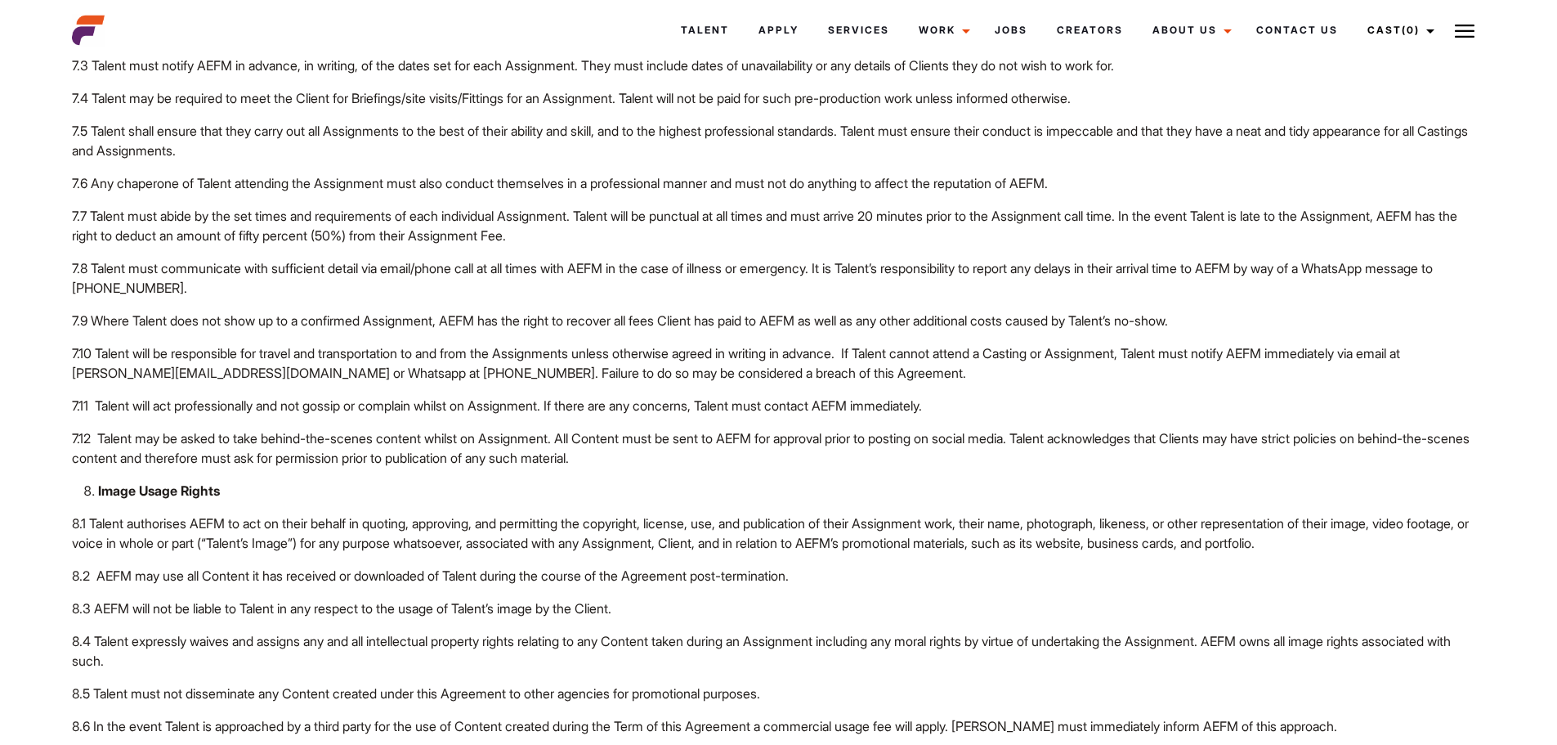
click at [545, 381] on span "7.10 Talent will be responsible for travel and transportation to and from the A…" at bounding box center [736, 363] width 1328 height 36
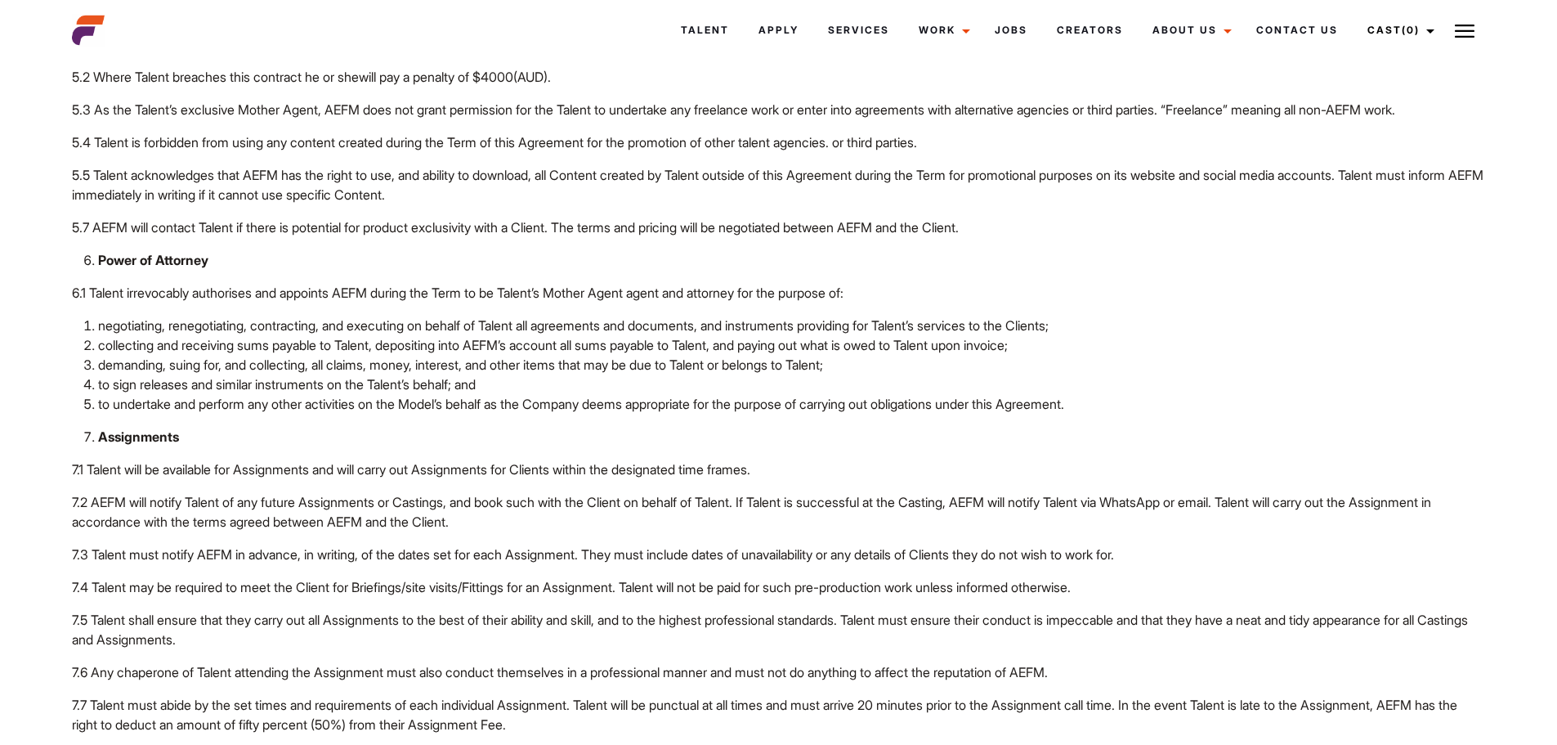
scroll to position [2779, 0]
drag, startPoint x: 76, startPoint y: 130, endPoint x: 1161, endPoint y: 559, distance: 1167.2
copy div "Loremipsumd 3.7 Sitame consec adipisc ELIT, sedd eiusmodte incidi, ut Labore’e …"
click at [1181, 304] on p "6.1 Talent irrevocably authorises and appoints AEFM during the Term to be Talen…" at bounding box center [778, 294] width 1413 height 20
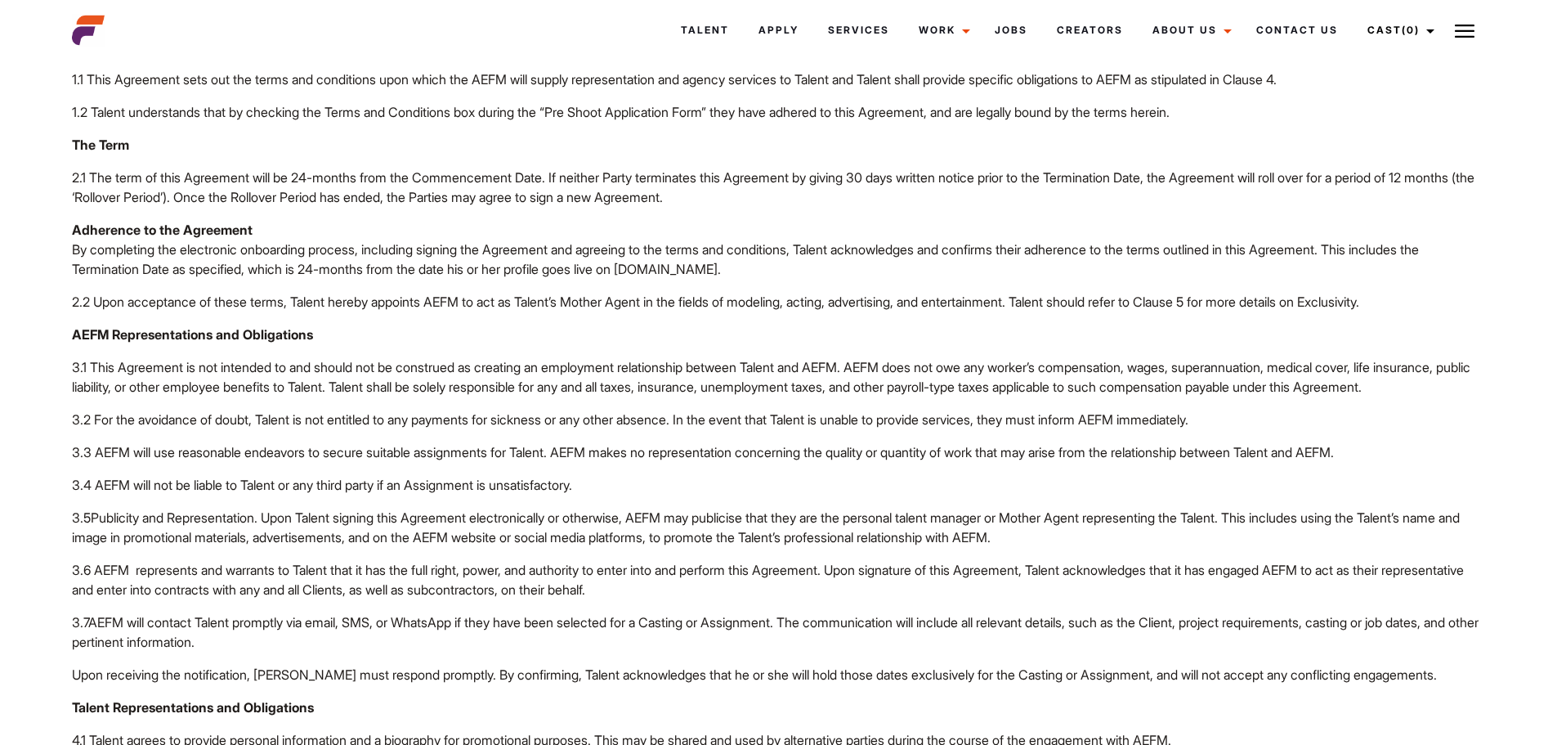
scroll to position [703, 0]
